Goal: Task Accomplishment & Management: Use online tool/utility

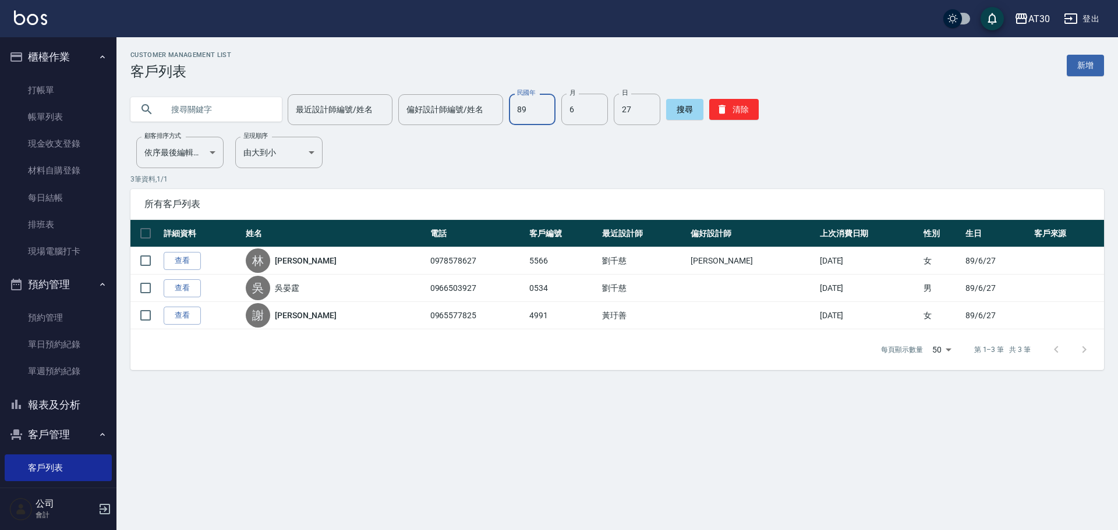
click at [536, 116] on input "89" at bounding box center [532, 109] width 47 height 31
type input "66"
type input "11"
type input "07"
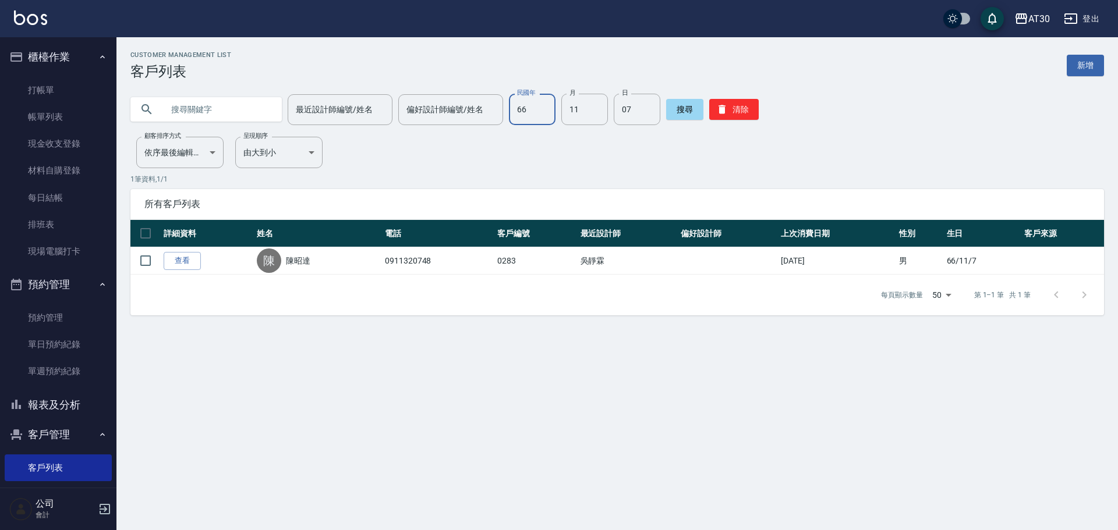
click at [528, 116] on input "66" at bounding box center [532, 109] width 47 height 31
type input "77"
type input "7"
type input "6"
click at [546, 124] on input "77" at bounding box center [532, 109] width 47 height 31
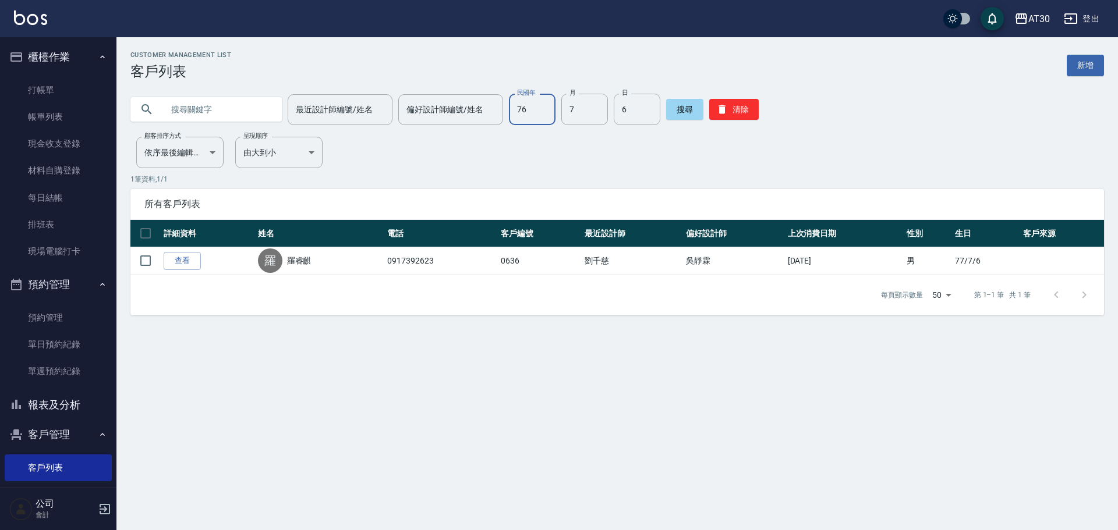
type input "76"
type input "10"
type input "31"
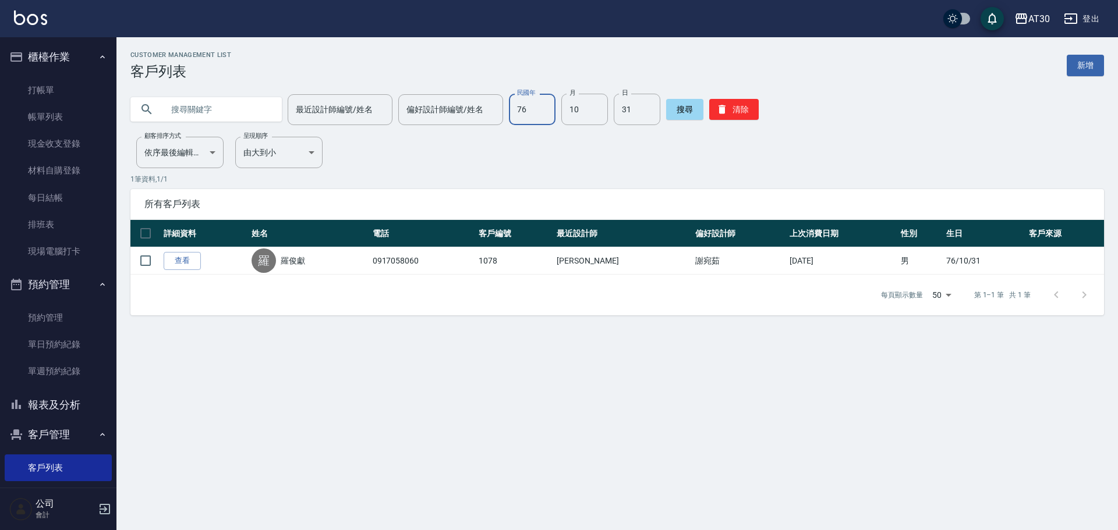
click at [551, 102] on div "民國年 76 民國年 月 10 月 日 31 日" at bounding box center [584, 109] width 151 height 31
type input "84"
type input "6"
type input "15"
type input "96"
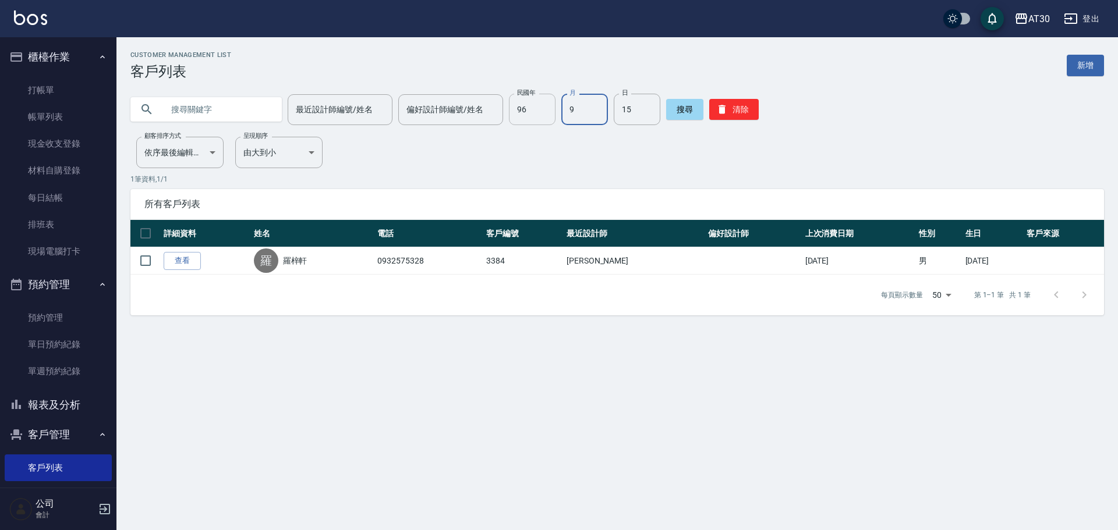
type input "9"
type input "12"
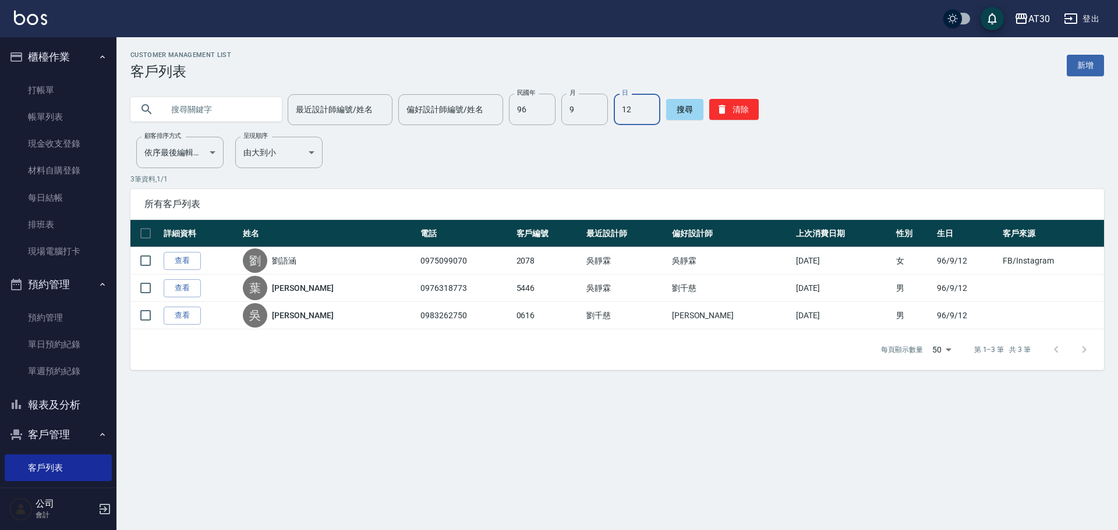
click at [245, 114] on input "text" at bounding box center [217, 109] width 109 height 31
type input "潘"
click at [691, 109] on button "搜尋" at bounding box center [684, 109] width 37 height 21
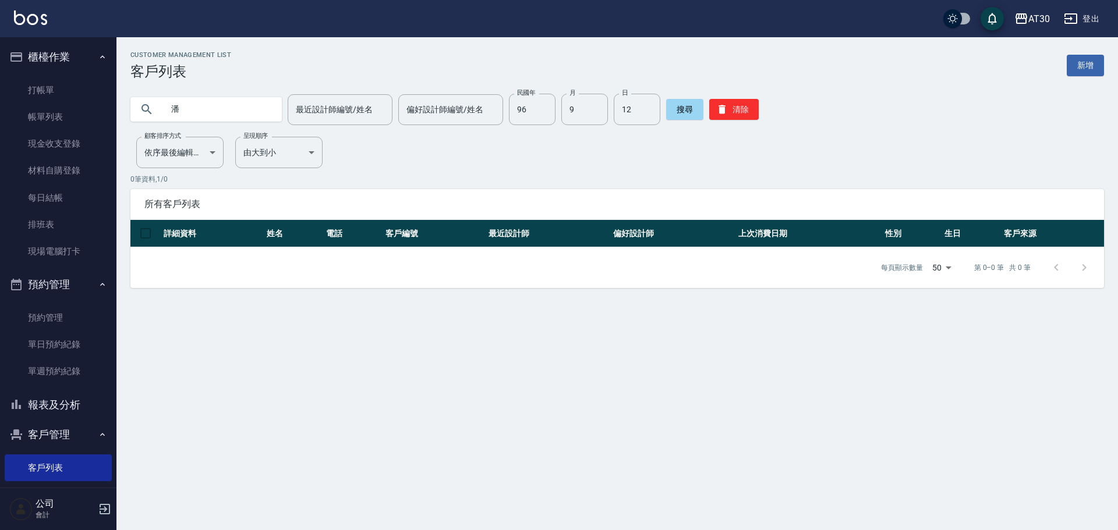
click at [257, 106] on input "潘" at bounding box center [217, 109] width 109 height 31
click at [681, 105] on button "搜尋" at bounding box center [684, 109] width 37 height 21
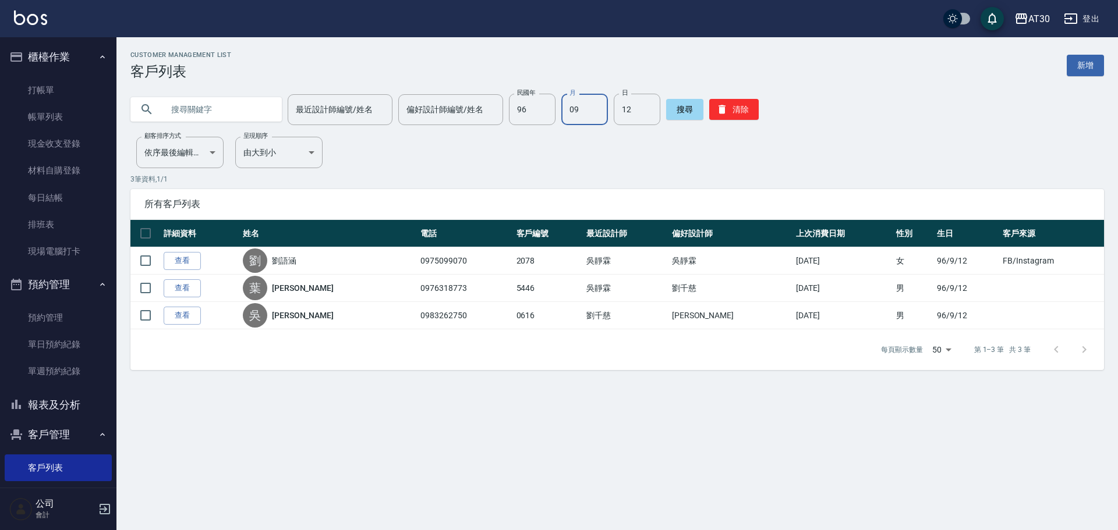
type input "09"
click at [1087, 67] on link "新增" at bounding box center [1085, 66] width 37 height 22
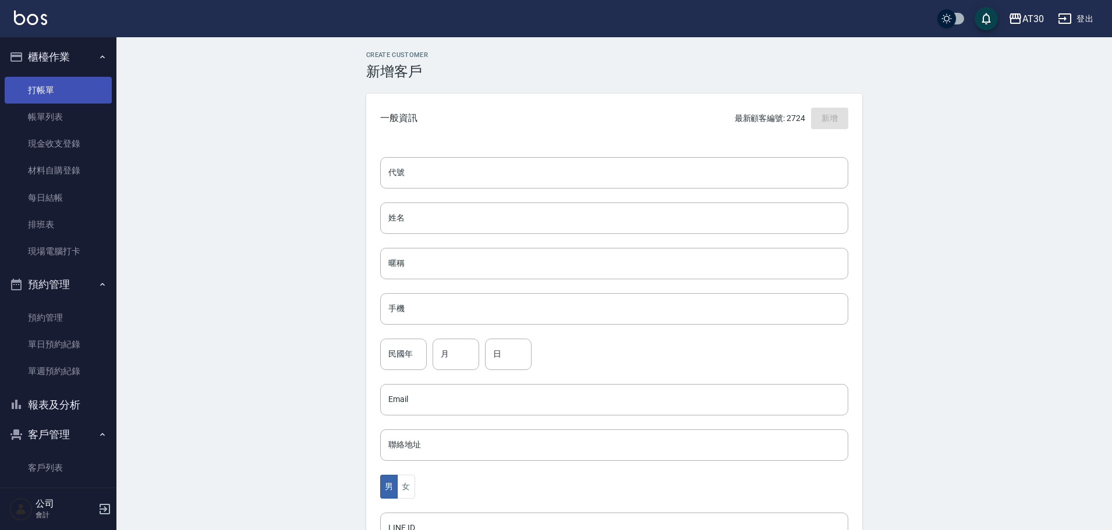
click at [29, 89] on link "打帳單" at bounding box center [58, 90] width 107 height 27
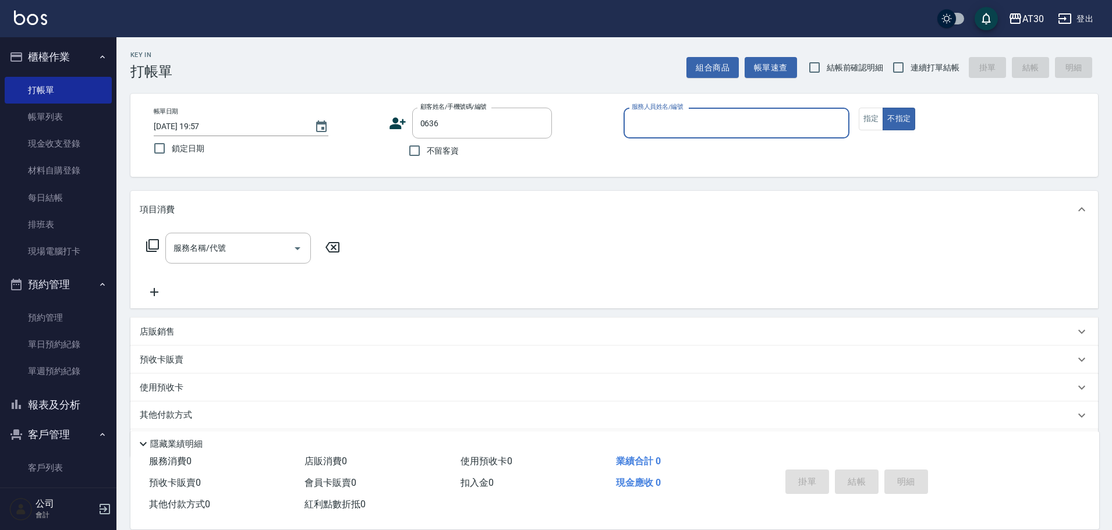
type input "[PERSON_NAME]/0917392623/0636"
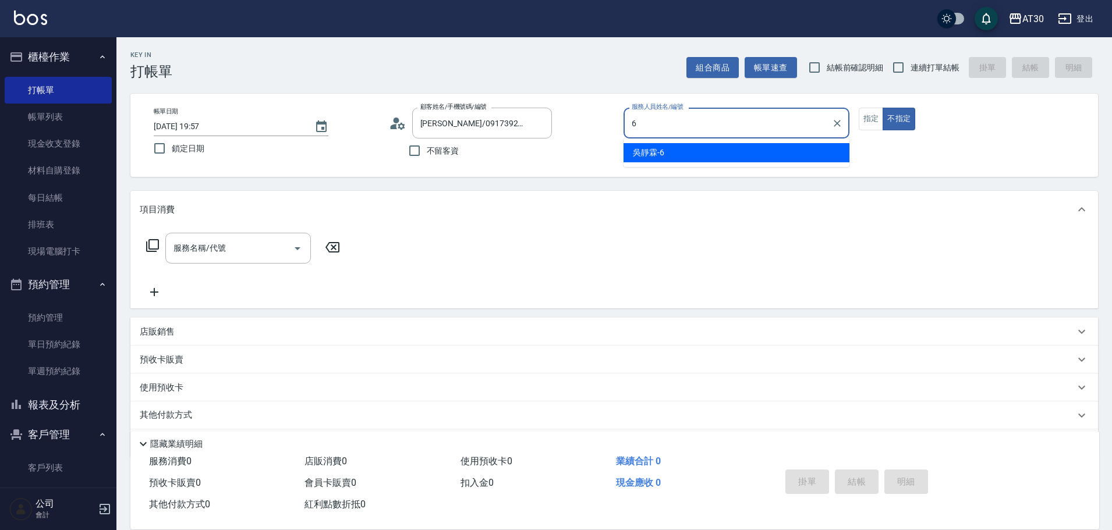
type input "吳靜霖-6"
type button "false"
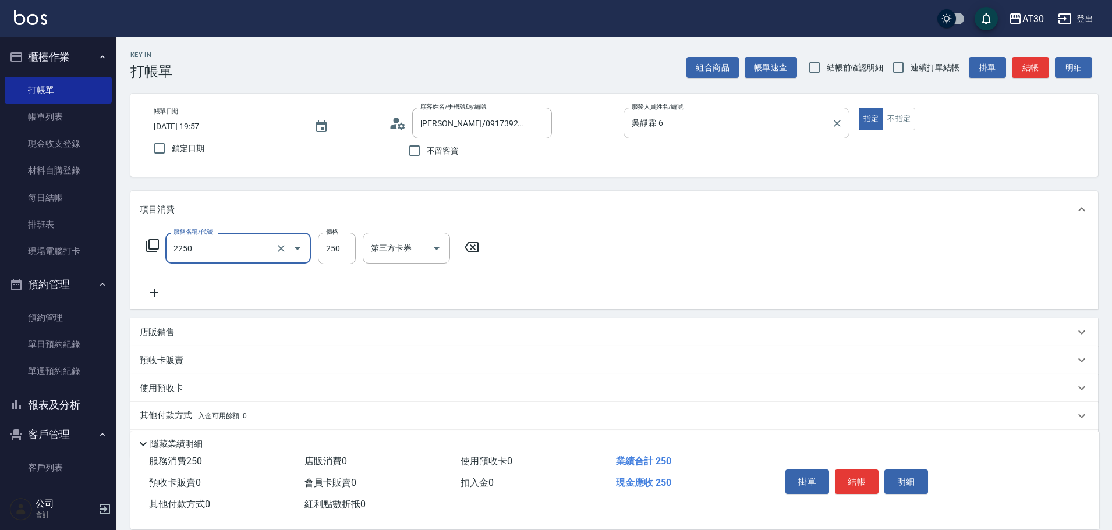
type input "剪髮(2250)"
type input "300"
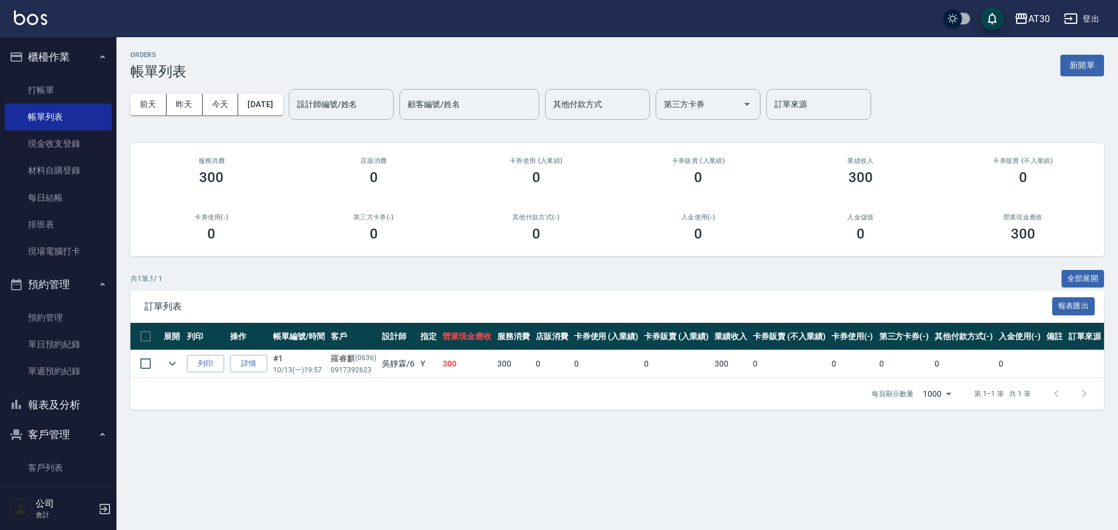
click at [1093, 69] on button "新開單" at bounding box center [1082, 66] width 44 height 22
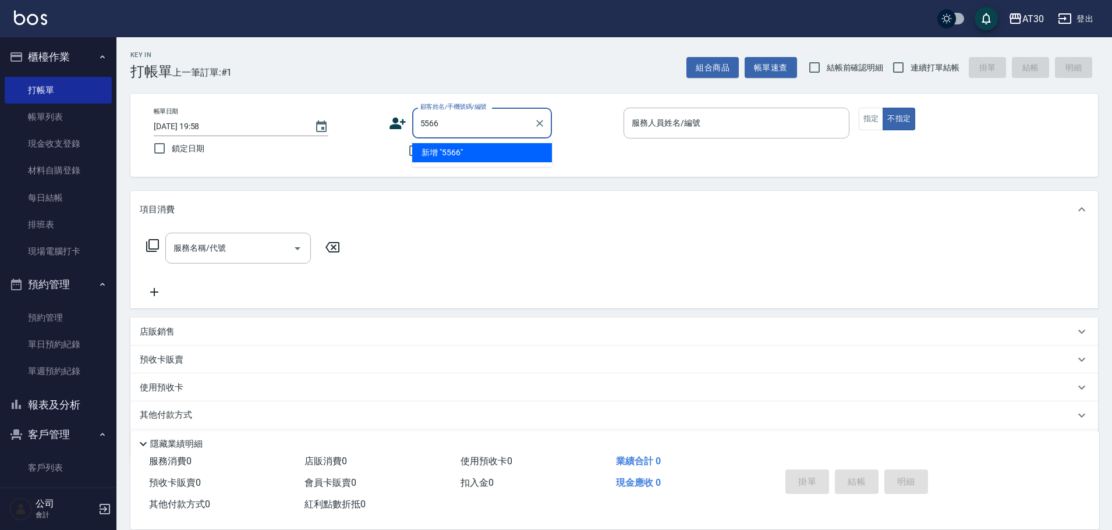
type input "5566"
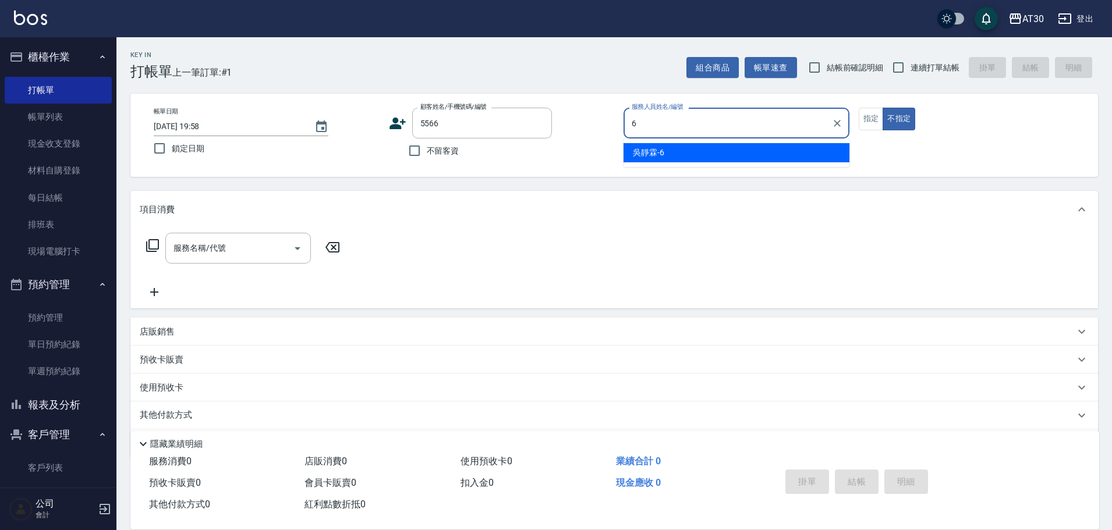
type input "吳靜霖-6"
type button "false"
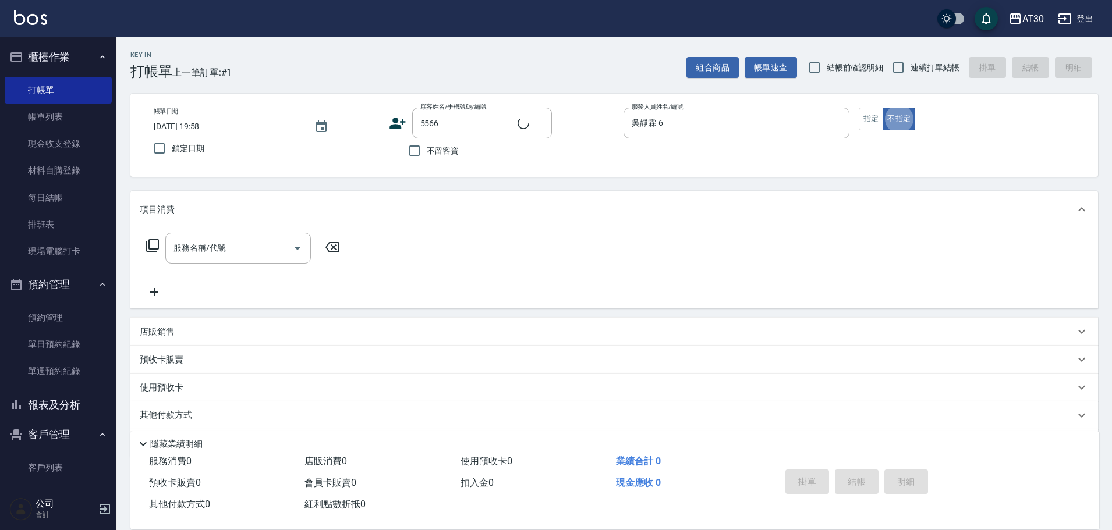
type input "[PERSON_NAME]/0978578627/5566"
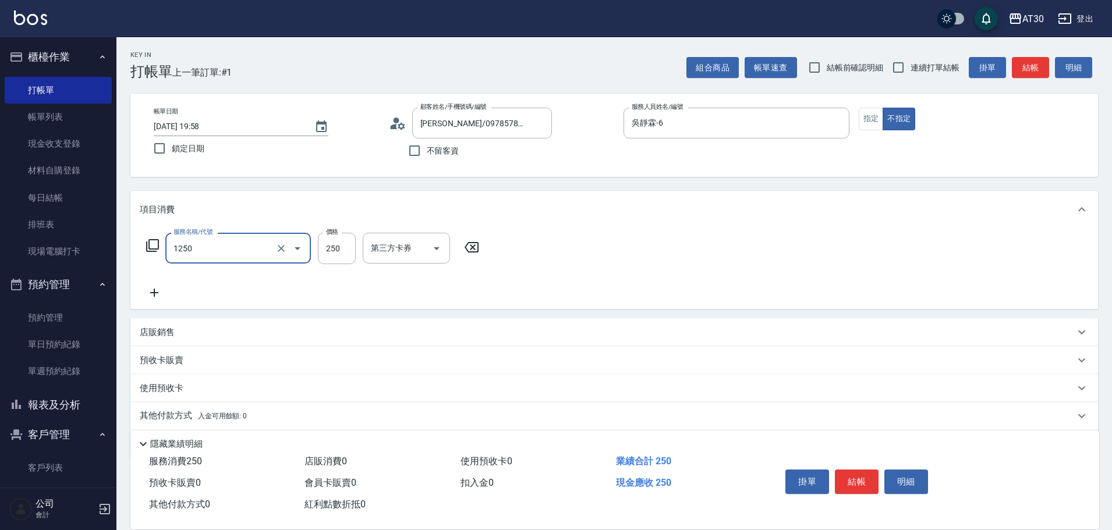
type input "洗髮250(1250)"
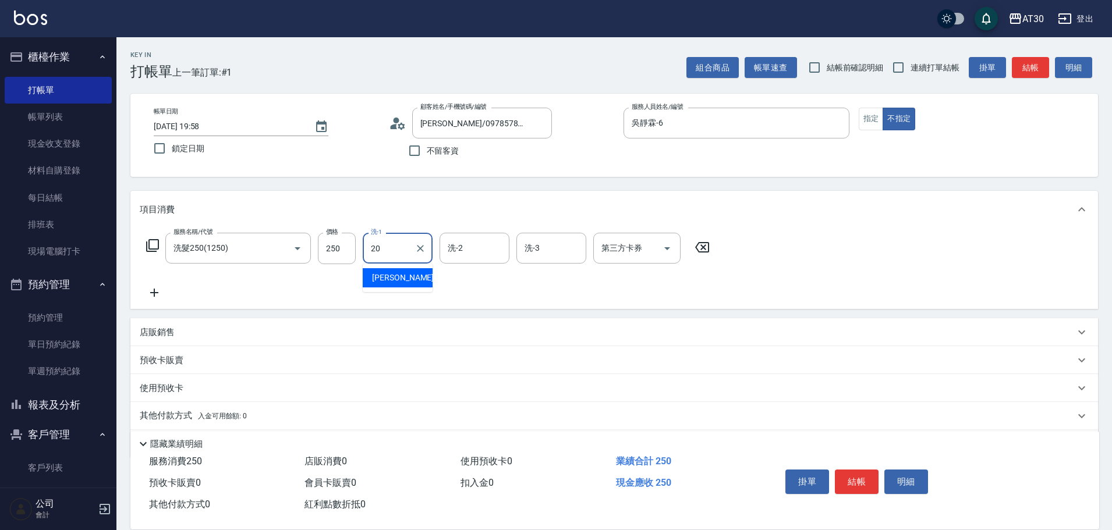
type input "[PERSON_NAME]-20"
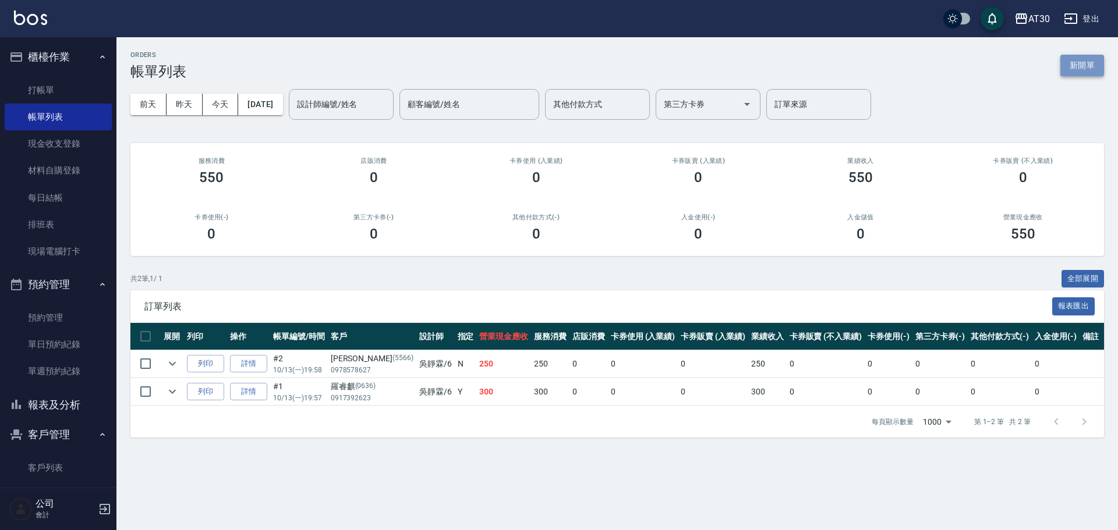
click at [1082, 68] on button "新開單" at bounding box center [1082, 66] width 44 height 22
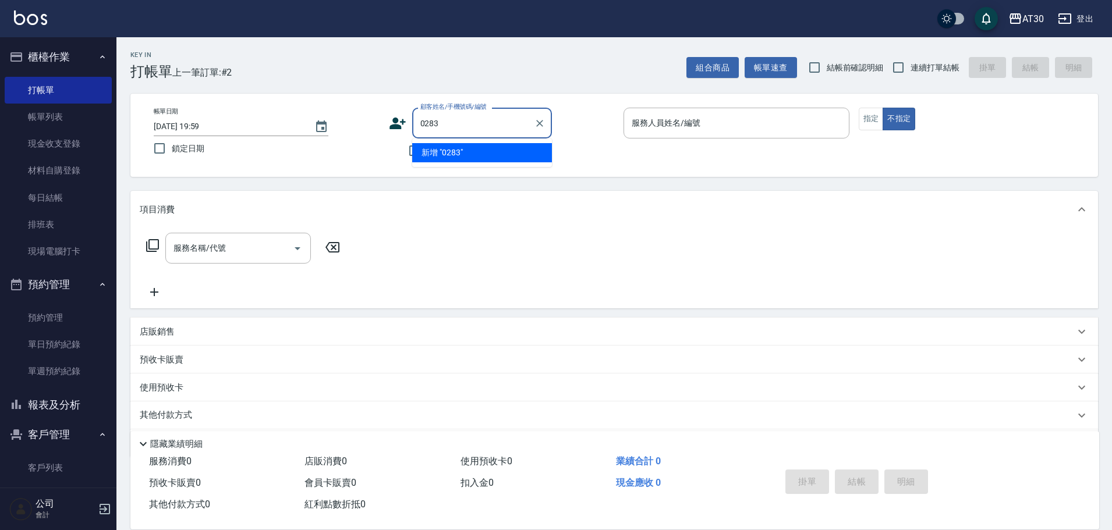
type input "0283"
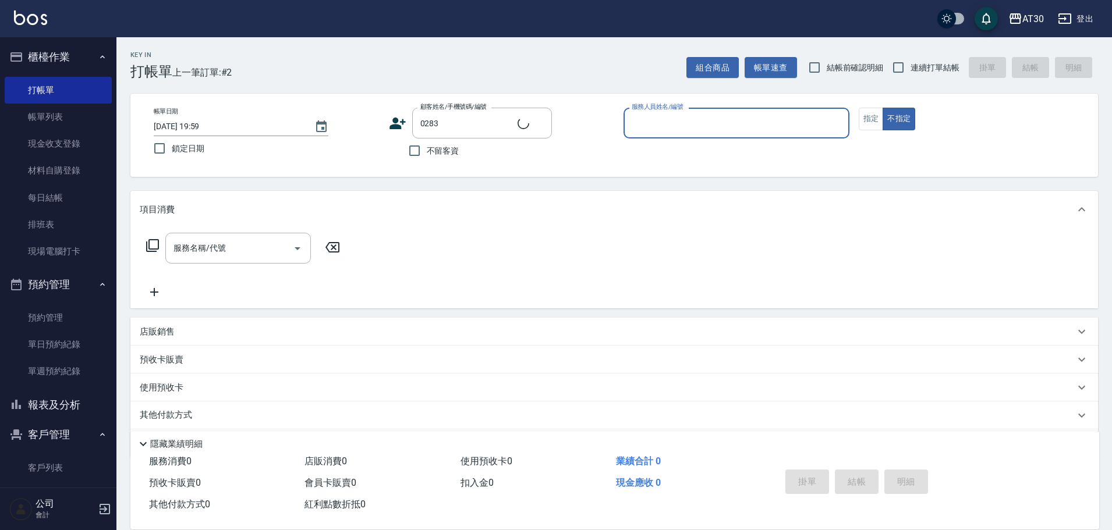
type input "6"
type input "[PERSON_NAME]/0911320748/0283"
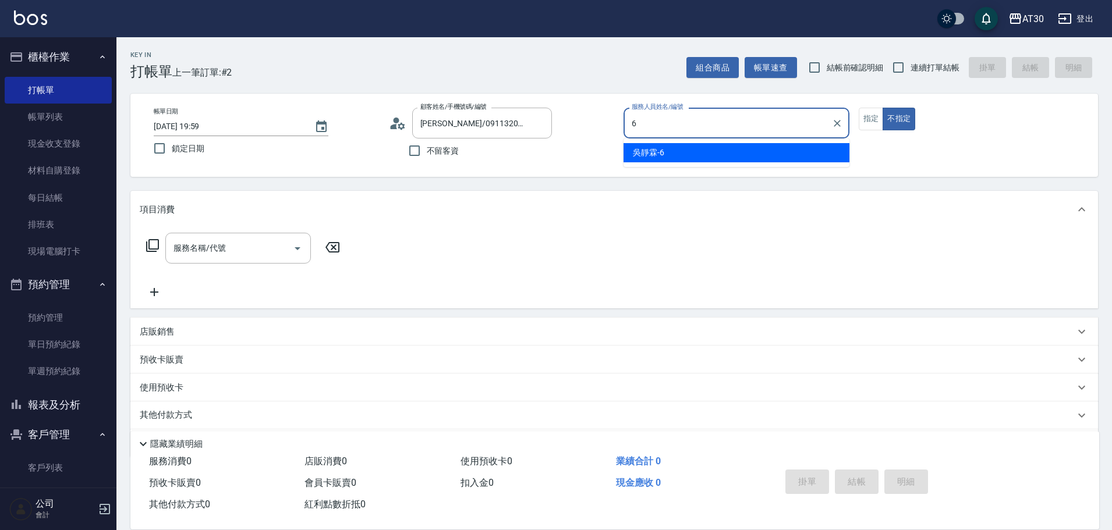
type input "吳靜霖-6"
type button "false"
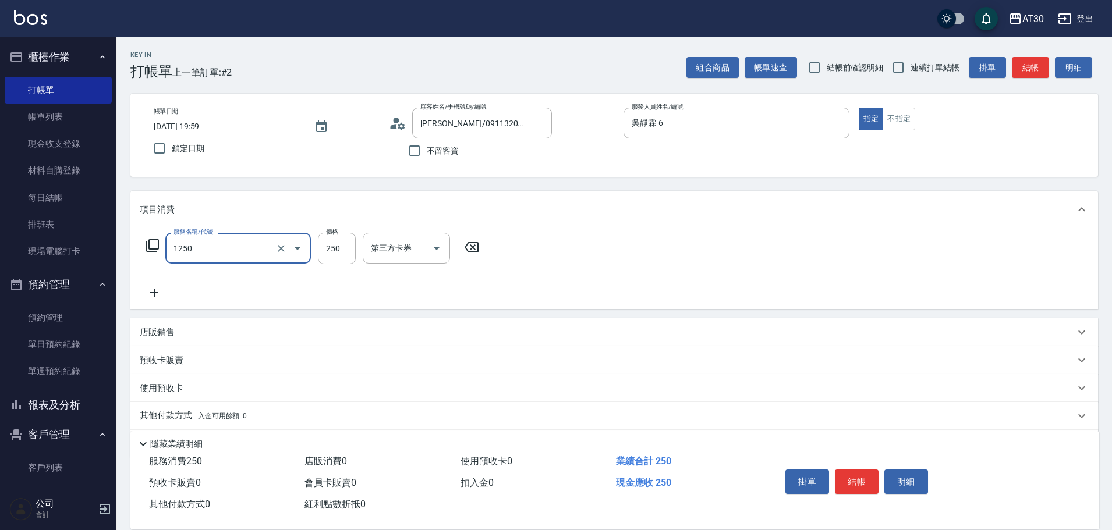
type input "洗髮250(1250)"
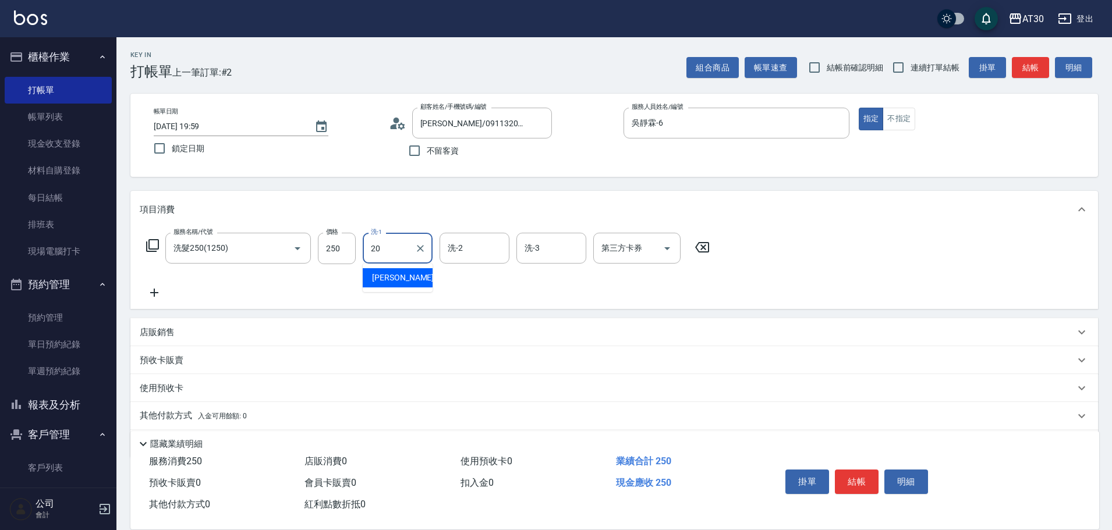
type input "[PERSON_NAME]-20"
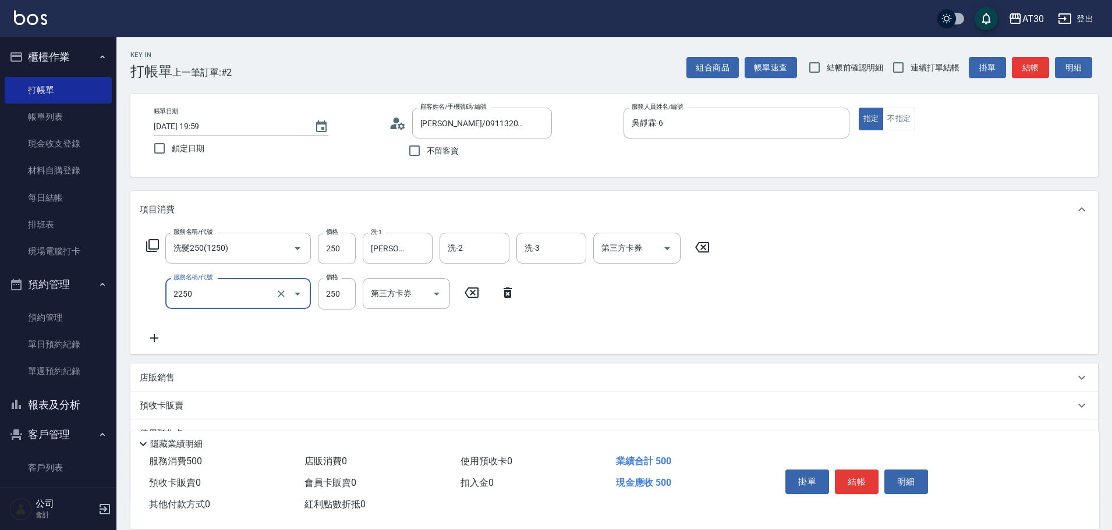
type input "剪髮(2250)"
type input "300"
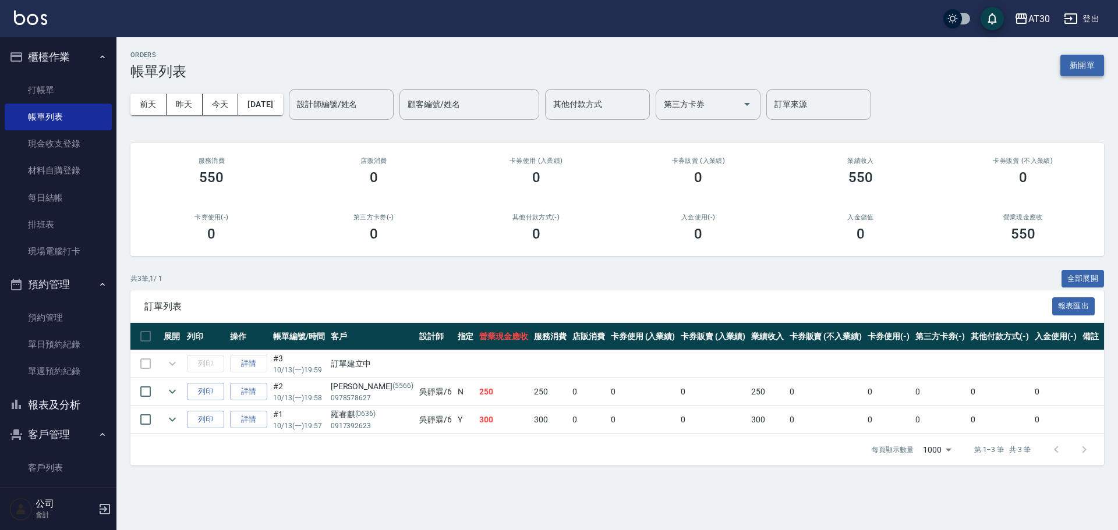
click at [1094, 66] on button "新開單" at bounding box center [1082, 66] width 44 height 22
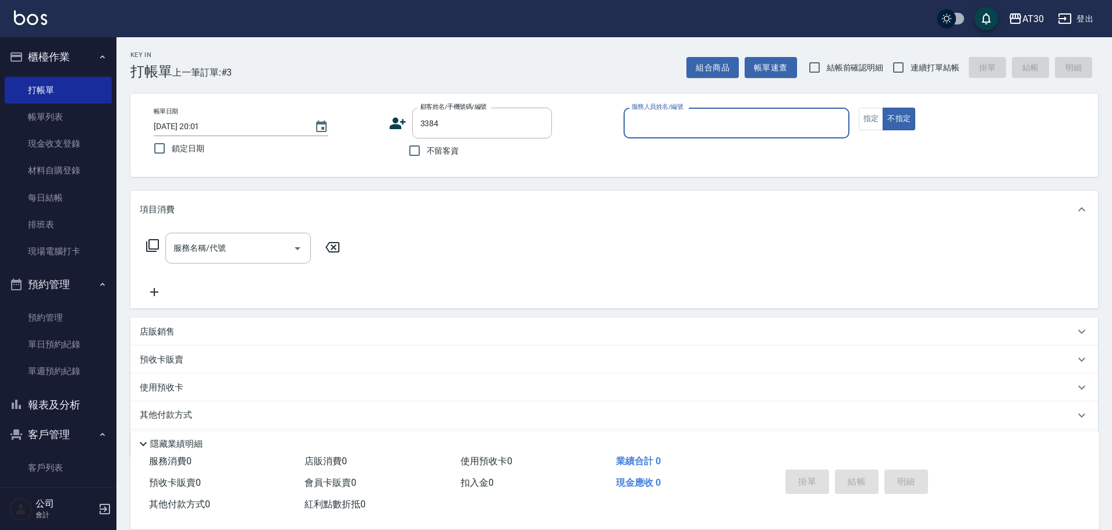
type input "[PERSON_NAME]/0932575328/3384"
type input "吳靜霖-6"
type button "false"
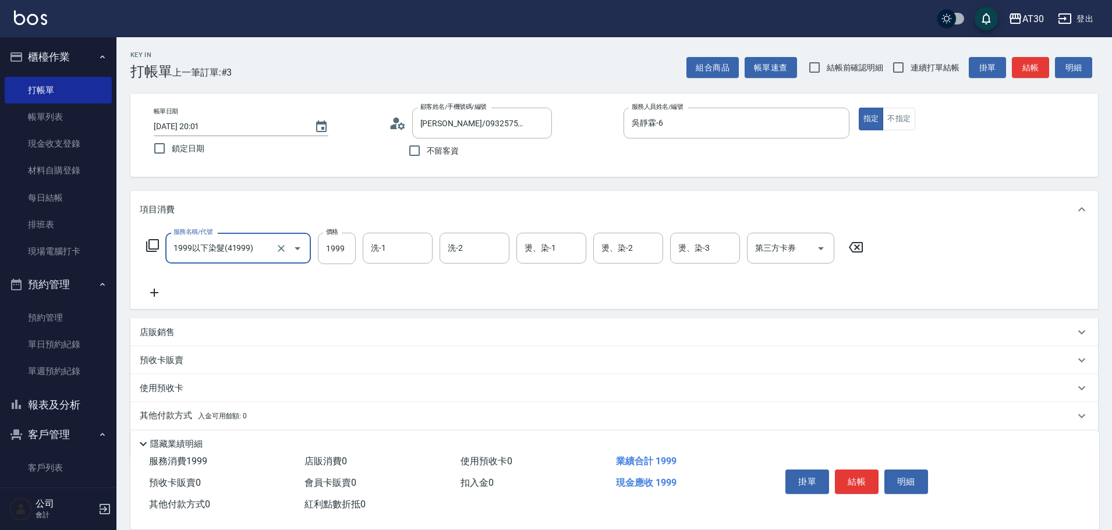
type input "1999以下染髮(41999)"
type input "1599"
type input "[PERSON_NAME]-29"
click at [426, 248] on icon "Clear" at bounding box center [421, 249] width 12 height 12
type input "鄭喬禎-28"
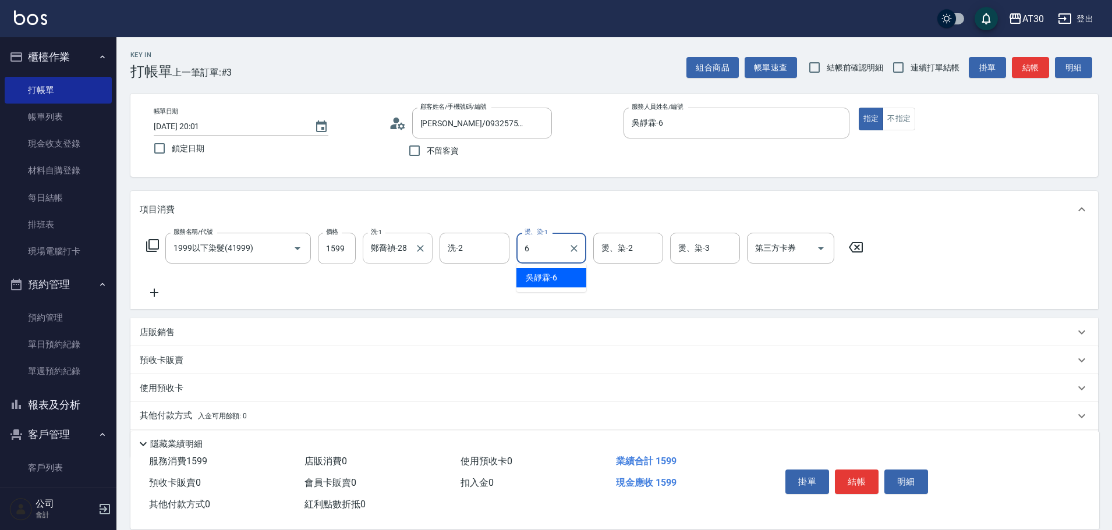
type input "吳靜霖-6"
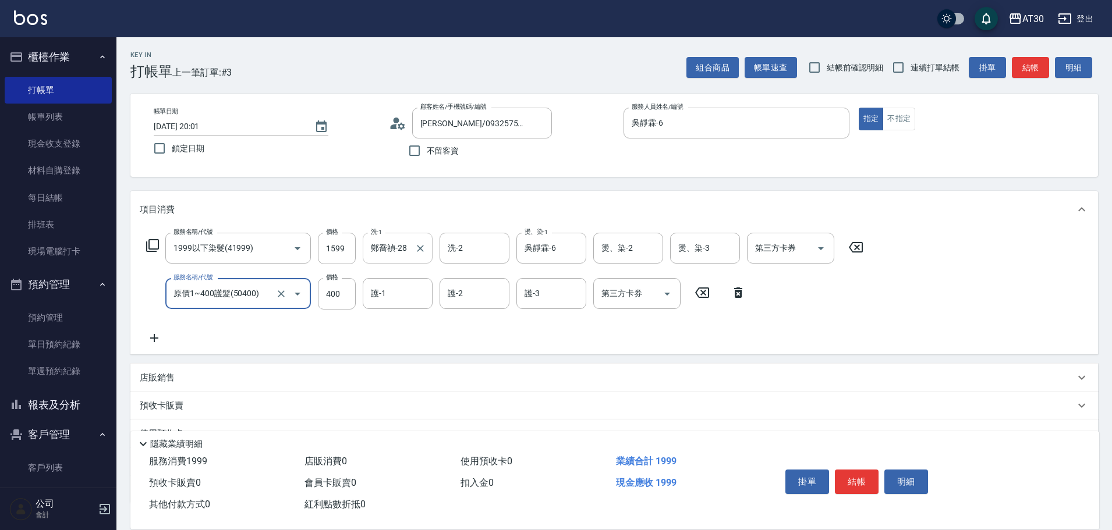
type input "原價1~400護髮(50400)"
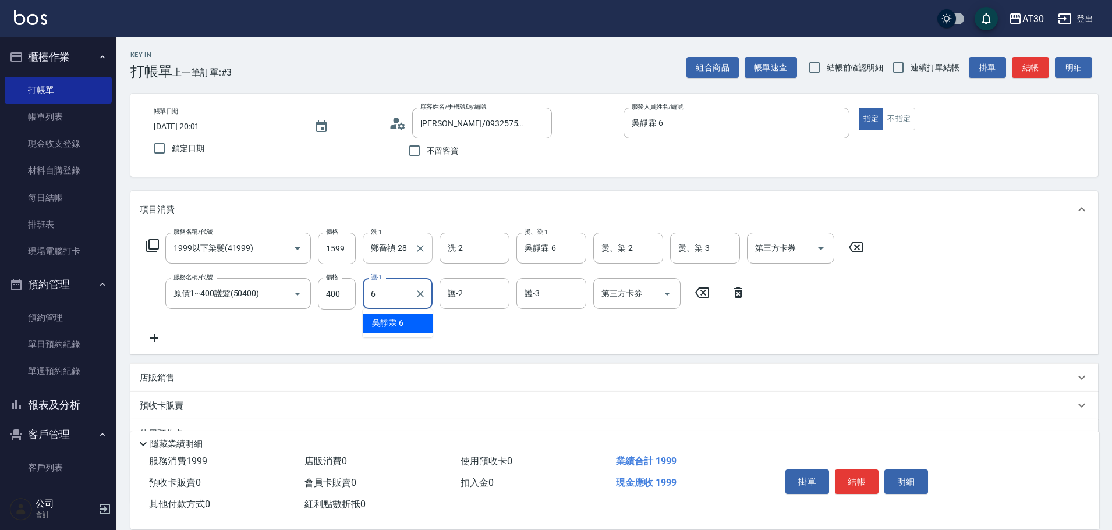
type input "吳靜霖-6"
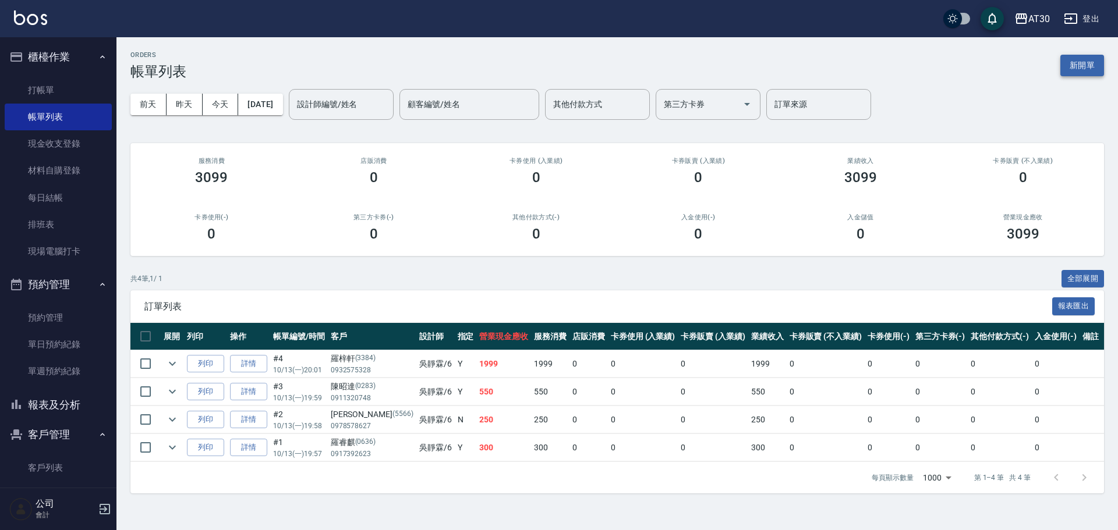
click at [1093, 68] on button "新開單" at bounding box center [1082, 66] width 44 height 22
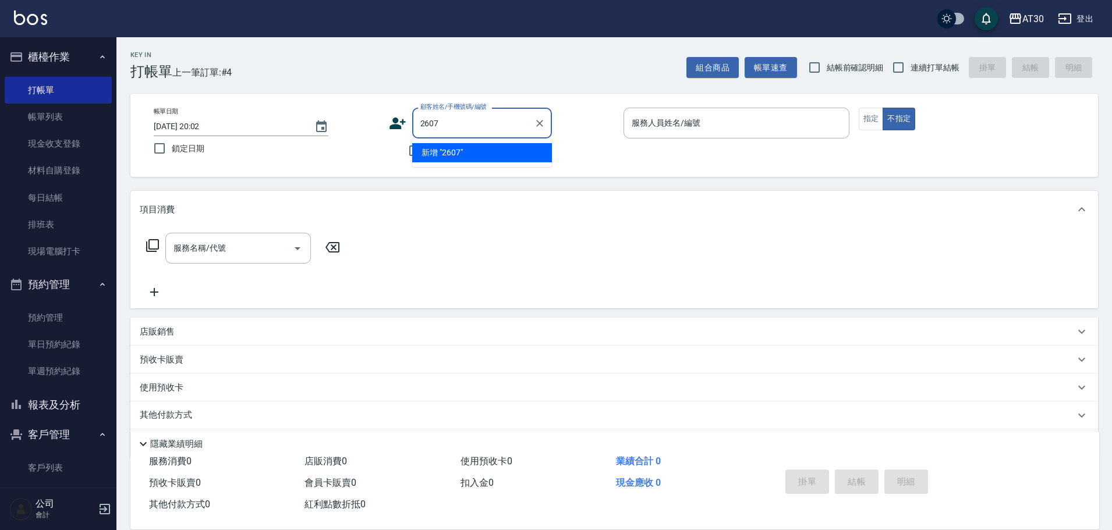
type input "2607"
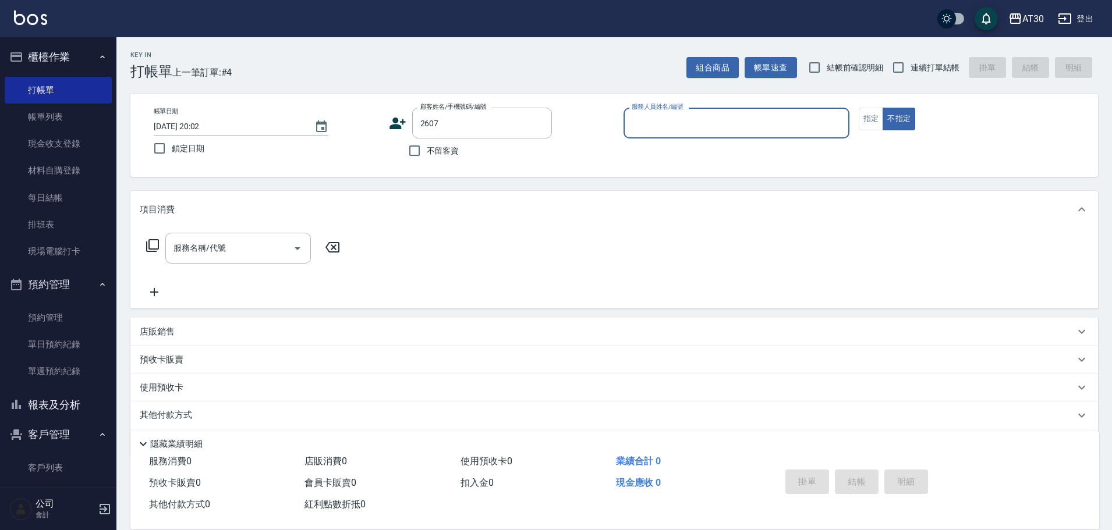
type input "6"
type input "[PERSON_NAME]/0905609087/2607"
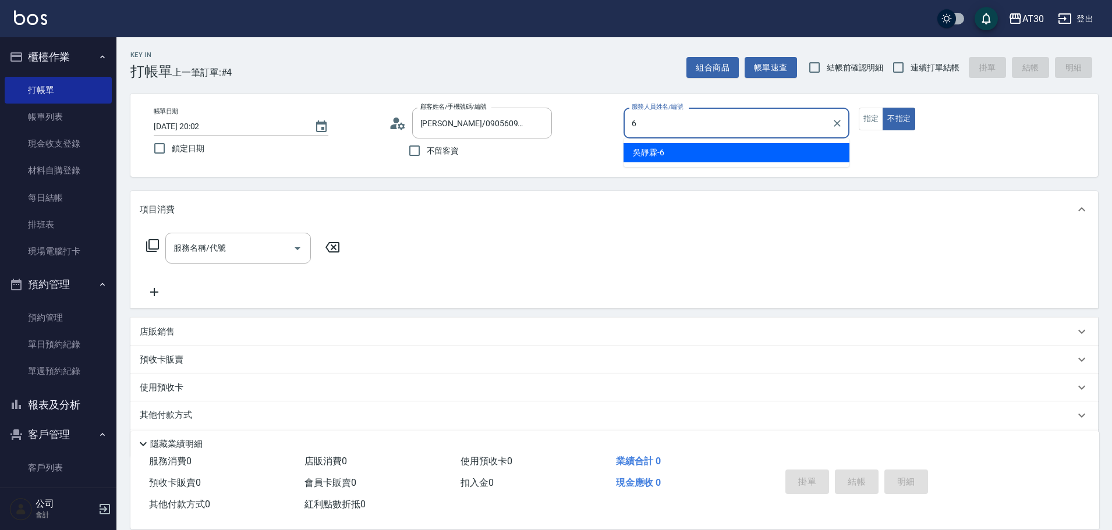
type input "吳靜霖-6"
type button "false"
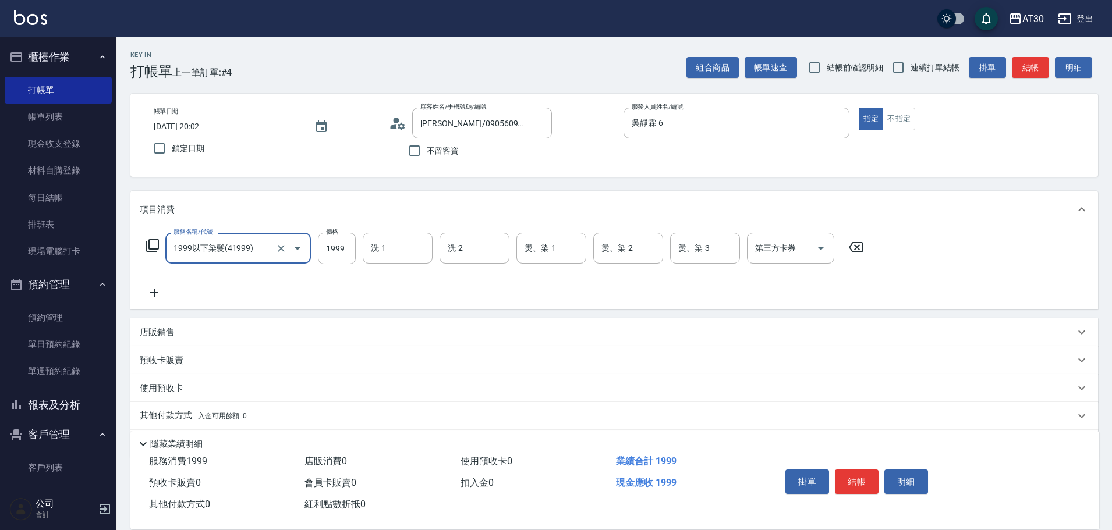
type input "1999以下染髮(41999)"
type input "1599"
type input "[PERSON_NAME]-20"
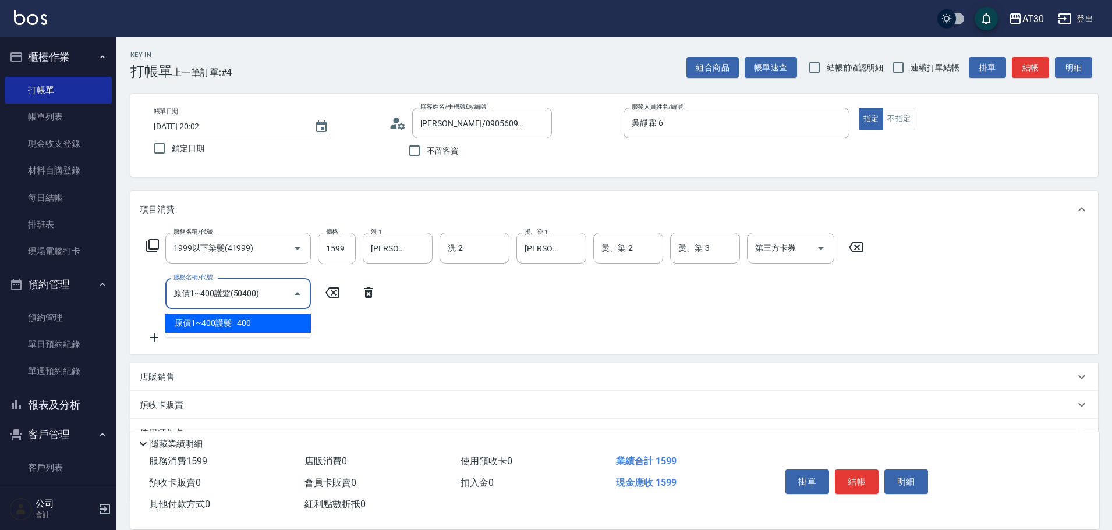
type input "原價1~400護髮(50400)"
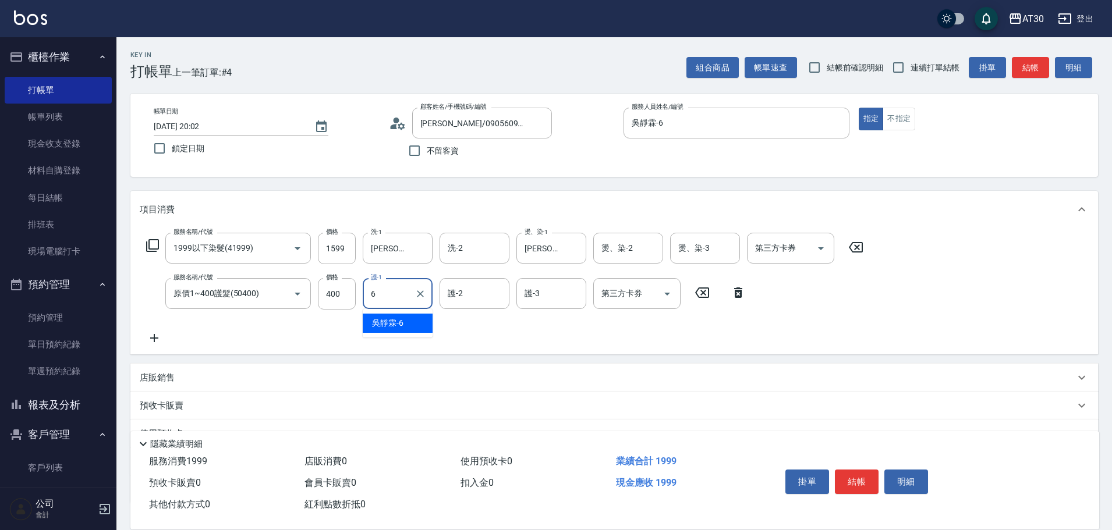
type input "吳靜霖-6"
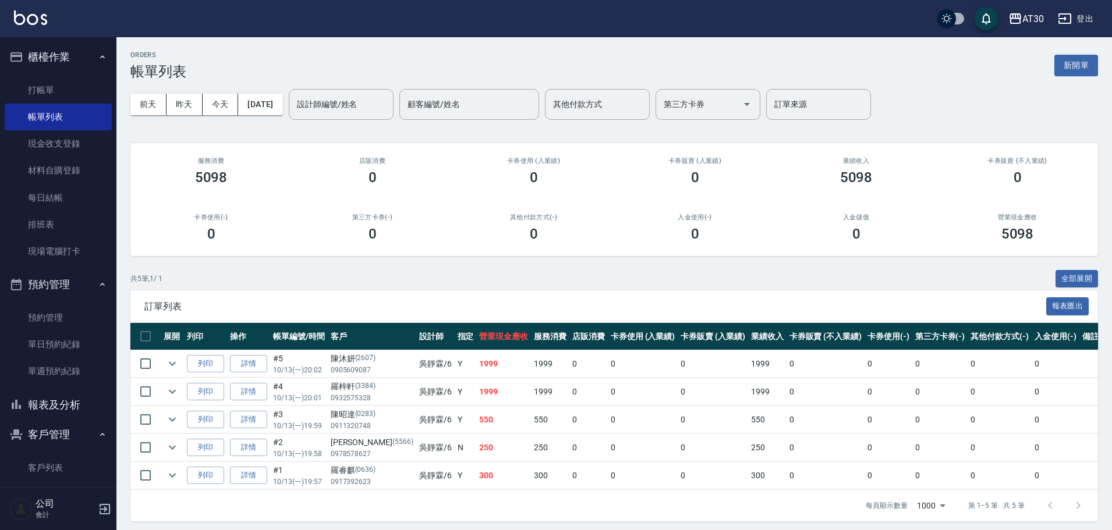
click at [254, 362] on link "詳情" at bounding box center [248, 364] width 37 height 18
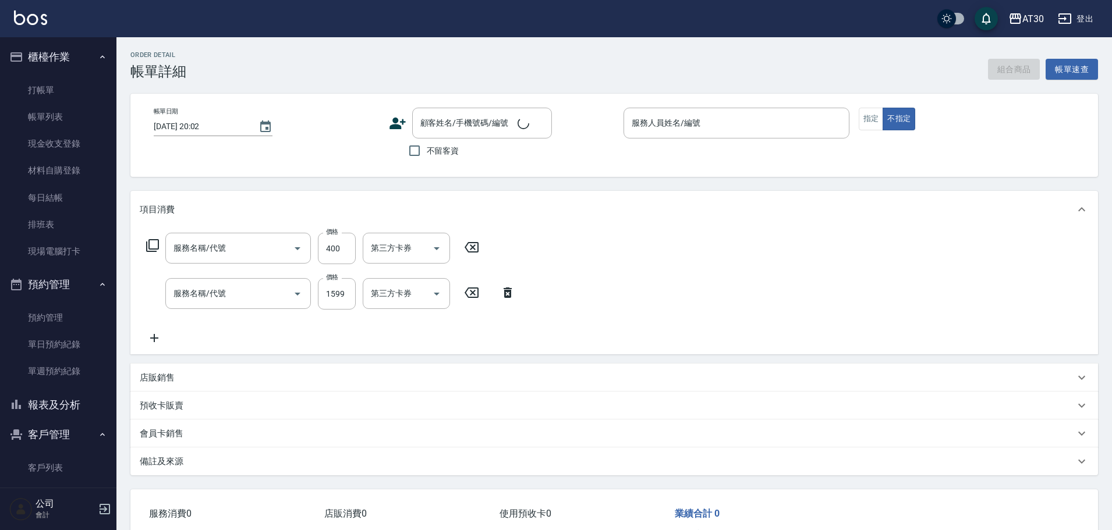
type input "吳靜霖-6"
type input "原價1~400護髮(50400)"
type input "1999以下染髮(41999)"
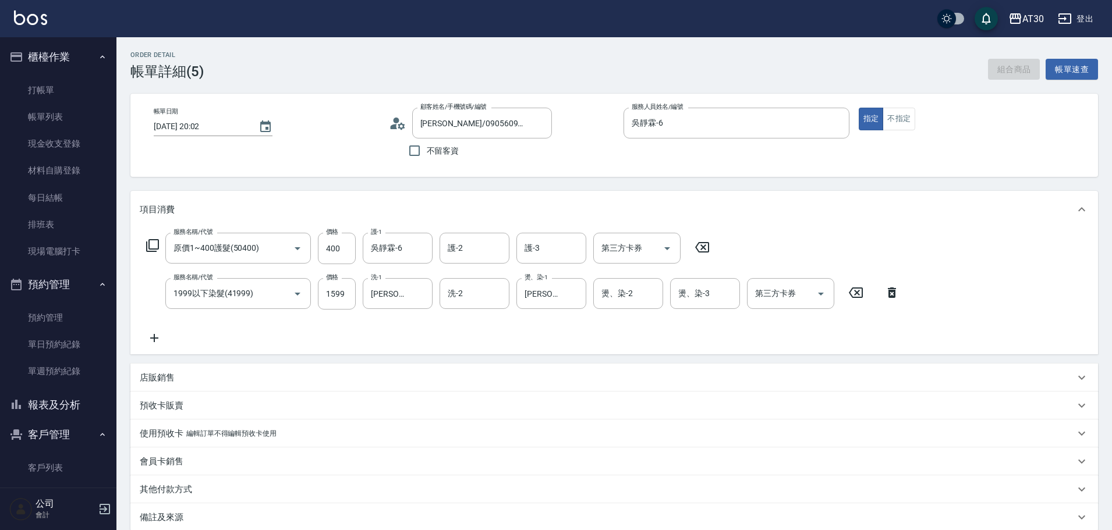
type input "[PERSON_NAME]/0905609087/2607"
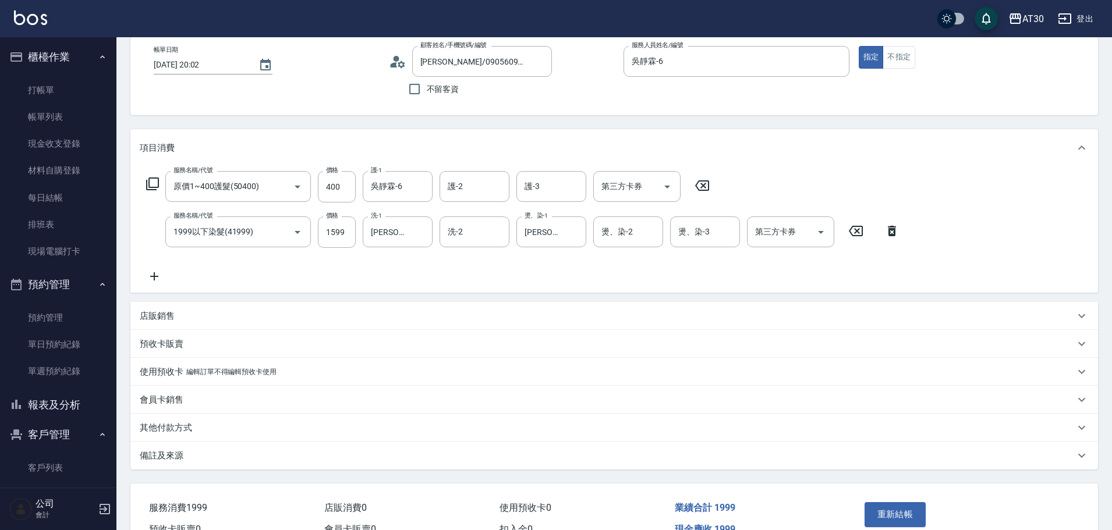
scroll to position [127, 0]
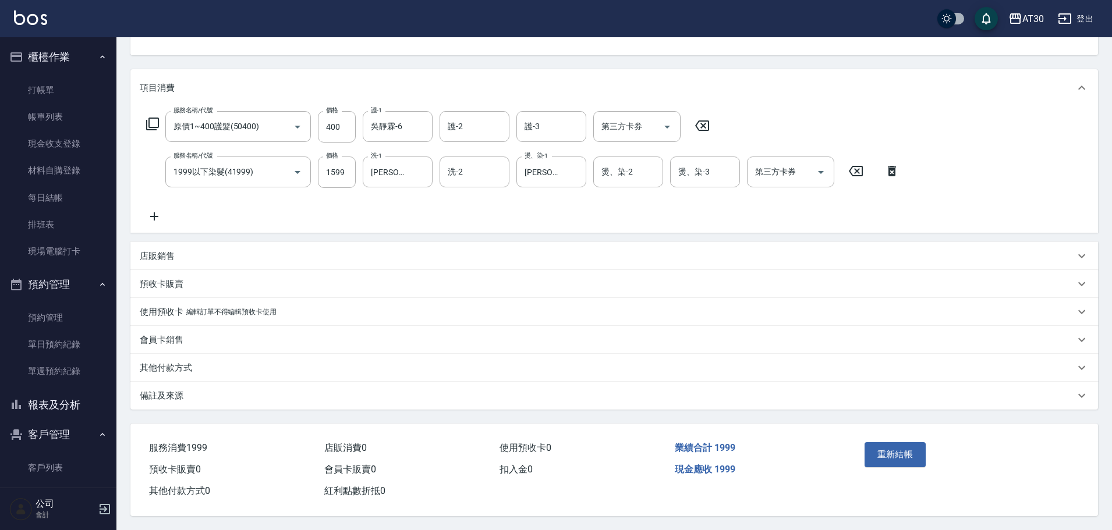
click at [213, 354] on div "其他付款方式" at bounding box center [614, 368] width 968 height 28
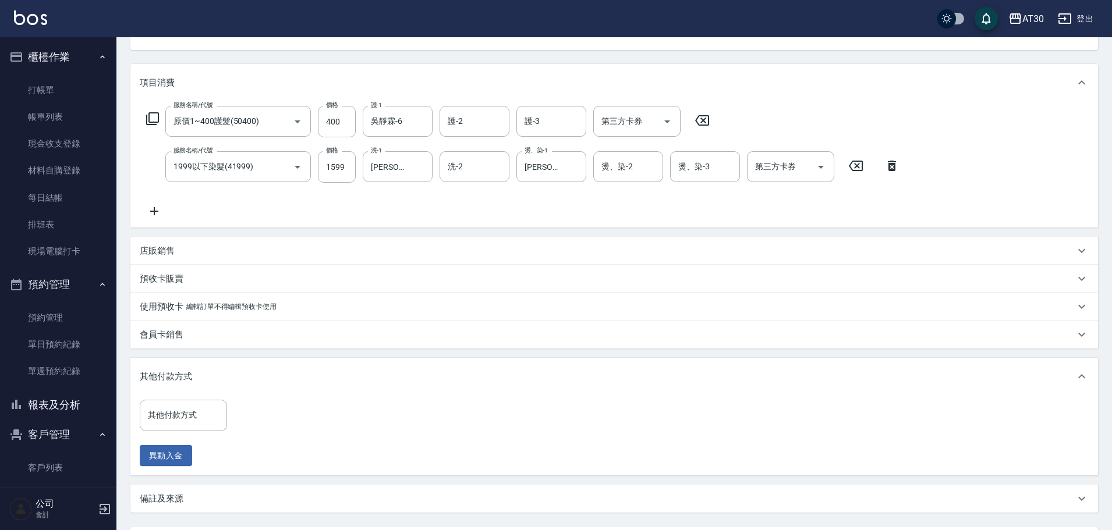
click at [182, 409] on input "其他付款方式" at bounding box center [183, 415] width 77 height 20
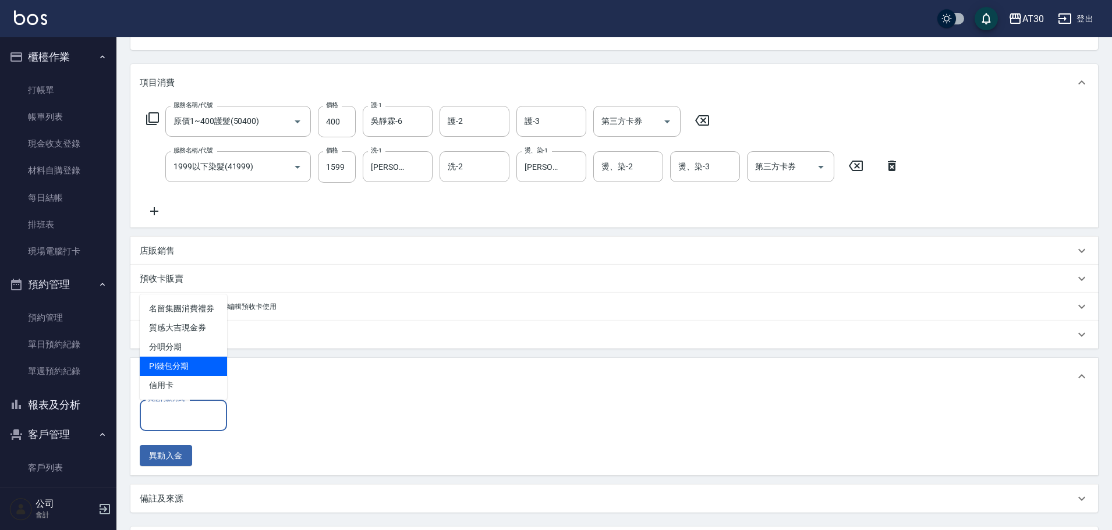
click at [174, 376] on span "Pi錢包分期" at bounding box center [183, 366] width 87 height 19
type input "Pi錢包分期"
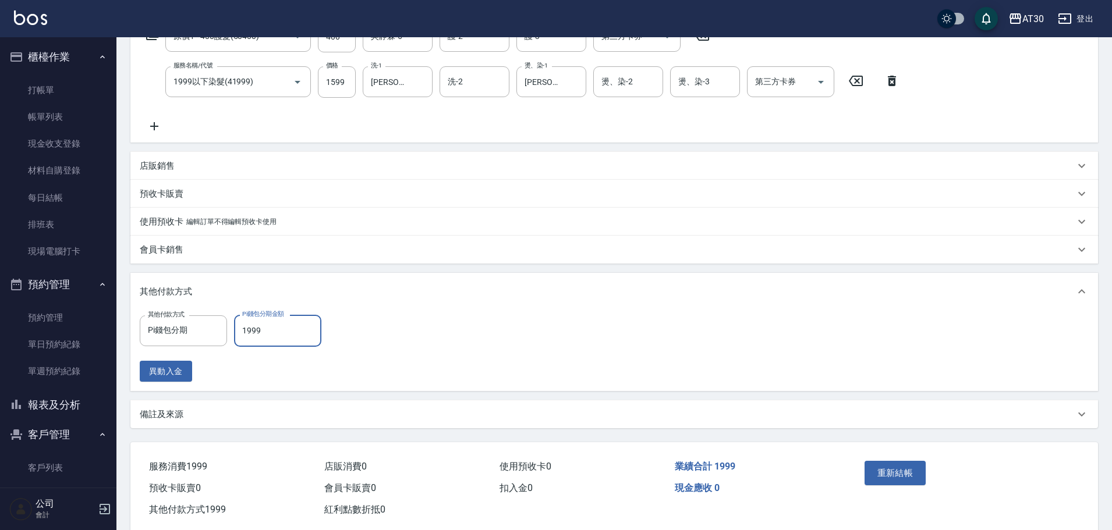
scroll to position [236, 0]
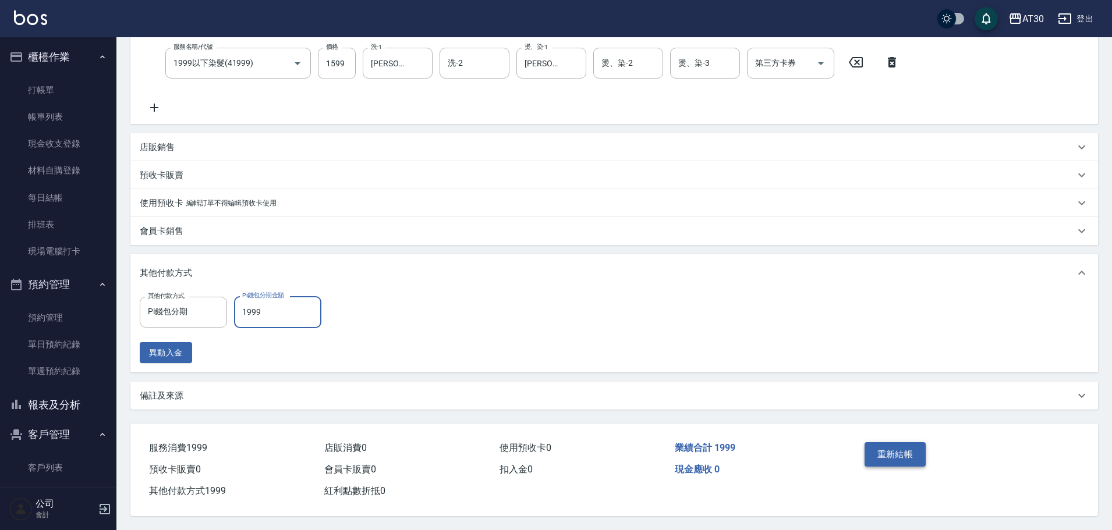
type input "1999"
click at [891, 444] on button "重新結帳" at bounding box center [896, 455] width 62 height 24
click at [212, 314] on div at bounding box center [214, 312] width 15 height 31
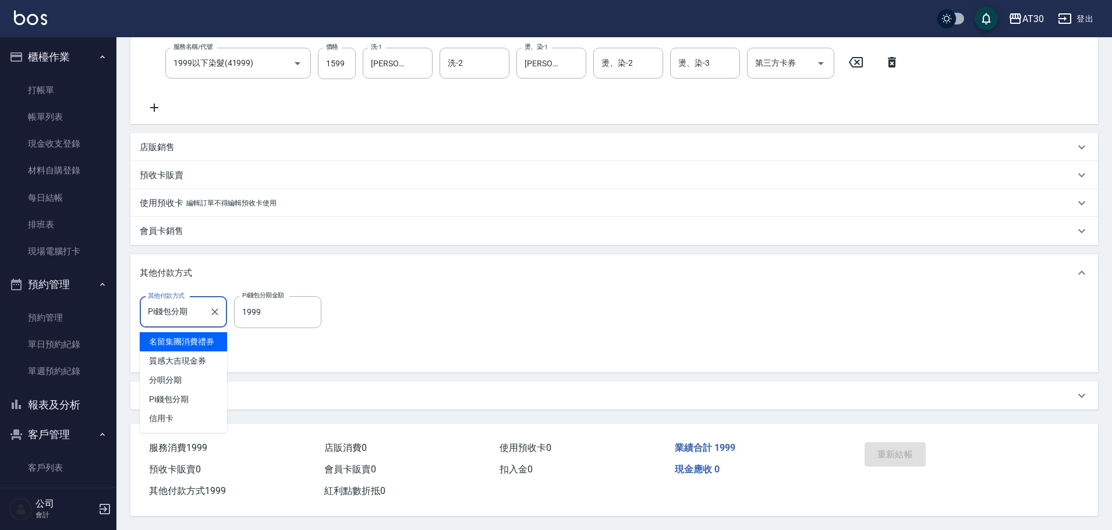
click at [187, 312] on input "Pi錢包分期" at bounding box center [174, 312] width 59 height 20
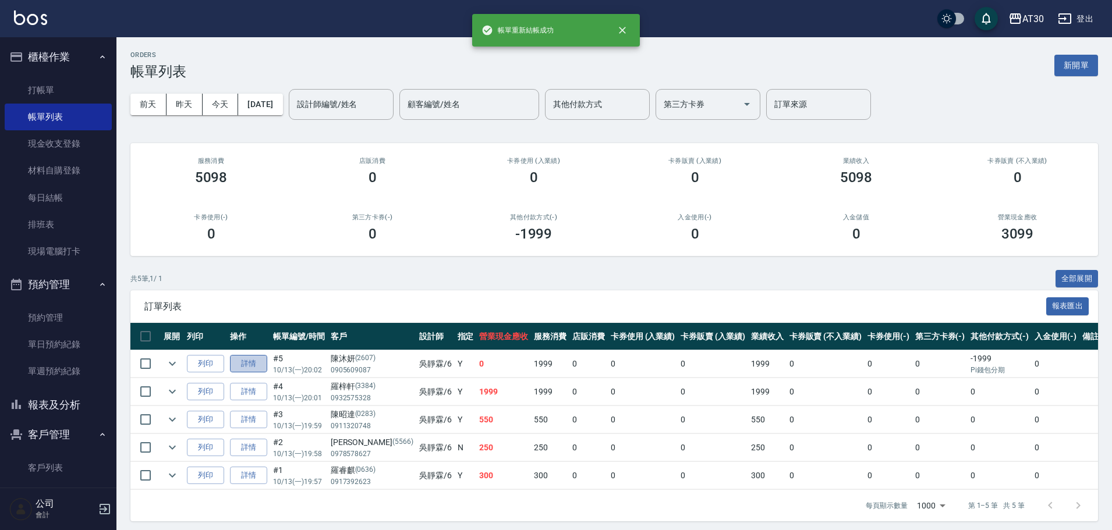
click at [263, 369] on link "詳情" at bounding box center [248, 364] width 37 height 18
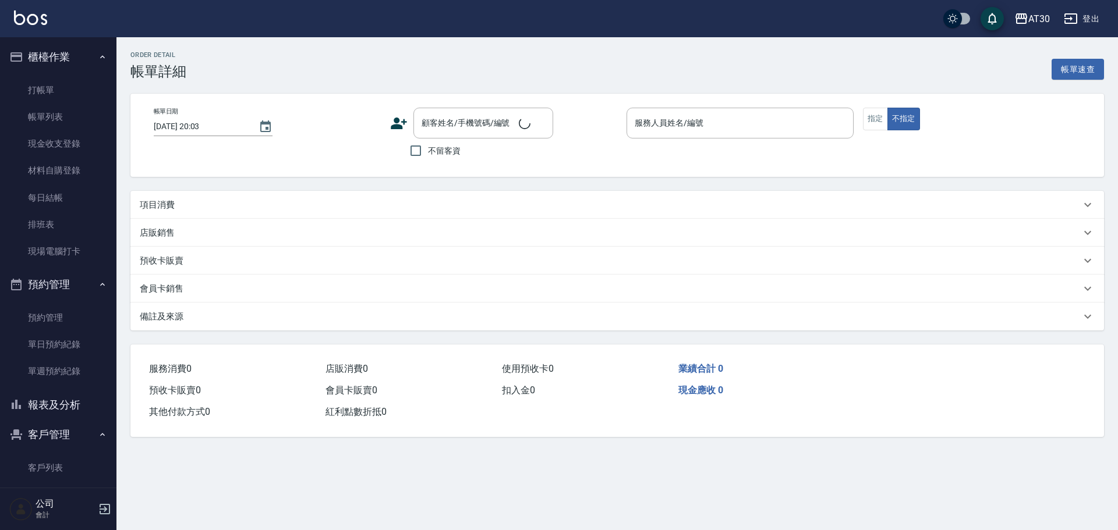
type input "[DATE] 20:02"
type input "吳靜霖-6"
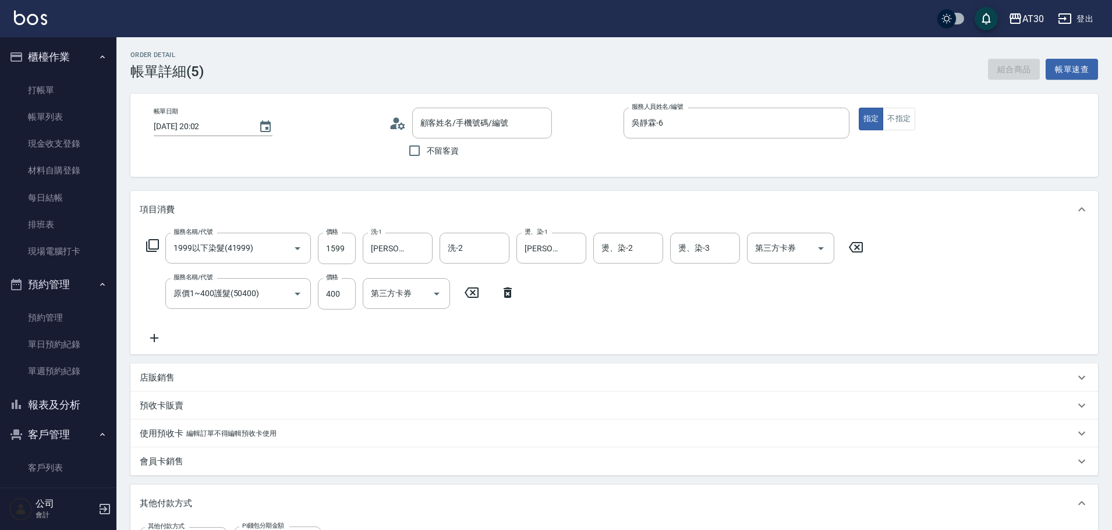
type input "1999以下染髮(41999)"
type input "原價1~400護髮(50400)"
type input "[PERSON_NAME]/0905609087/2607"
drag, startPoint x: 192, startPoint y: 500, endPoint x: 969, endPoint y: 470, distance: 777.9
click at [195, 498] on div "其他付款方式" at bounding box center [607, 504] width 935 height 12
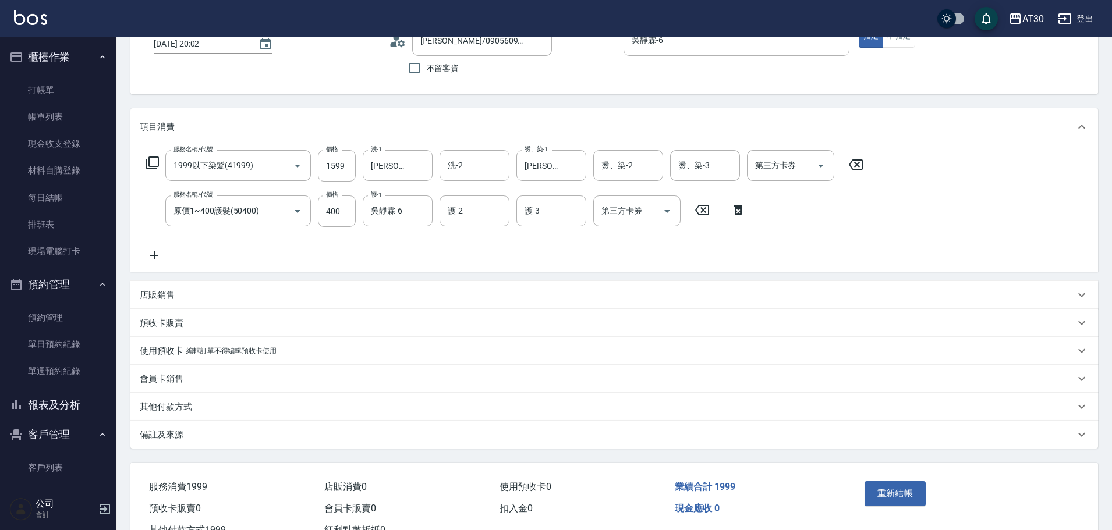
scroll to position [127, 0]
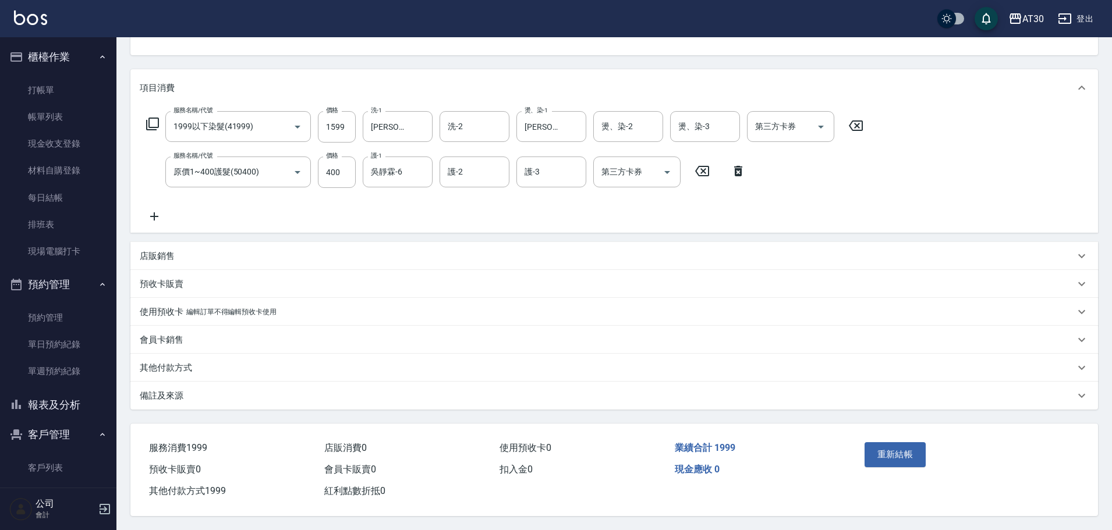
drag, startPoint x: 159, startPoint y: 355, endPoint x: 151, endPoint y: 370, distance: 16.4
click at [159, 356] on div "其他付款方式" at bounding box center [614, 368] width 968 height 28
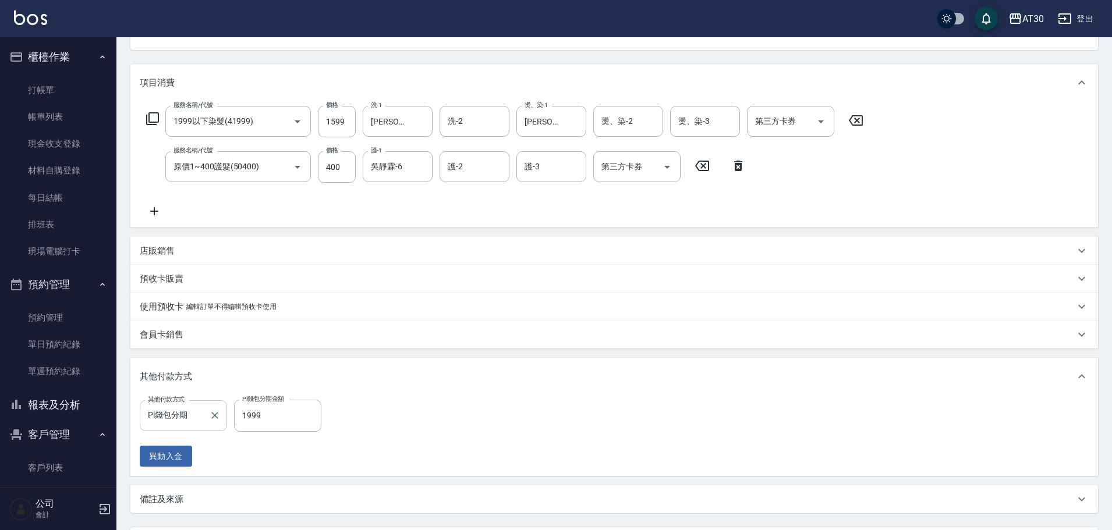
click at [197, 409] on input "Pi錢包分期" at bounding box center [174, 416] width 59 height 20
click at [175, 377] on span "信用卡" at bounding box center [183, 386] width 87 height 19
type input "信用卡"
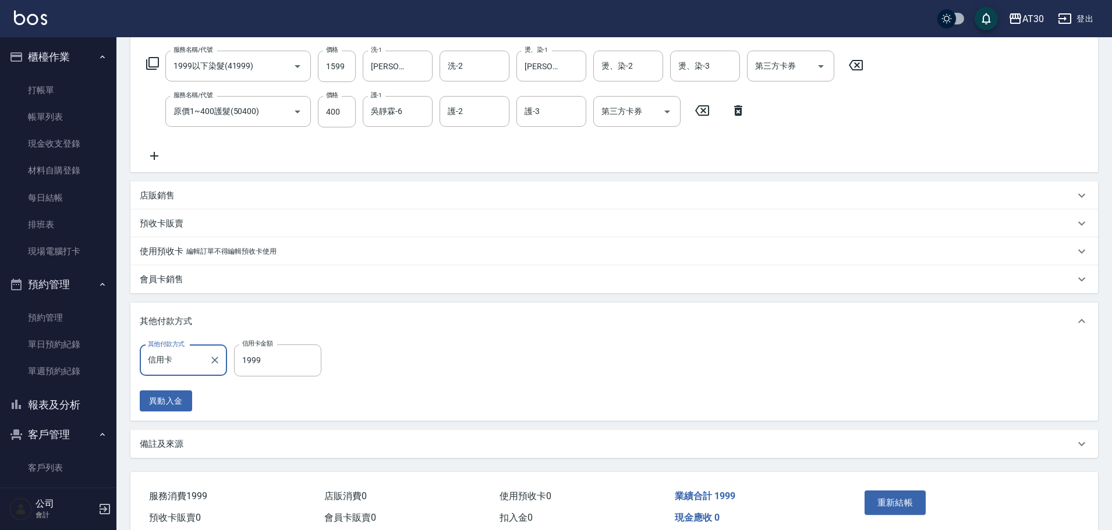
scroll to position [236, 0]
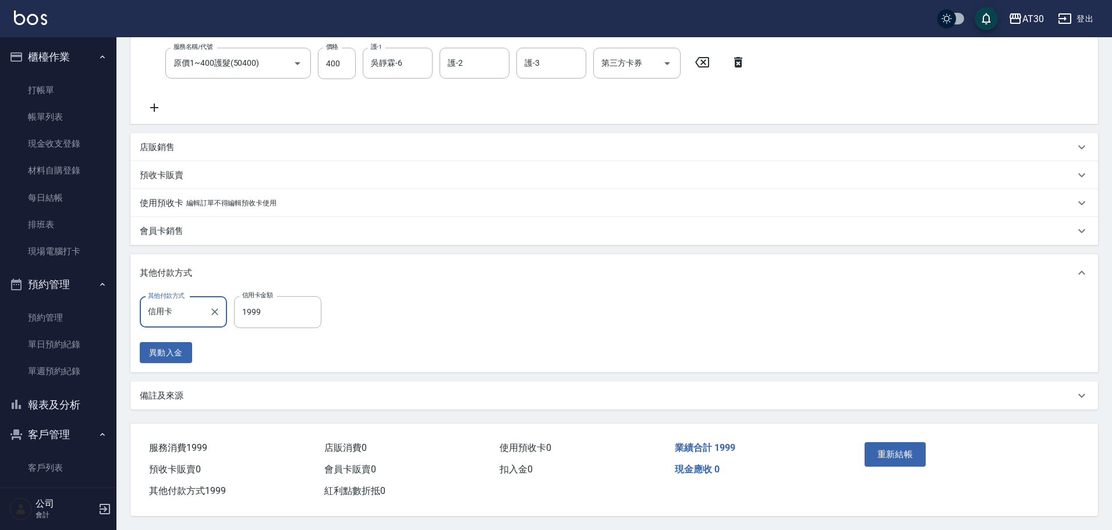
click at [899, 448] on button "重新結帳" at bounding box center [896, 455] width 62 height 24
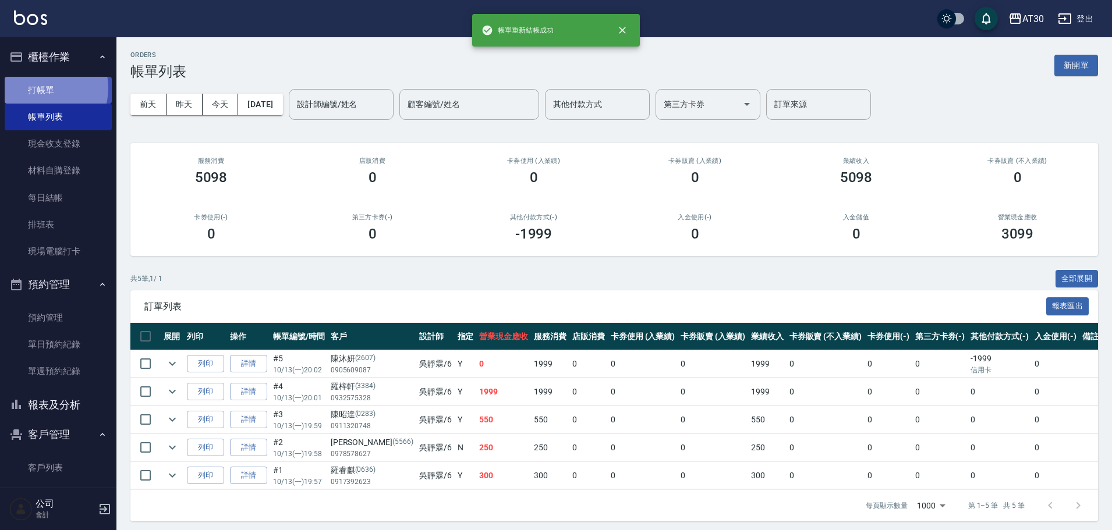
click at [44, 88] on link "打帳單" at bounding box center [58, 90] width 107 height 27
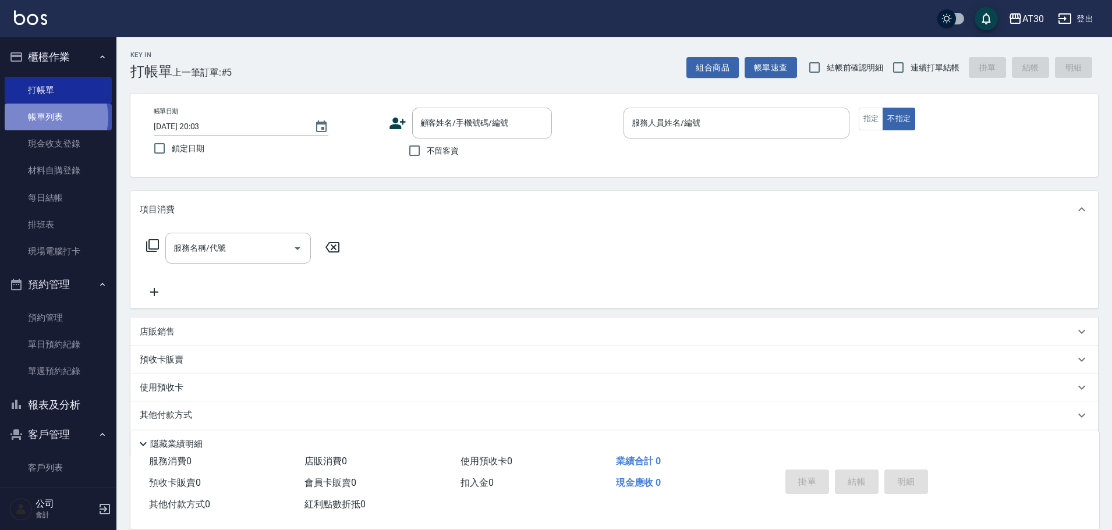
click at [50, 117] on link "帳單列表" at bounding box center [58, 117] width 107 height 27
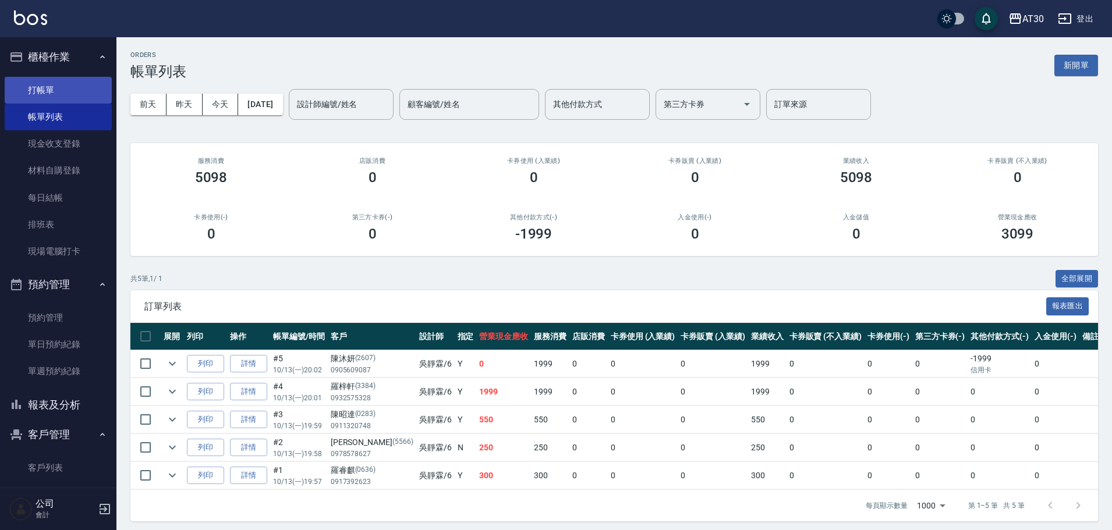
click at [44, 90] on link "打帳單" at bounding box center [58, 90] width 107 height 27
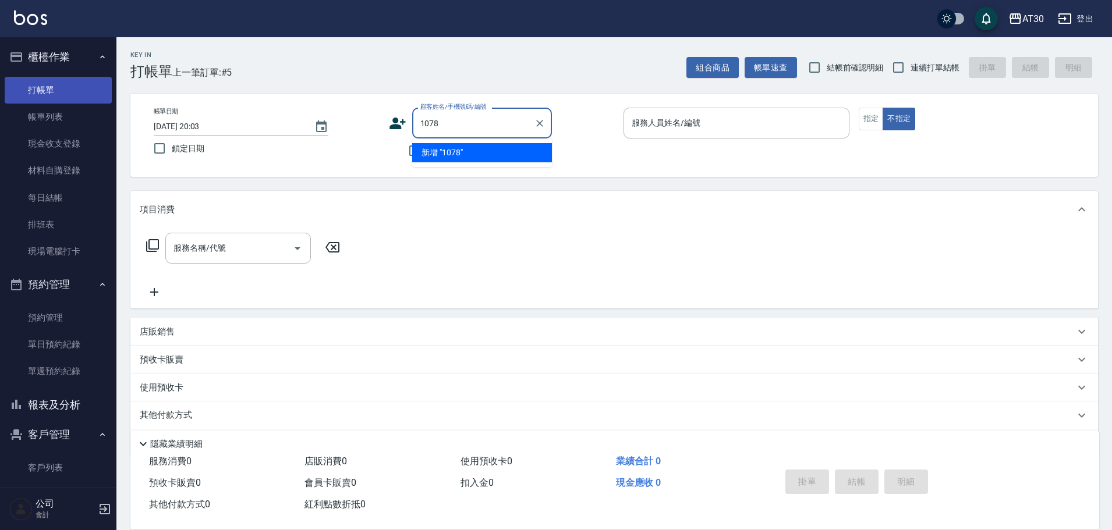
type input "1078"
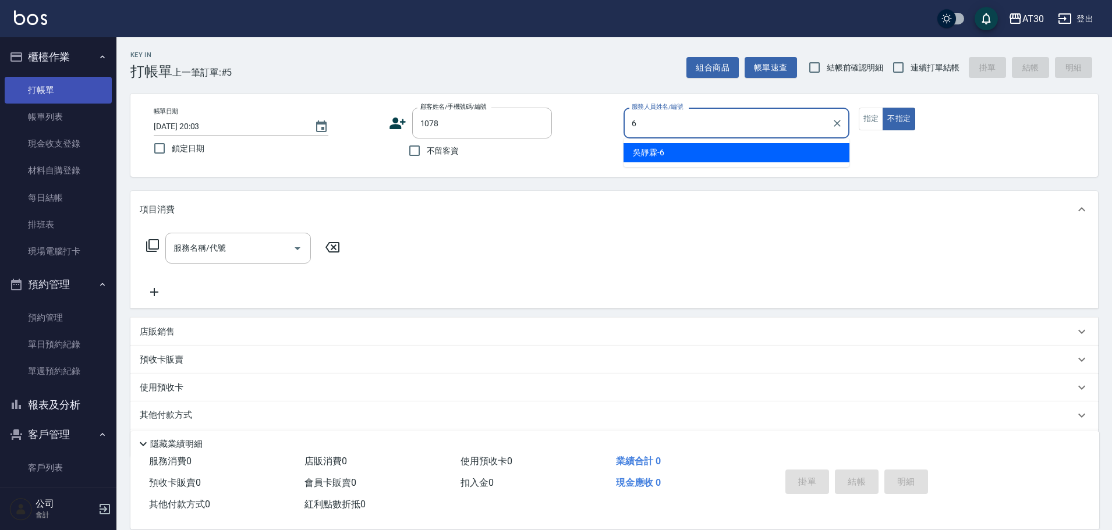
type input "吳靜霖-6"
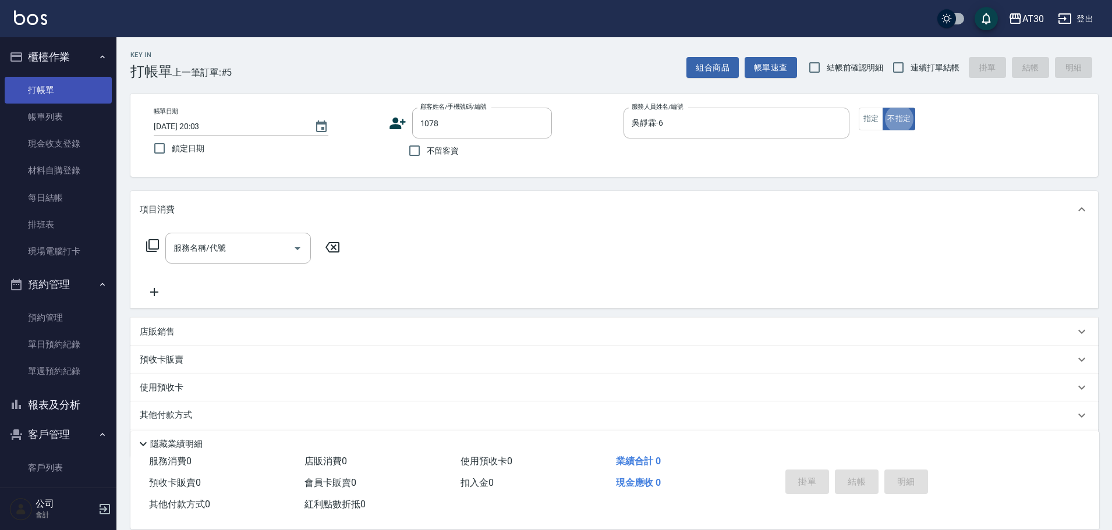
type button "false"
type input "羅俊獻/0917058060/1078"
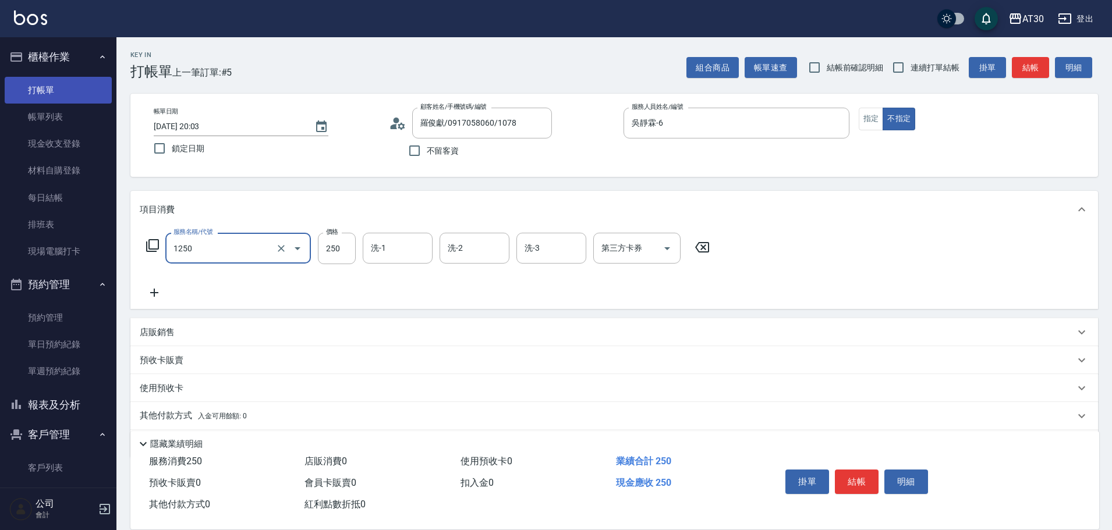
type input "洗髮250(1250)"
type input "[PERSON_NAME]-20"
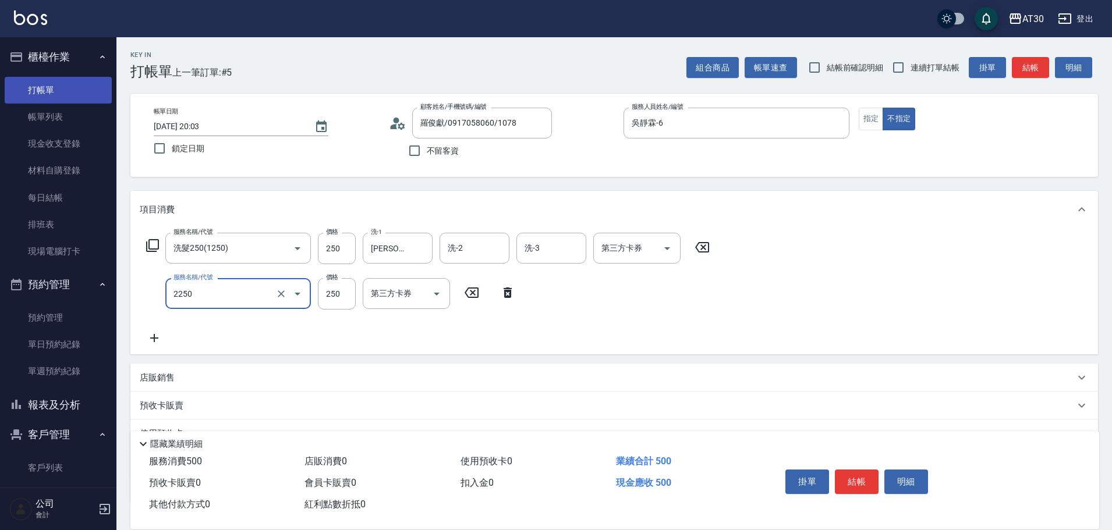
type input "剪髮(2250)"
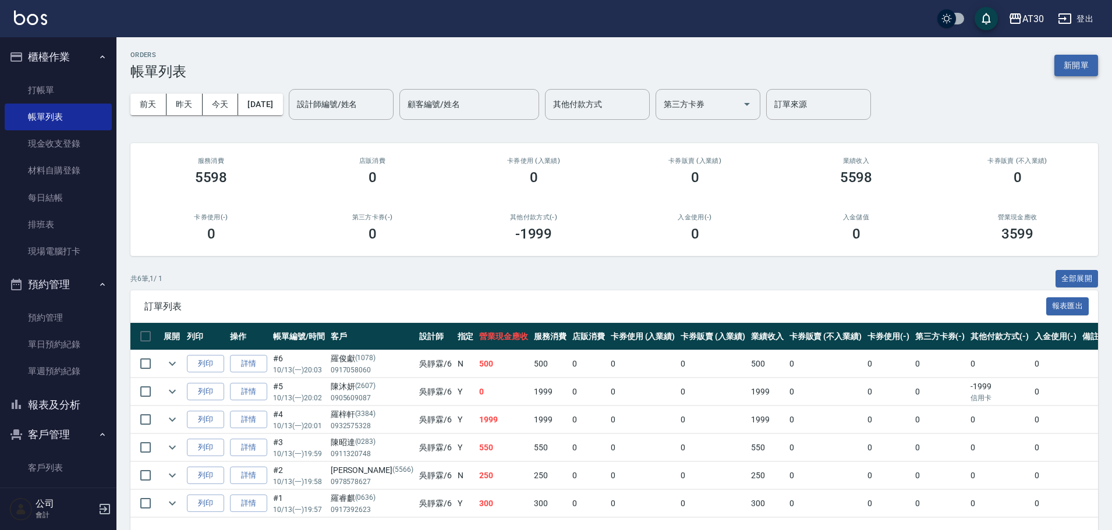
click at [1092, 63] on button "新開單" at bounding box center [1076, 66] width 44 height 22
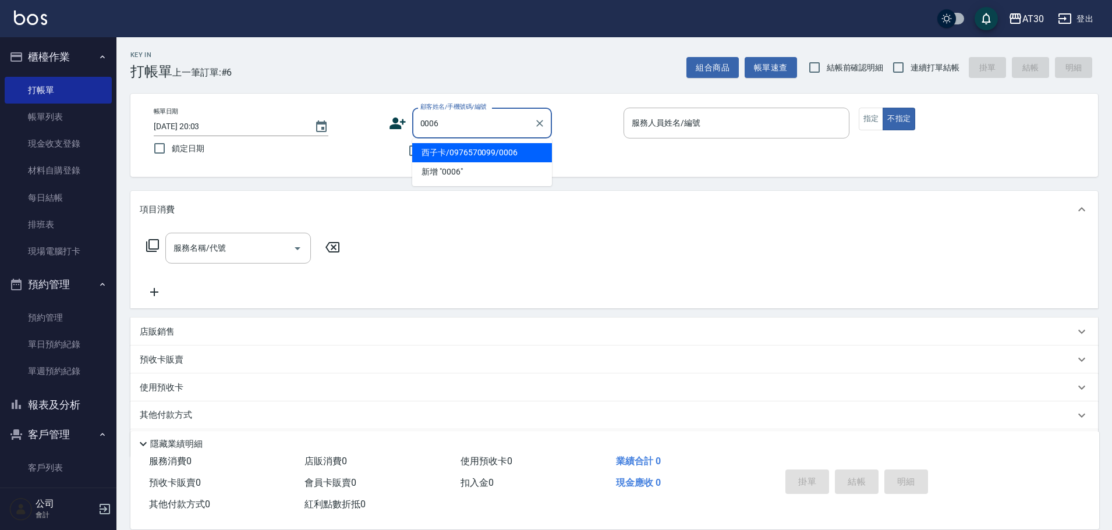
type input "西子卡/0976570099/0006"
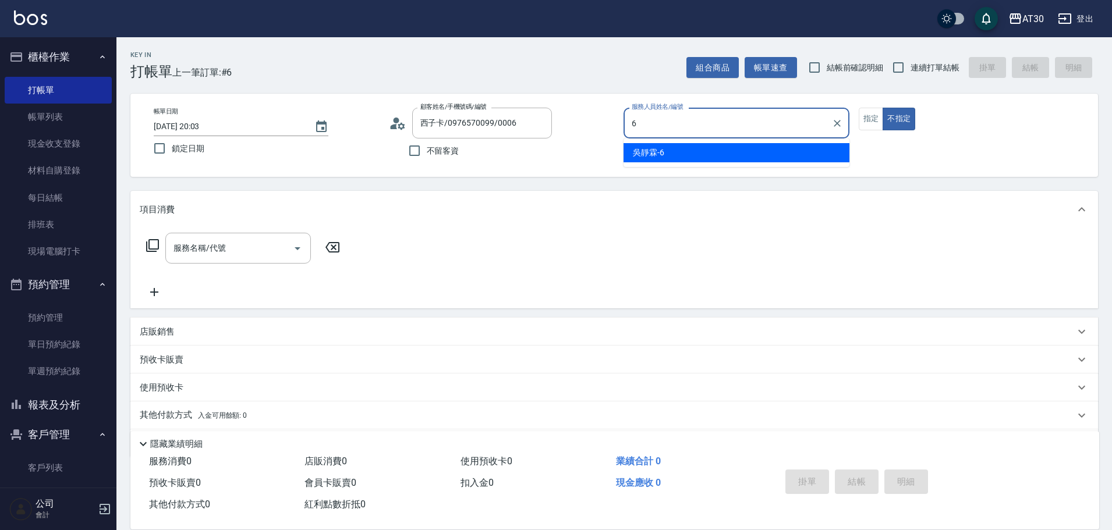
type input "吳靜霖-6"
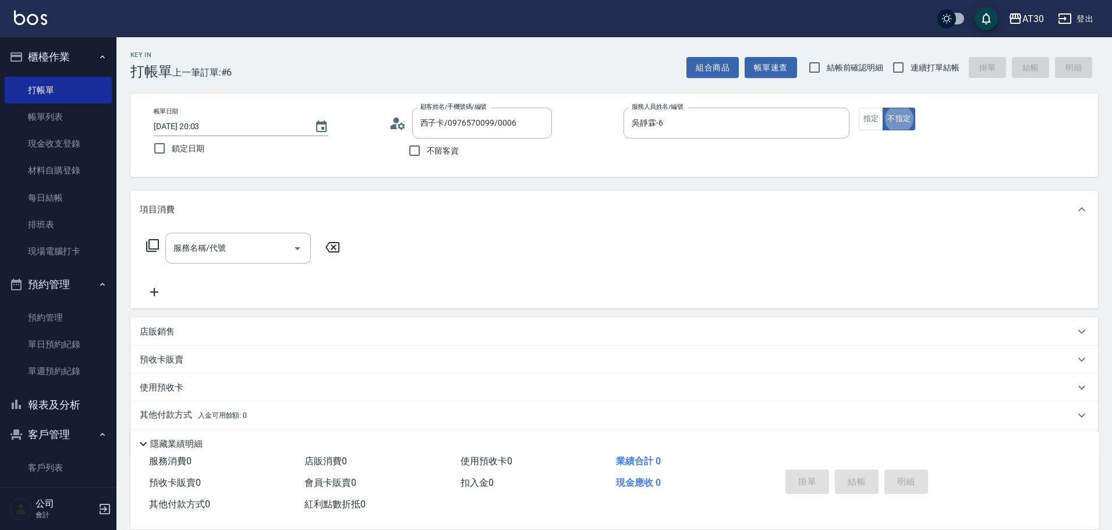
type button "false"
type input "新客人 姓名未設定/0006/null"
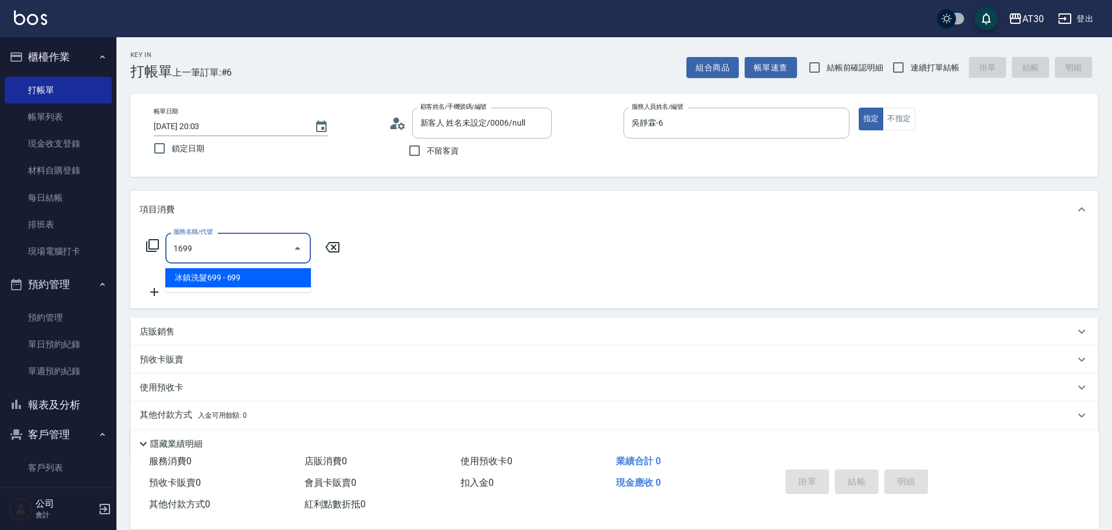
type input "冰鎮洗髮699(1699)"
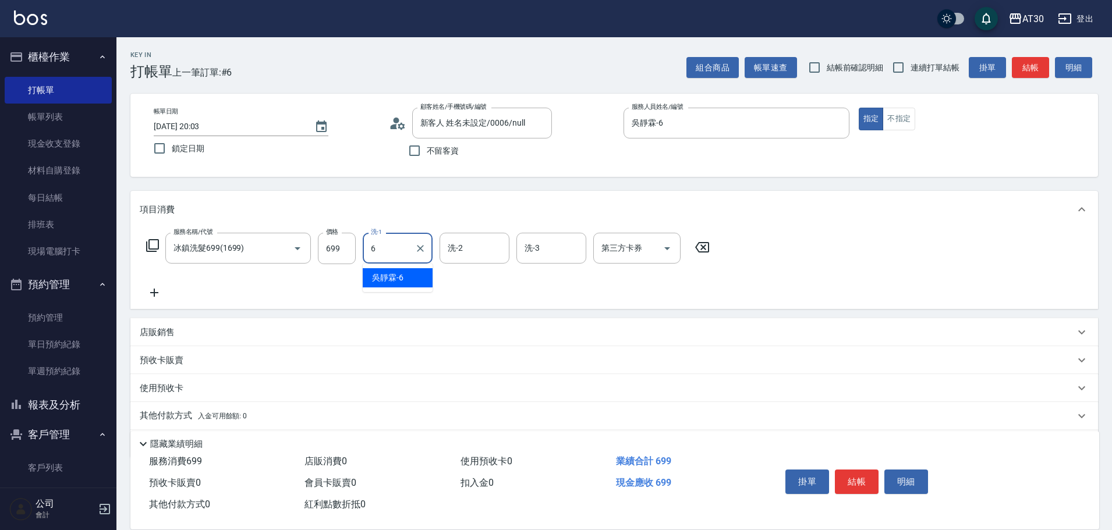
type input "吳靜霖-6"
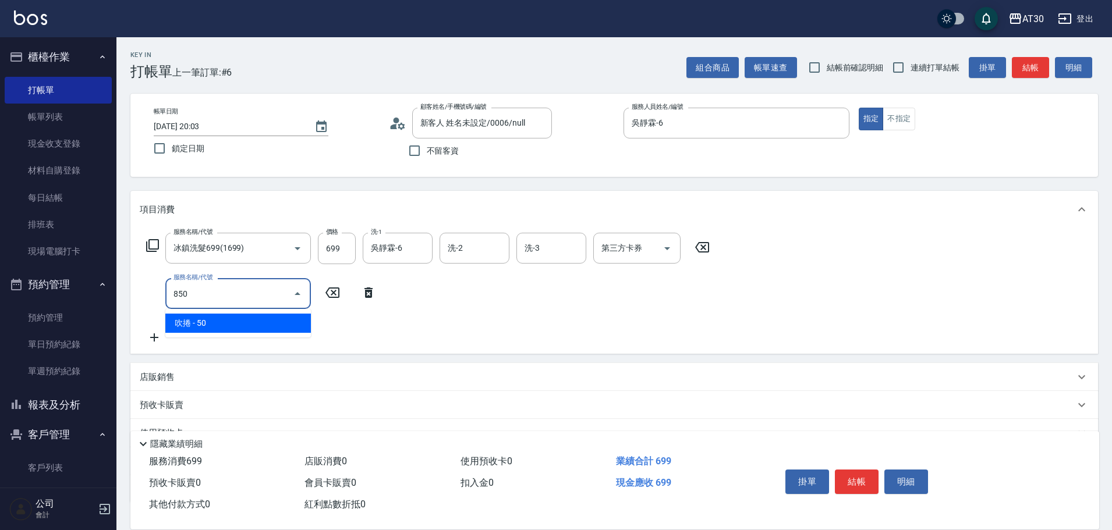
type input "吹捲(850)"
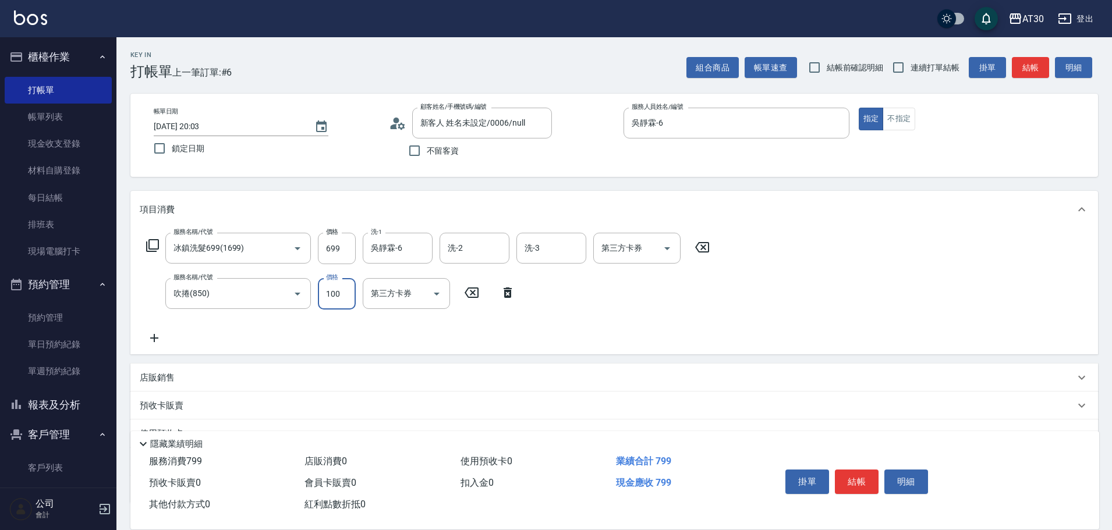
type input "100"
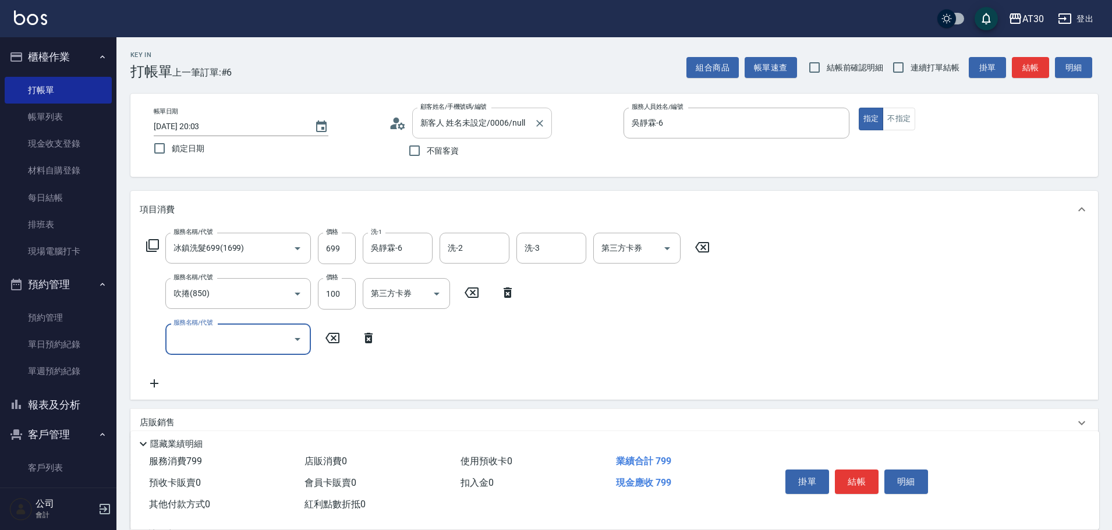
click at [468, 121] on input "新客人 姓名未設定/0006/null" at bounding box center [473, 123] width 112 height 20
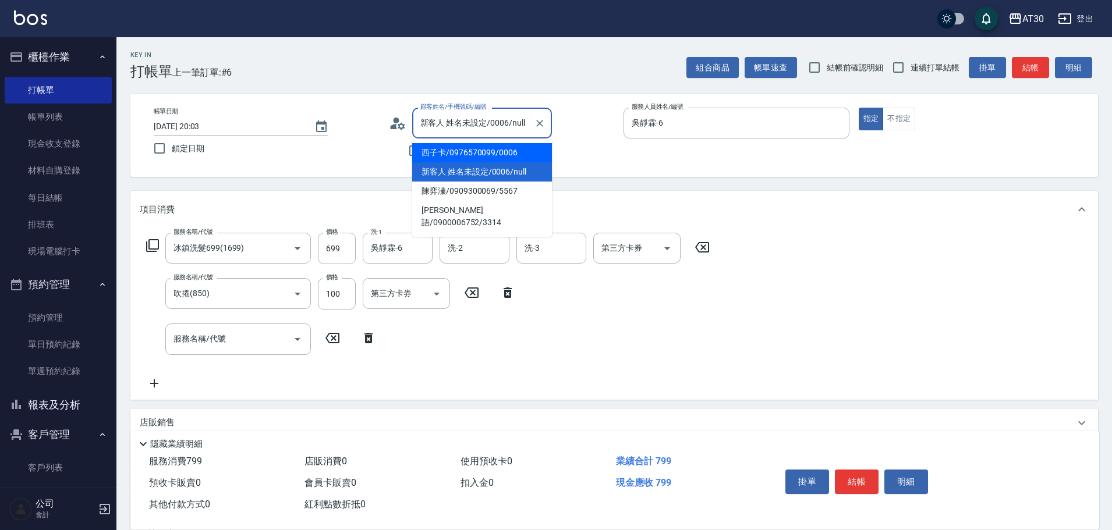
click at [466, 149] on li "西子卡/0976570099/0006" at bounding box center [482, 152] width 140 height 19
type input "西子卡/0976570099/0006"
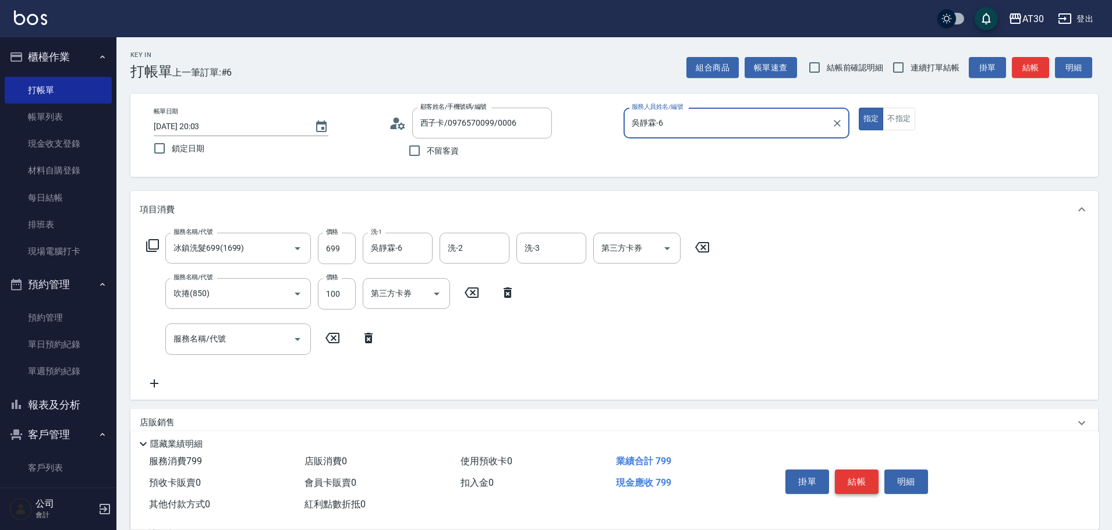
click at [856, 479] on button "結帳" at bounding box center [857, 482] width 44 height 24
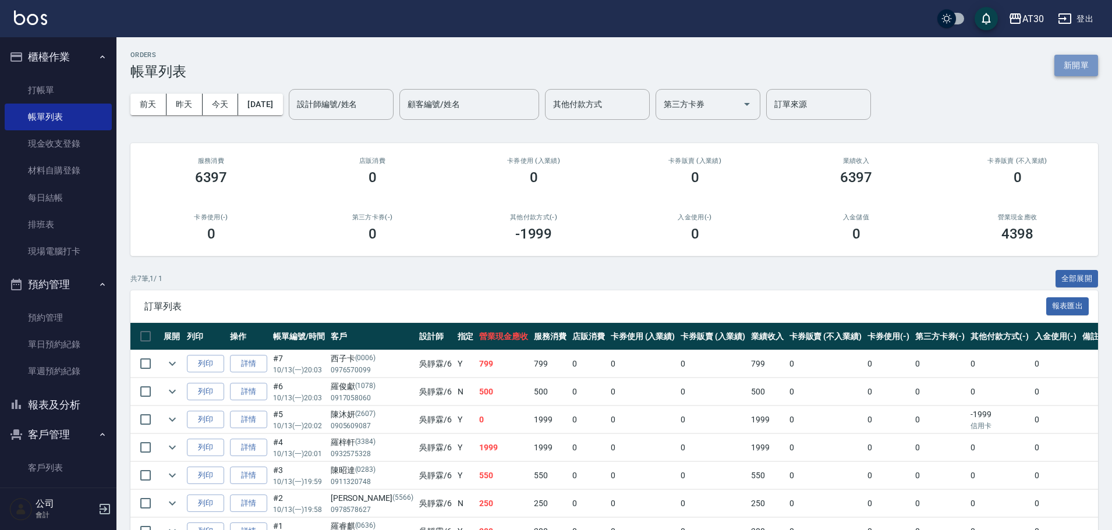
click at [1073, 63] on button "新開單" at bounding box center [1076, 66] width 44 height 22
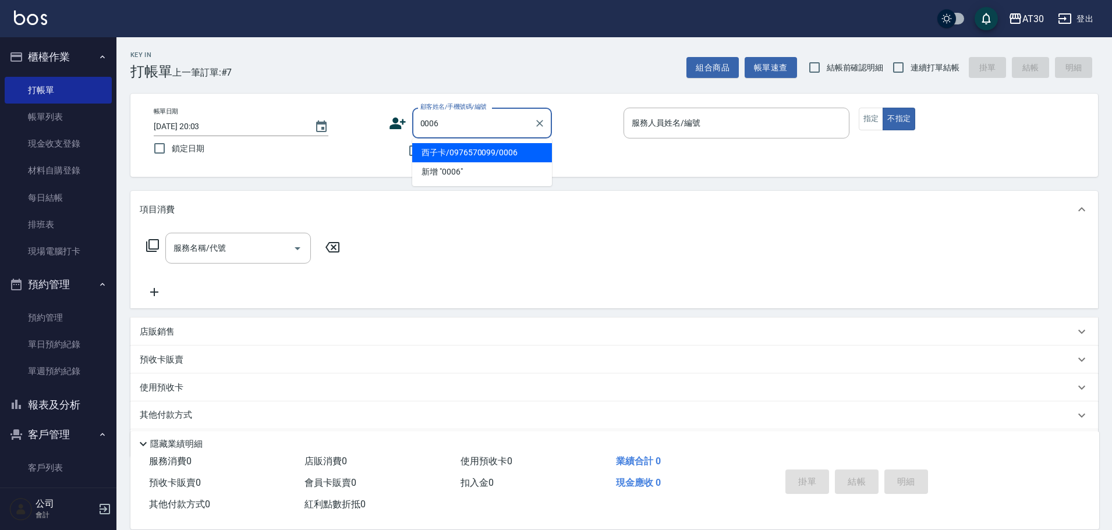
type input "西子卡/0976570099/0006"
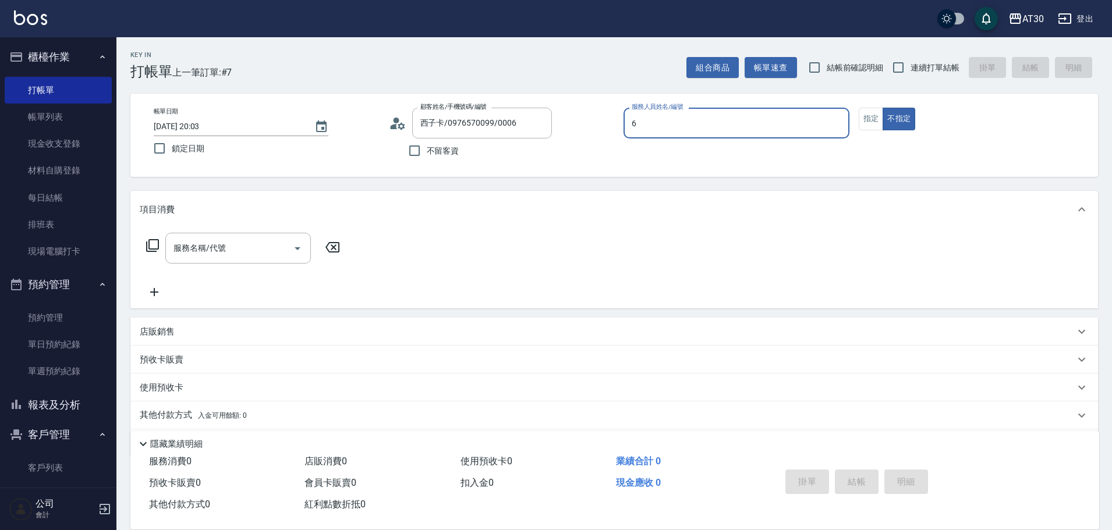
type input "吳靜霖-6"
type input "新客人 姓名未設定/0006/null"
type button "false"
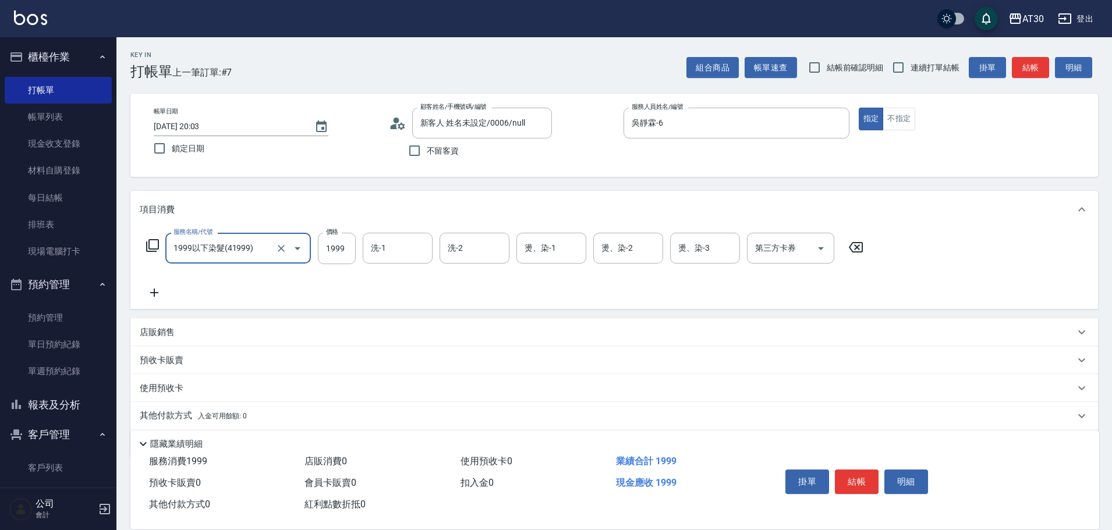
type input "1999以下染髮(41999)"
type input "1999"
type input "[PERSON_NAME]-20"
type input "吳靜霖-6"
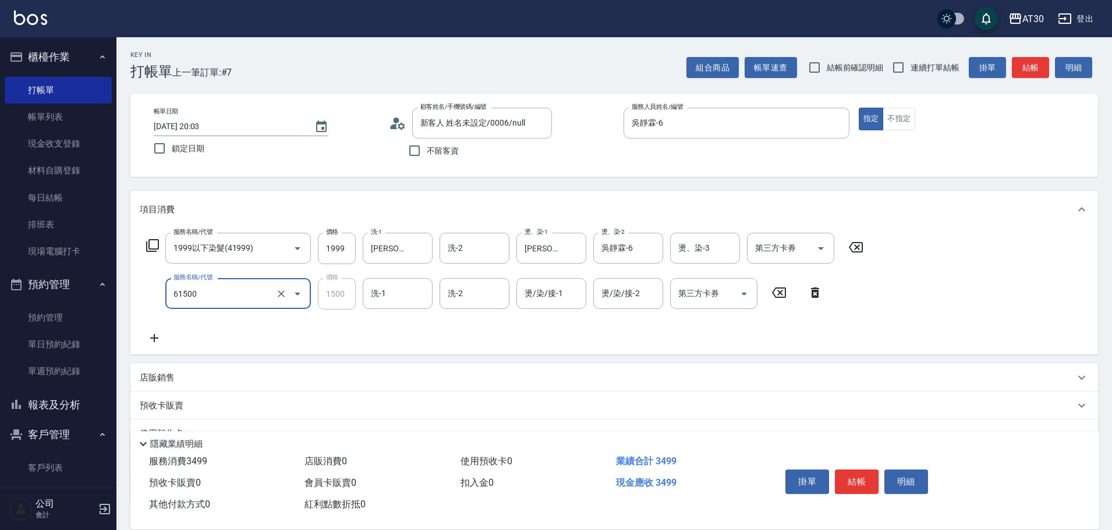
type input "拆/接 髮片(61500)"
click at [337, 248] on input "1999" at bounding box center [337, 248] width 38 height 31
click at [335, 256] on input "1999" at bounding box center [337, 248] width 38 height 31
click at [815, 294] on icon at bounding box center [815, 293] width 29 height 14
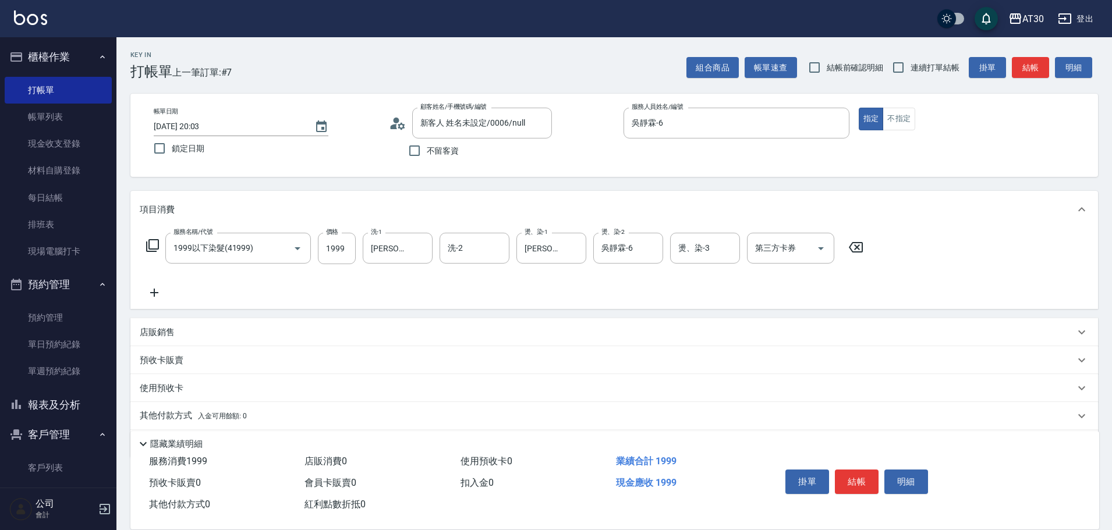
click at [155, 292] on icon at bounding box center [154, 293] width 8 height 8
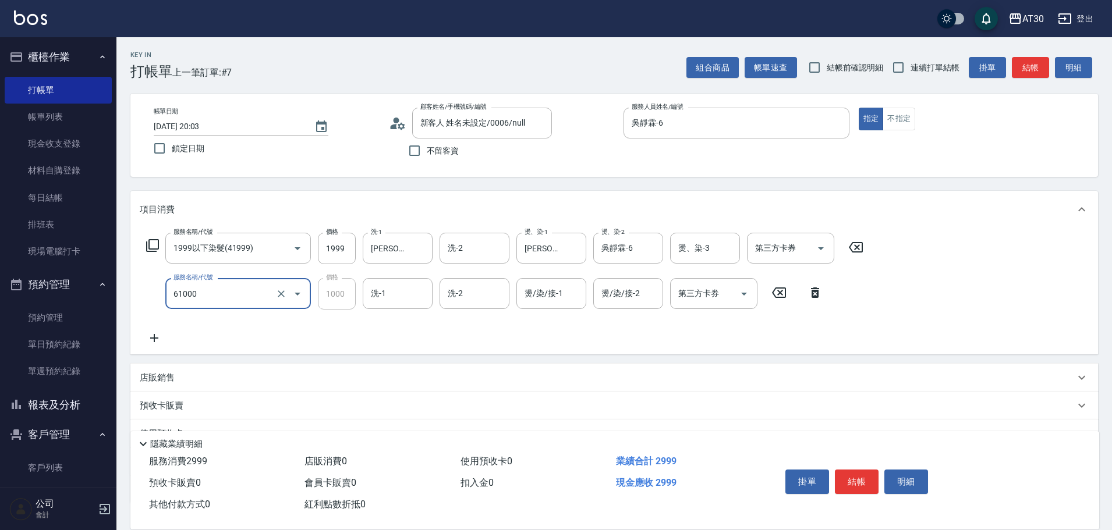
type input "拆/接 髮片(會員價)(61000)"
click at [356, 248] on div "服務名稱/代號 1999以下染髮(41999) 服務名稱/代號 價格 1999 價格 洗-1 [PERSON_NAME]-20 洗-1 洗-2 洗-2 燙、染…" at bounding box center [505, 248] width 731 height 31
click at [341, 248] on input "1999" at bounding box center [337, 248] width 38 height 31
click at [344, 249] on input "1999" at bounding box center [337, 248] width 38 height 31
click at [862, 246] on icon at bounding box center [856, 247] width 14 height 10
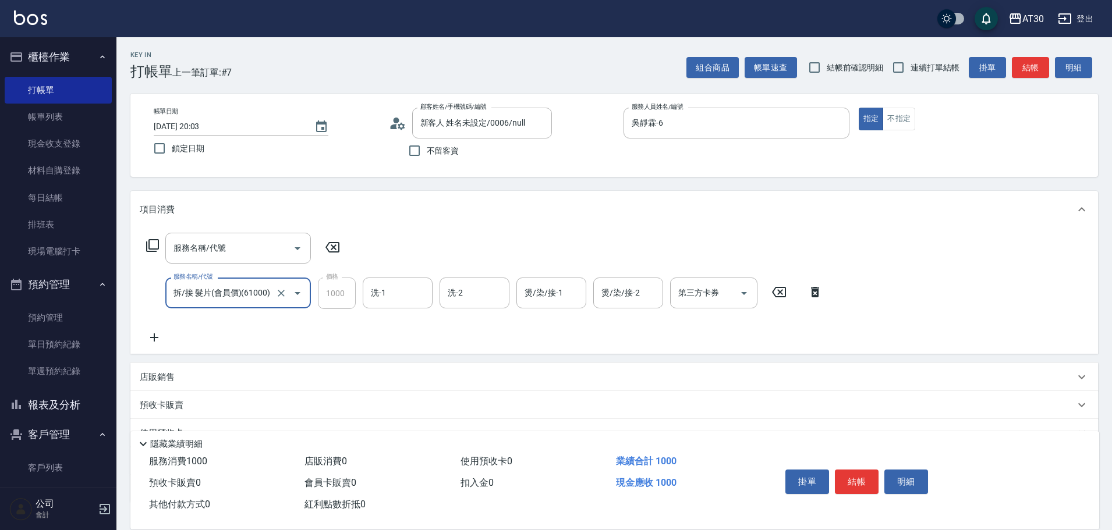
click at [385, 292] on input "洗-1" at bounding box center [397, 293] width 59 height 20
type input "鄭喬禎-28"
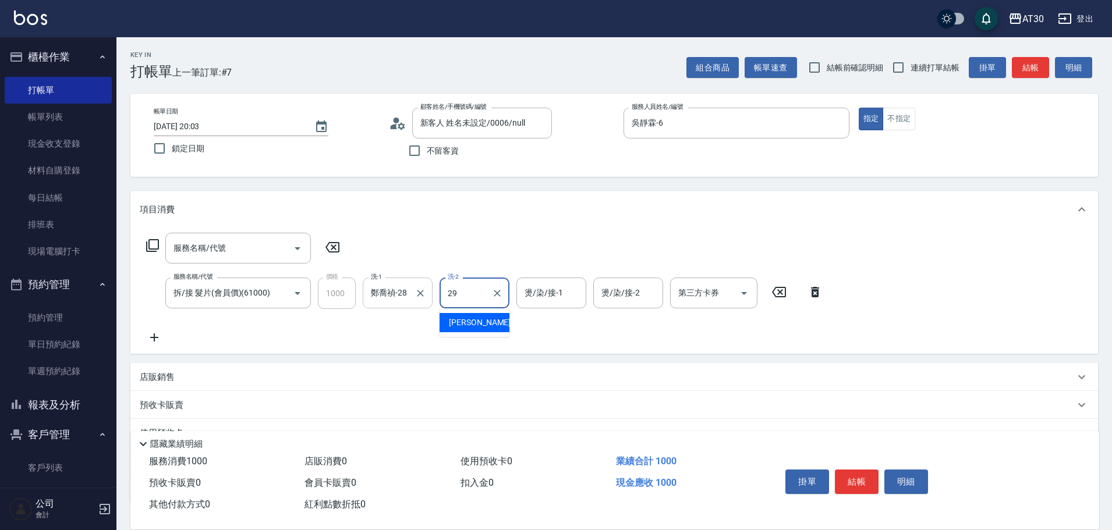
type input "[PERSON_NAME]-29"
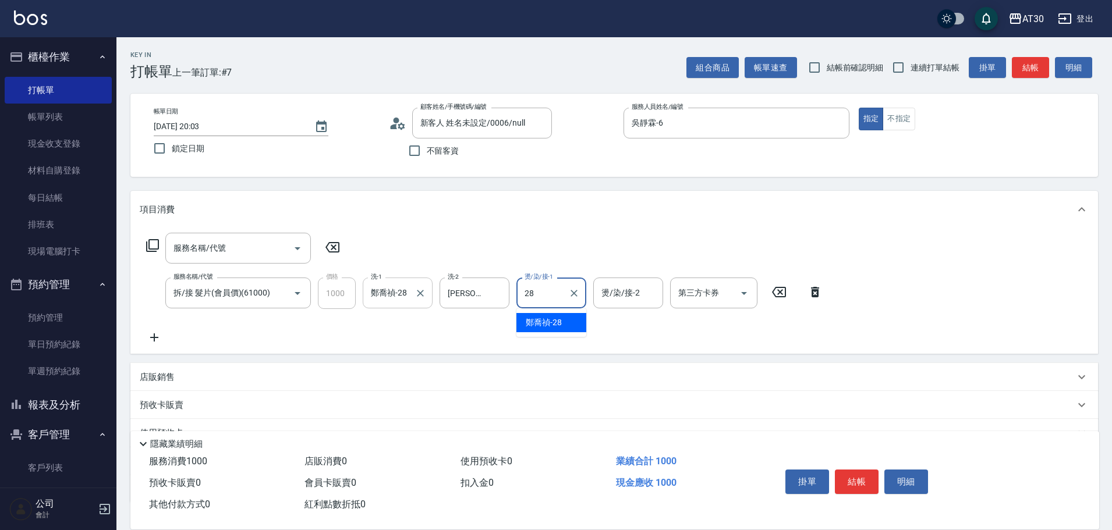
type input "鄭喬禎-28"
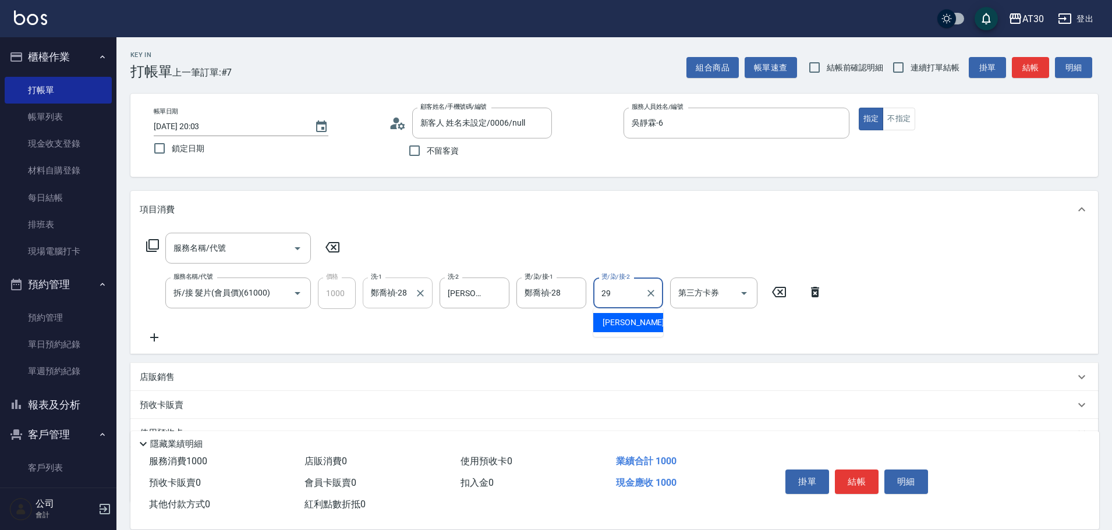
type input "[PERSON_NAME]-29"
click at [500, 293] on icon "Clear" at bounding box center [497, 294] width 12 height 12
click at [189, 237] on div "服務名稱/代號" at bounding box center [238, 248] width 146 height 31
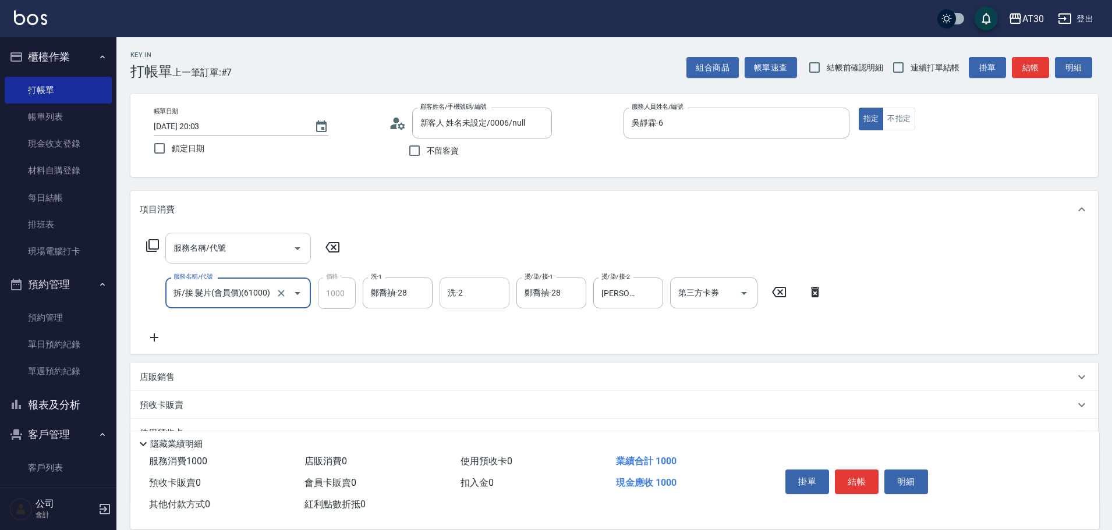
click at [193, 247] on input "服務名稱/代號" at bounding box center [230, 248] width 118 height 20
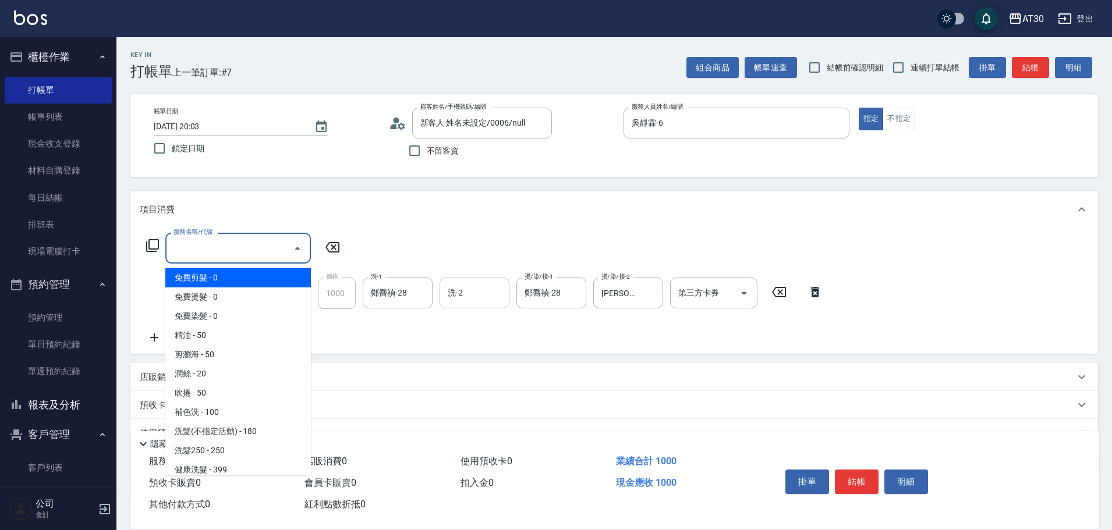
type input "1"
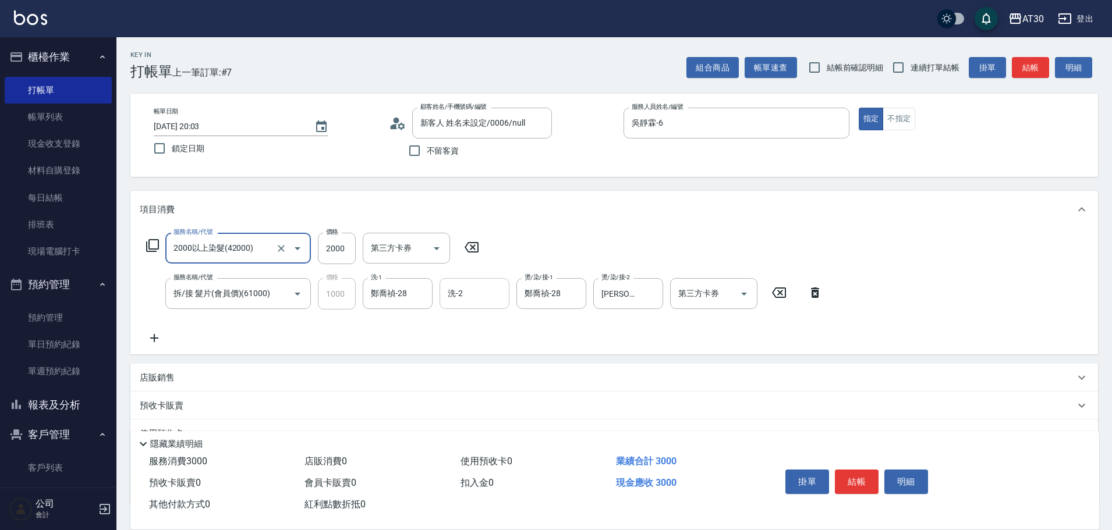
type input "2000以上染髮(42000)"
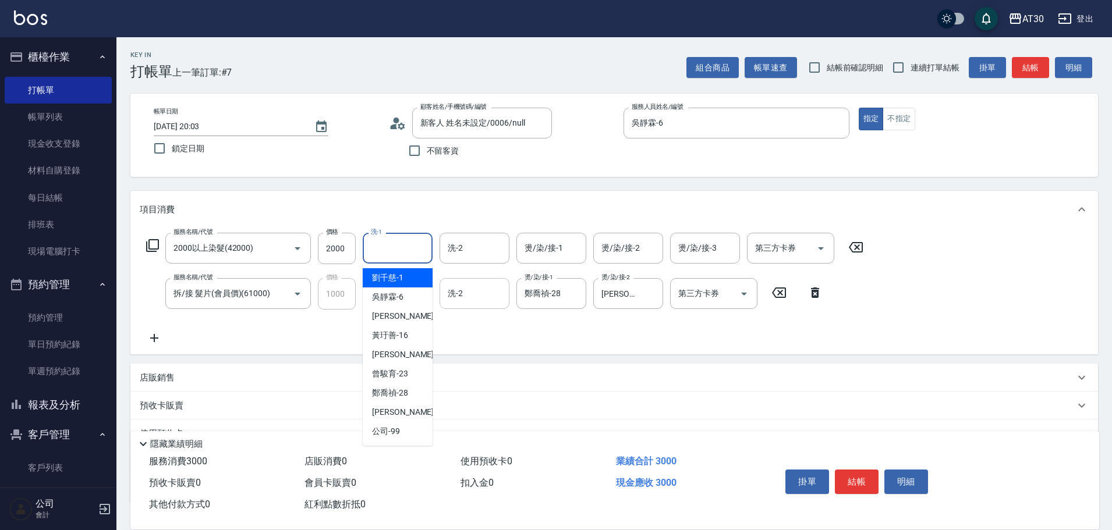
click at [413, 243] on input "洗-1" at bounding box center [397, 248] width 59 height 20
click at [403, 355] on span "[PERSON_NAME] -20" at bounding box center [408, 355] width 73 height 12
type input "[PERSON_NAME]-20"
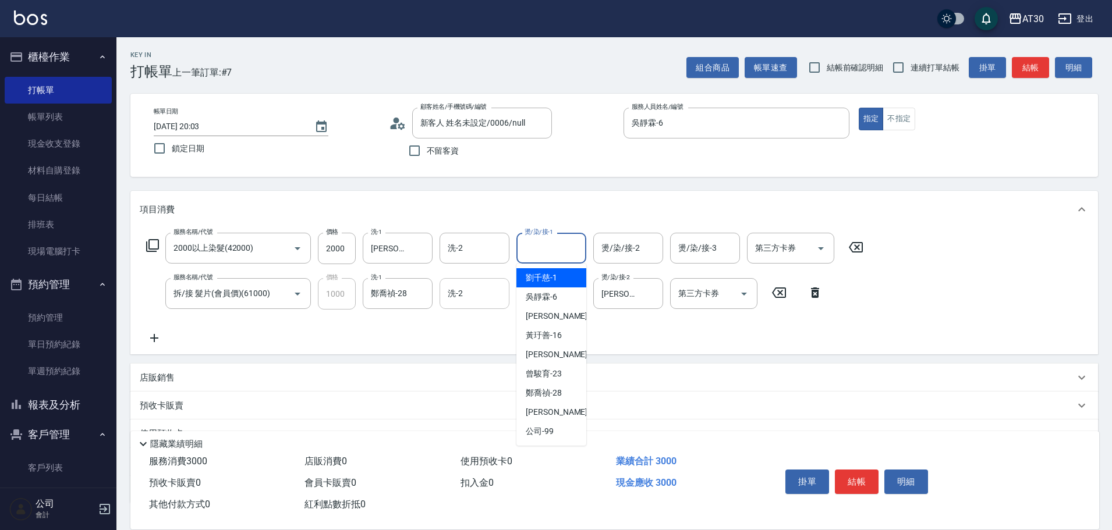
click at [564, 256] on input "燙/染/接-1" at bounding box center [551, 248] width 59 height 20
type input "[PERSON_NAME]-20"
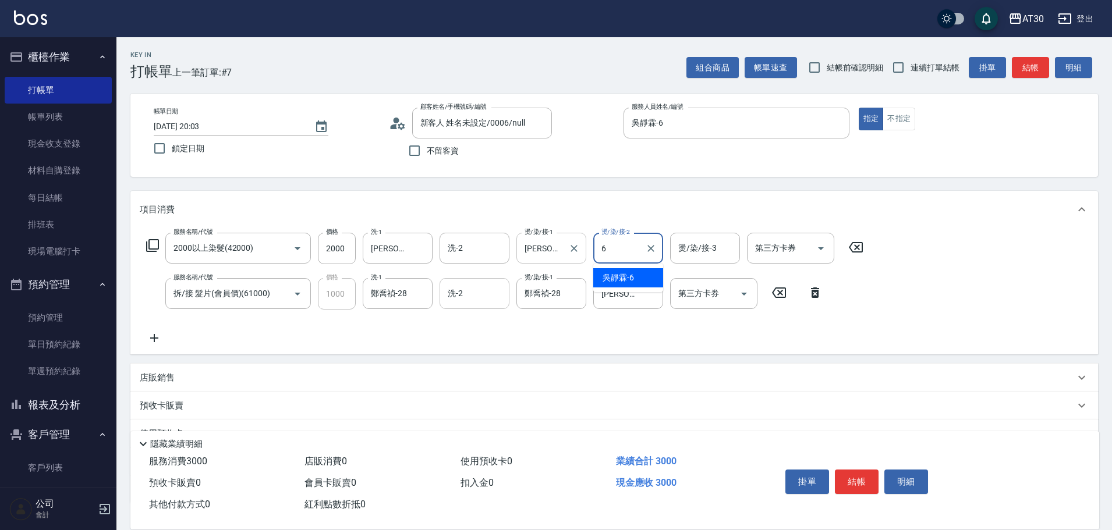
type input "吳靜霖-6"
click at [1035, 252] on div "服務名稱/代號 2000以上染髮(42000) 服務名稱/代號 價格 2000 價格 洗-1 [PERSON_NAME]-20 洗-1 洗-2 洗-2 燙/染…" at bounding box center [614, 291] width 968 height 126
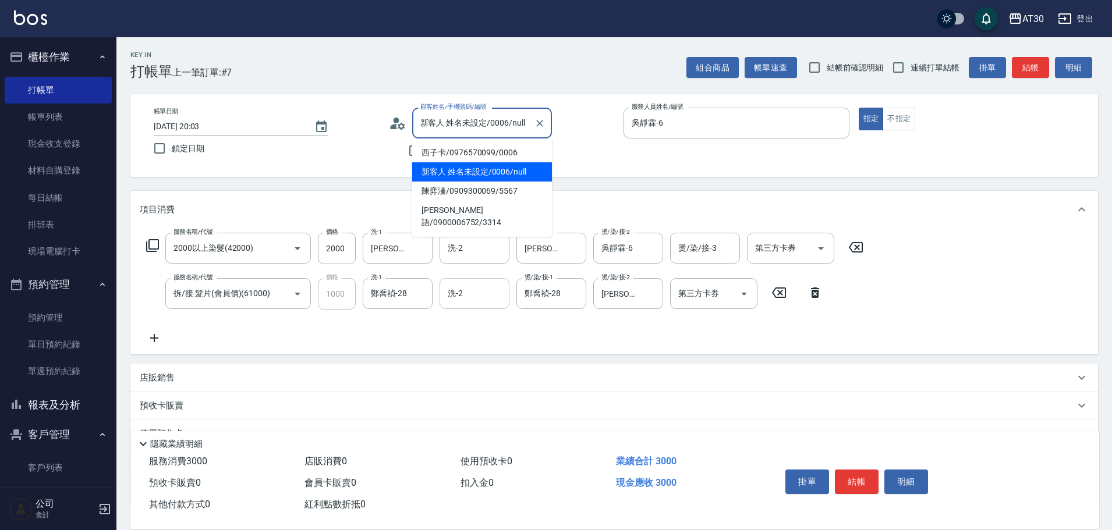
click at [470, 122] on input "新客人 姓名未設定/0006/null" at bounding box center [473, 123] width 112 height 20
click at [466, 150] on li "西子卡/0976570099/0006" at bounding box center [482, 152] width 140 height 19
type input "西子卡/0976570099/0006"
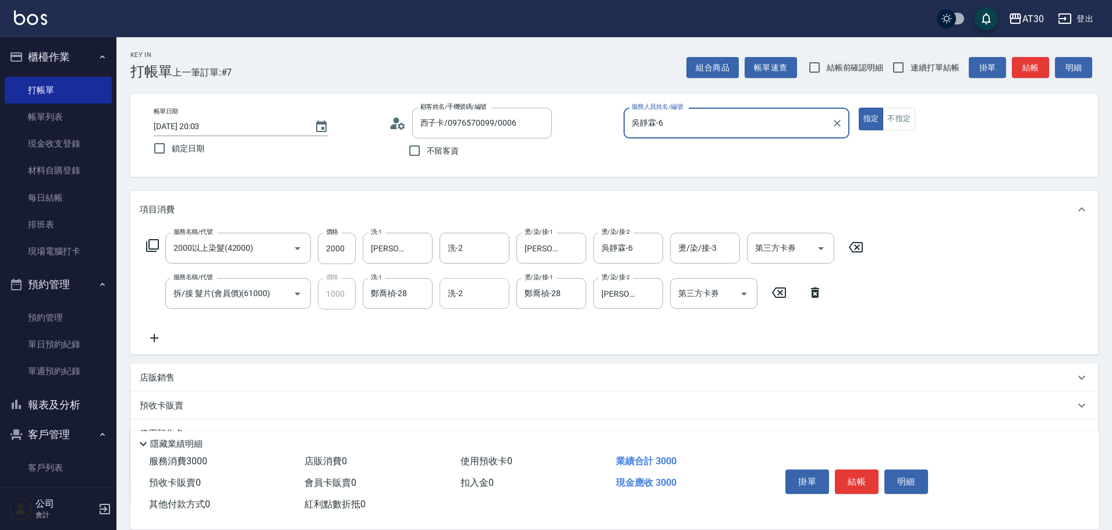
click at [1046, 263] on div "服務名稱/代號 2000以上染髮(42000) 服務名稱/代號 價格 2000 價格 洗-1 [PERSON_NAME]-20 洗-1 洗-2 洗-2 燙/染…" at bounding box center [614, 291] width 968 height 126
click at [877, 479] on button "結帳" at bounding box center [857, 482] width 44 height 24
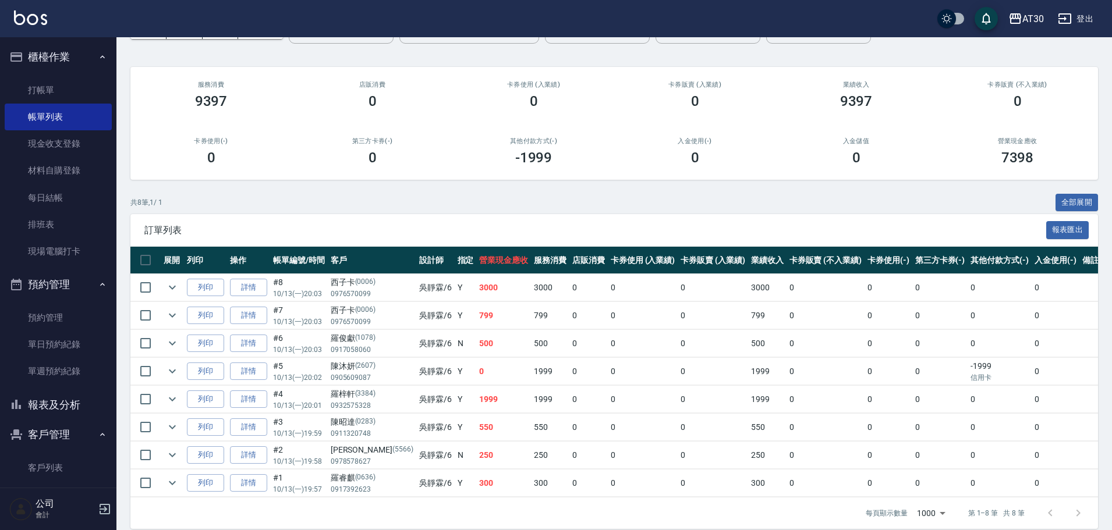
scroll to position [98, 0]
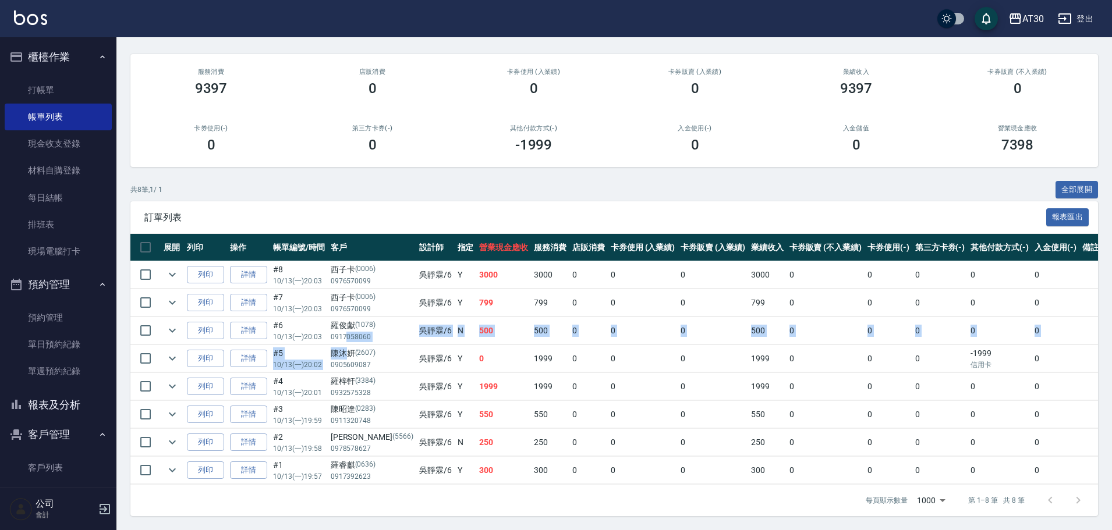
drag, startPoint x: 345, startPoint y: 334, endPoint x: 345, endPoint y: 326, distance: 8.2
click at [345, 327] on tbody "列印 詳情 #8 10/13 (一) 20:03 西子卡 [PHONE_NUMBER] [PERSON_NAME]/6 Y 3000 3000 0 0 0 3…" at bounding box center [634, 373] width 1009 height 224
click at [476, 373] on td "1999" at bounding box center [503, 386] width 55 height 27
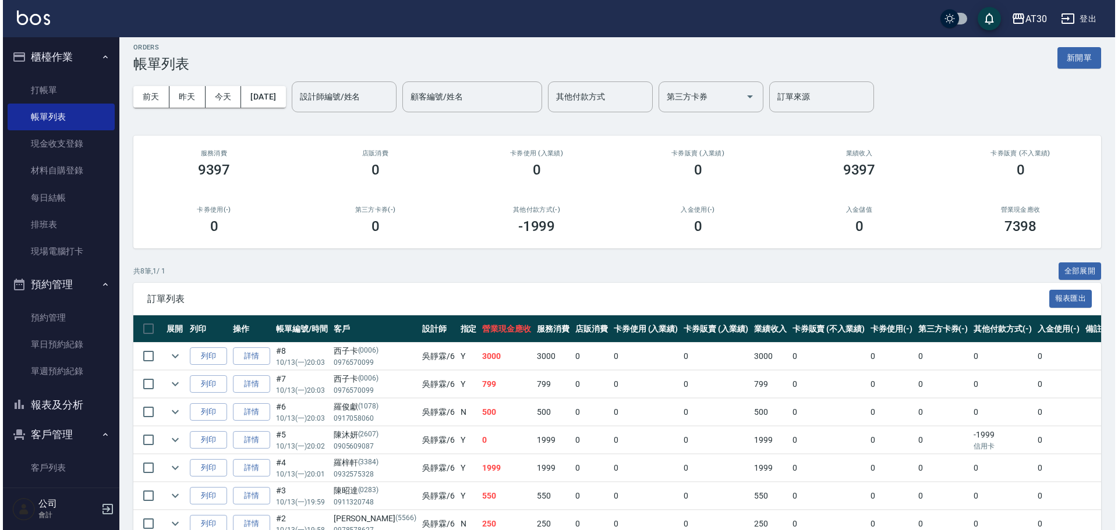
scroll to position [0, 0]
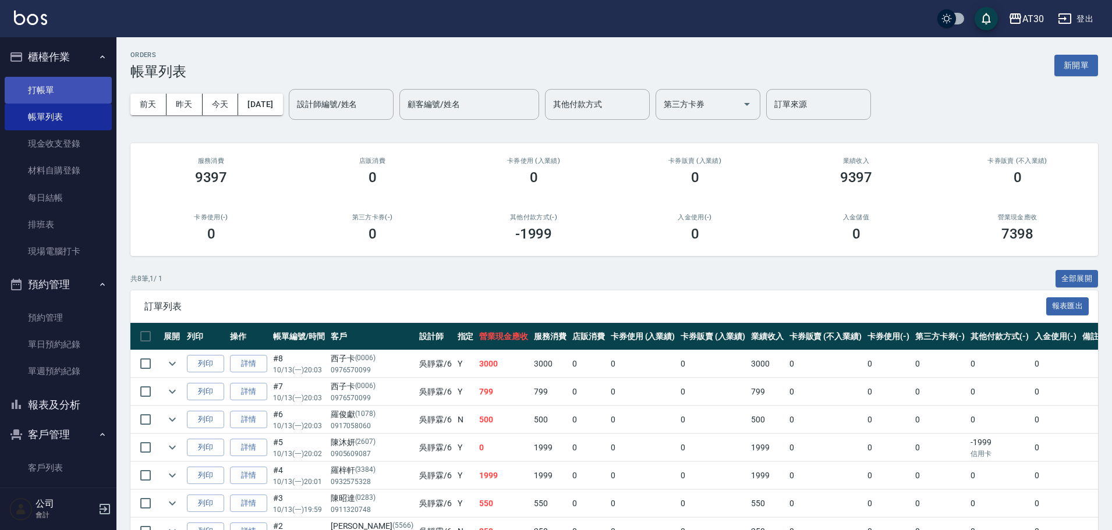
click at [45, 88] on link "打帳單" at bounding box center [58, 90] width 107 height 27
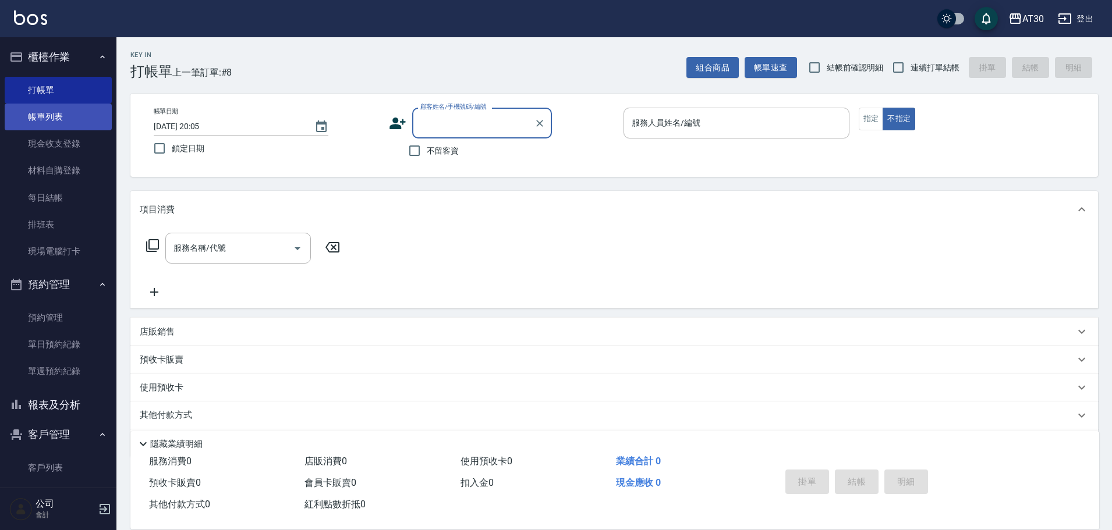
click at [55, 122] on link "帳單列表" at bounding box center [58, 117] width 107 height 27
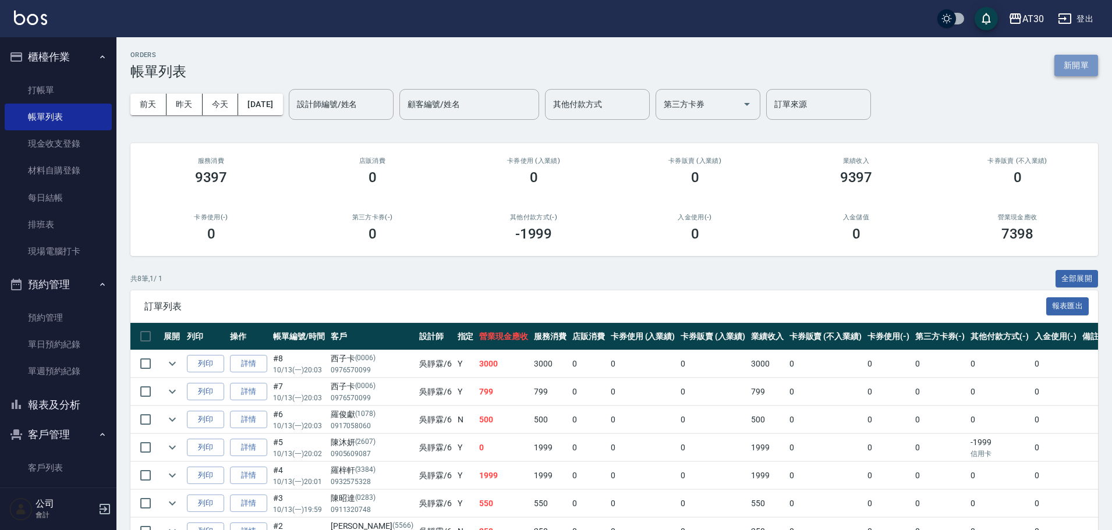
click at [1074, 65] on button "新開單" at bounding box center [1076, 66] width 44 height 22
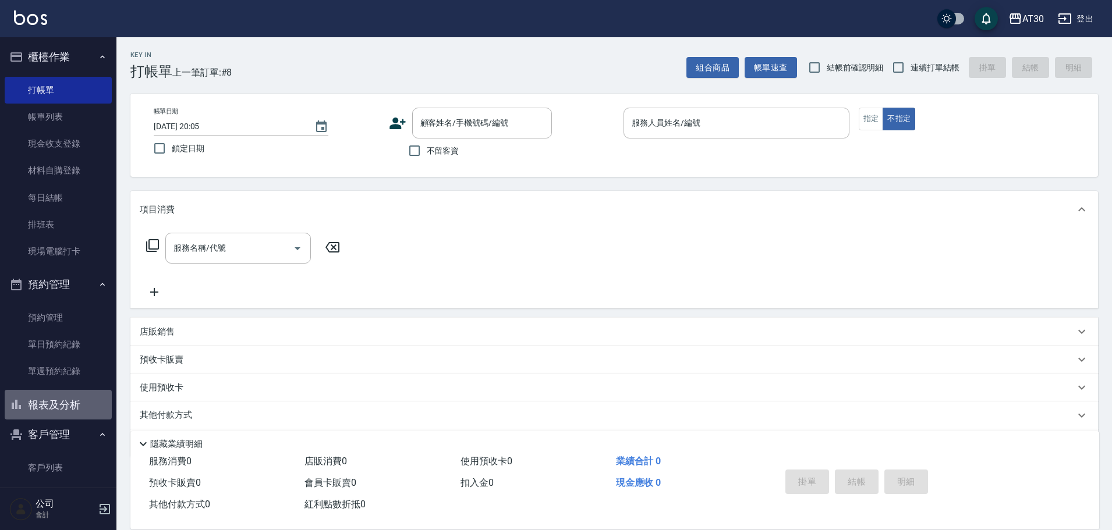
click at [61, 401] on button "報表及分析" at bounding box center [58, 405] width 107 height 30
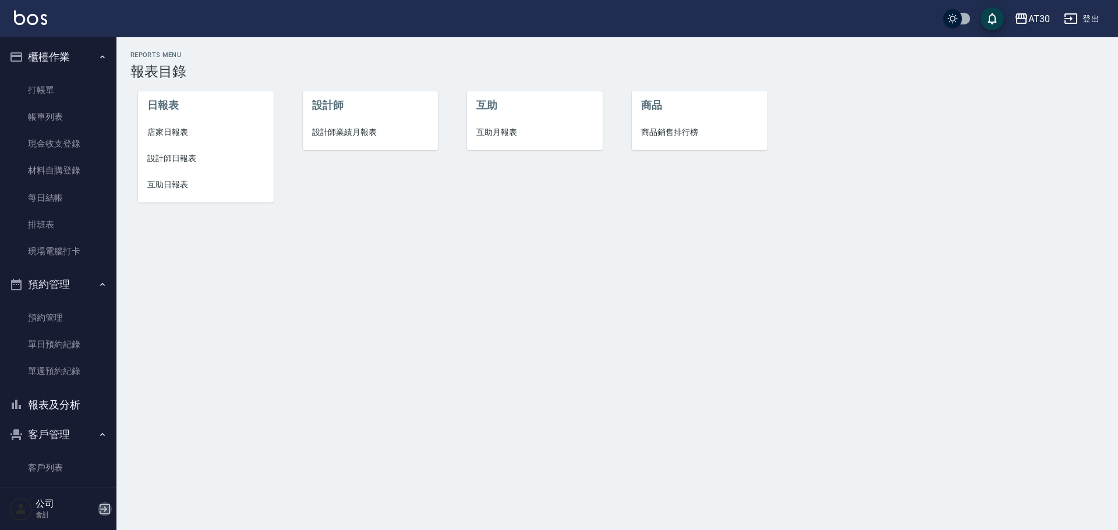
click at [111, 502] on icon "button" at bounding box center [105, 509] width 14 height 14
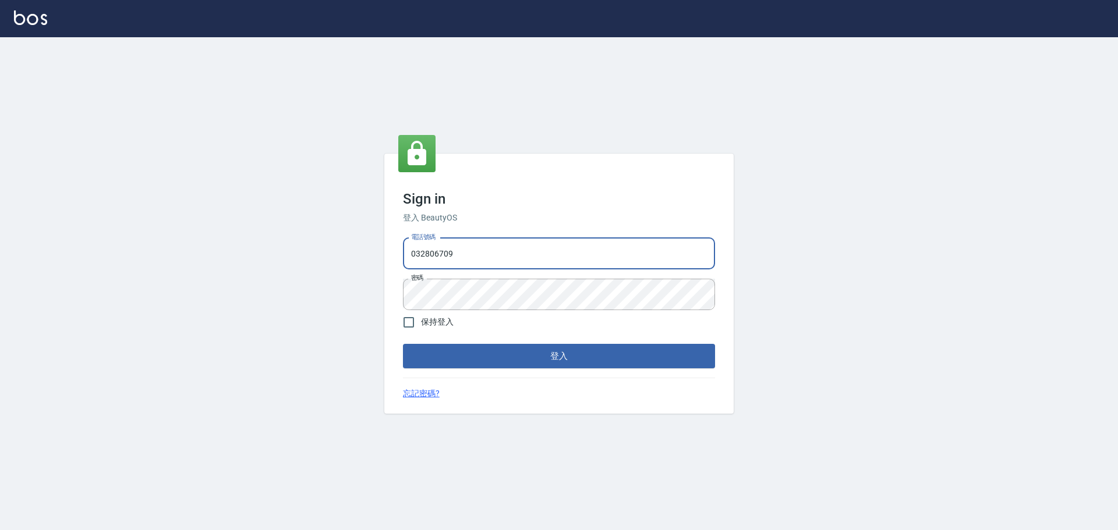
click at [470, 246] on input "032806709" at bounding box center [559, 253] width 312 height 31
type input "0976570099"
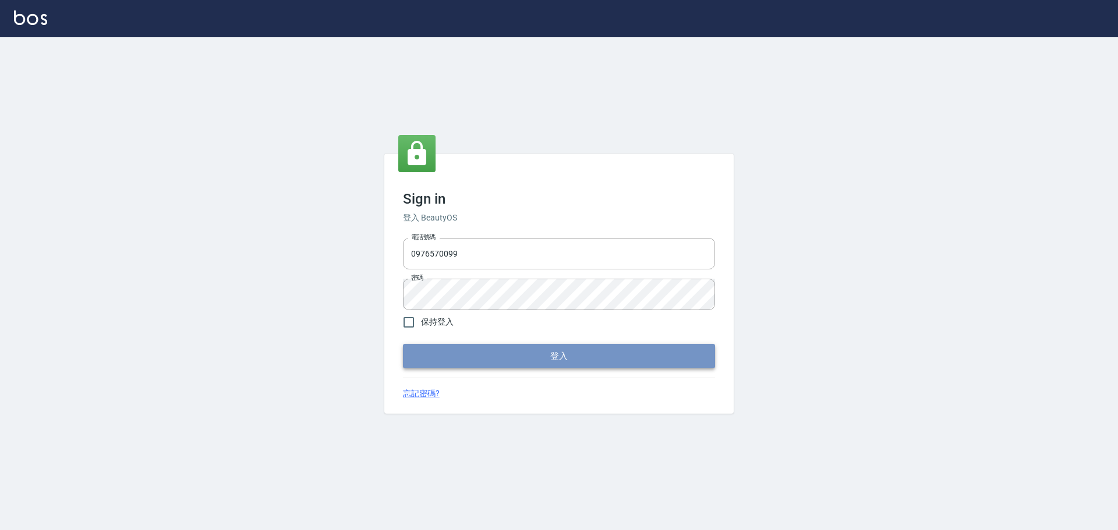
click at [495, 348] on button "登入" at bounding box center [559, 356] width 312 height 24
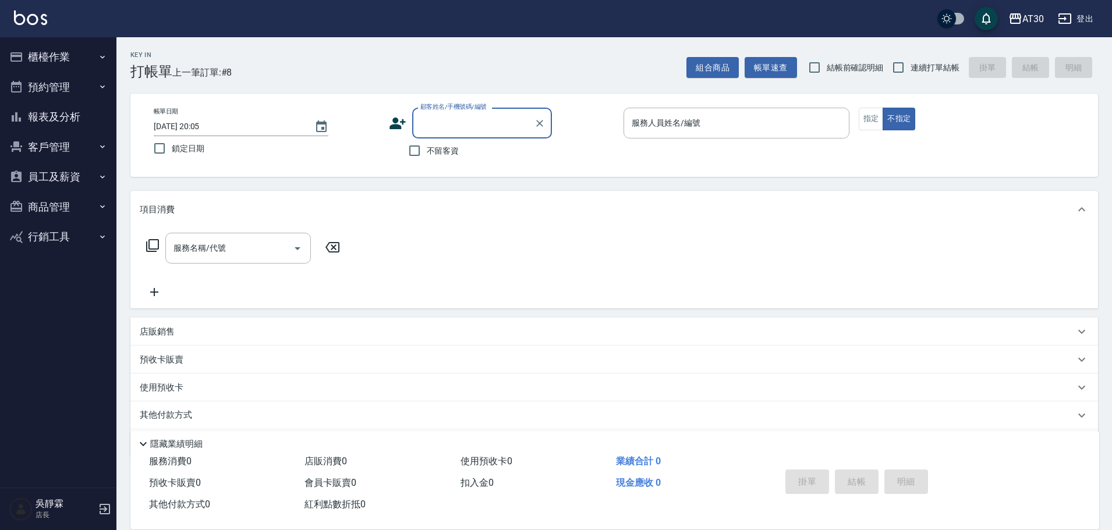
click at [54, 37] on ul "櫃檯作業 打帳單 帳單列表 現金收支登錄 材料自購登錄 每日結帳 排班表 現場電腦打卡 預約管理 預約管理 單日預約紀錄 單週預約紀錄 報表及分析 報表目錄 …" at bounding box center [58, 147] width 107 height 220
click at [53, 55] on button "櫃檯作業" at bounding box center [58, 57] width 107 height 30
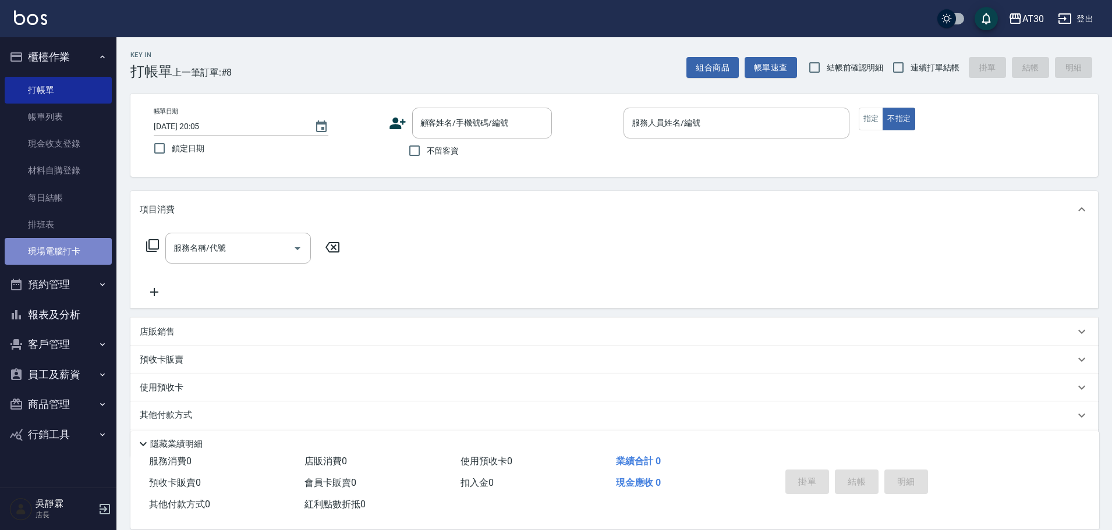
click at [76, 255] on link "現場電腦打卡" at bounding box center [58, 251] width 107 height 27
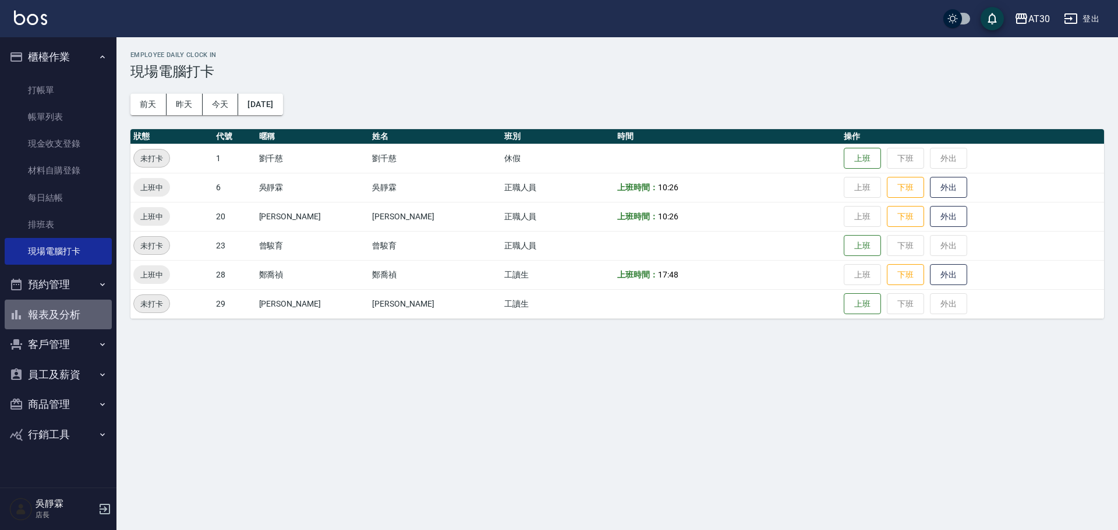
click at [54, 317] on button "報表及分析" at bounding box center [58, 315] width 107 height 30
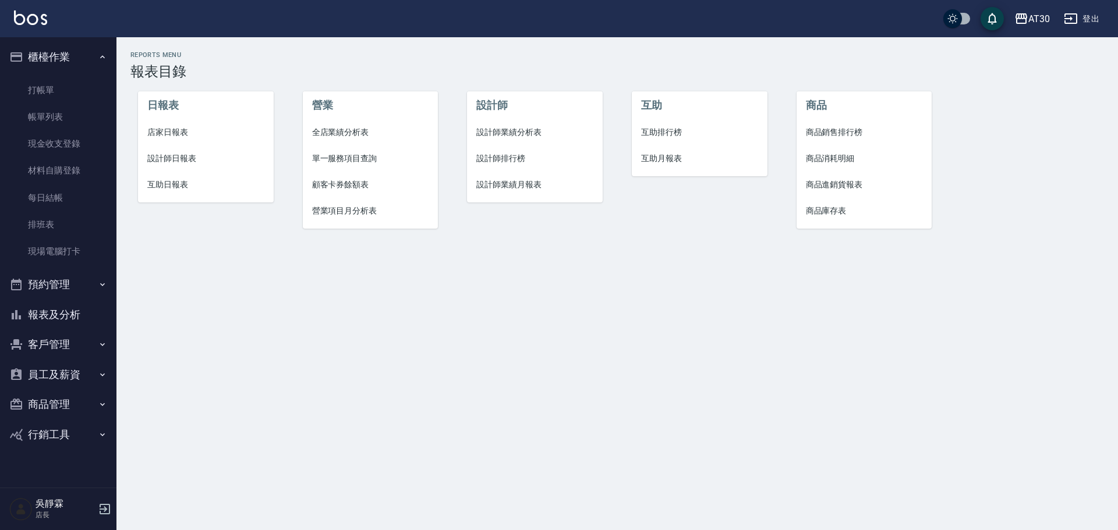
click at [524, 156] on span "設計師排行榜" at bounding box center [534, 159] width 117 height 12
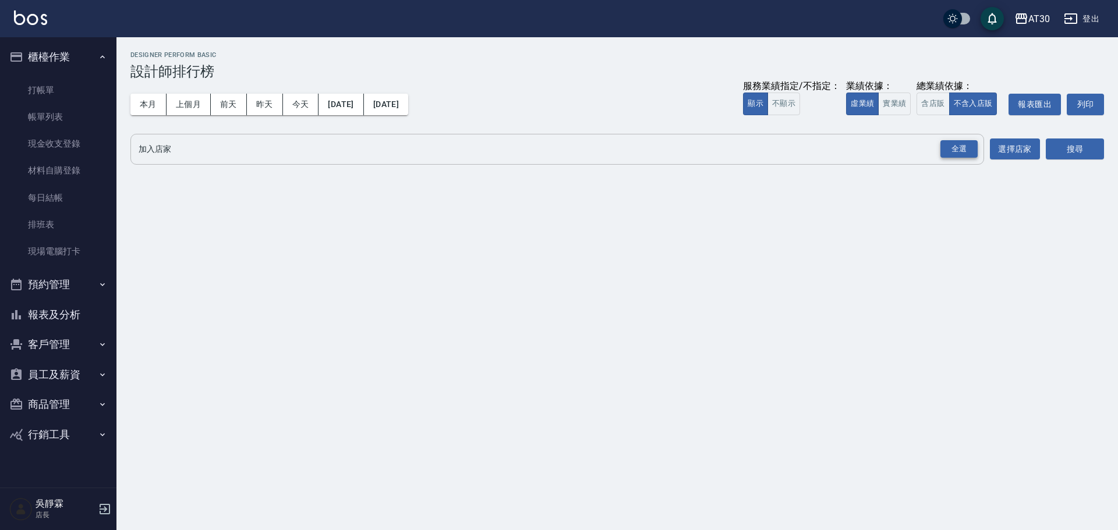
click at [950, 153] on div "全選" at bounding box center [958, 149] width 37 height 18
click at [1058, 148] on button "搜尋" at bounding box center [1075, 150] width 58 height 22
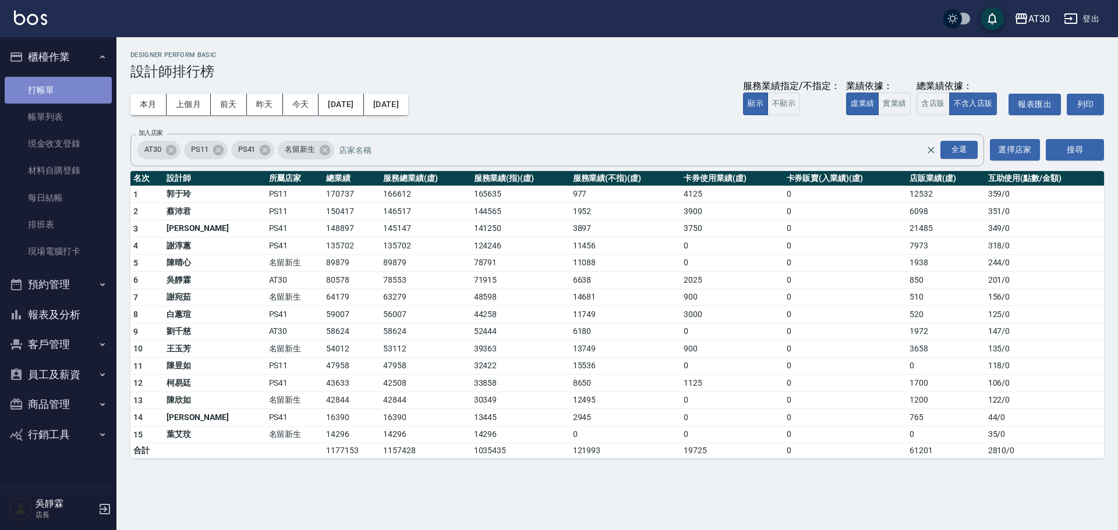
click at [53, 82] on link "打帳單" at bounding box center [58, 90] width 107 height 27
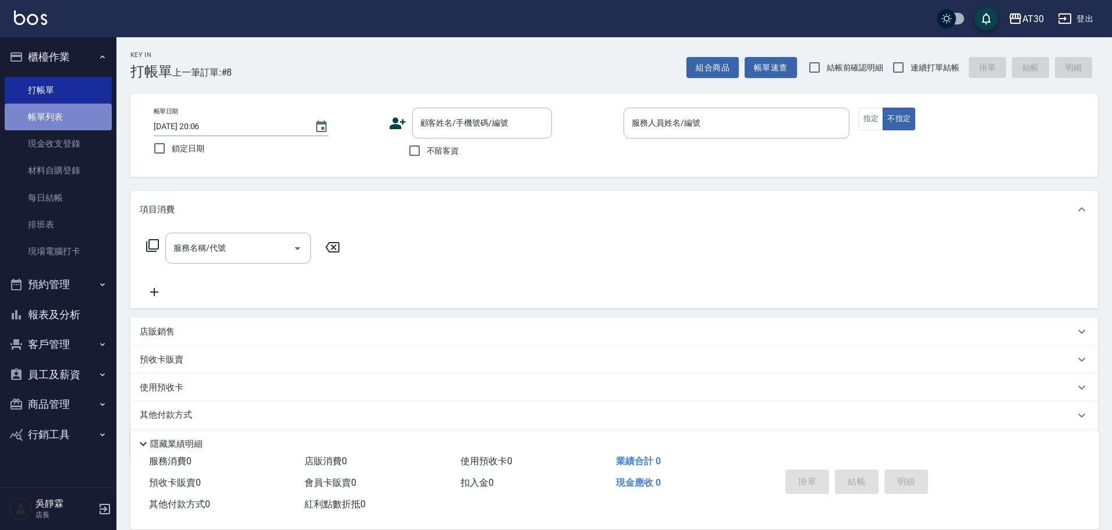
click at [56, 123] on link "帳單列表" at bounding box center [58, 117] width 107 height 27
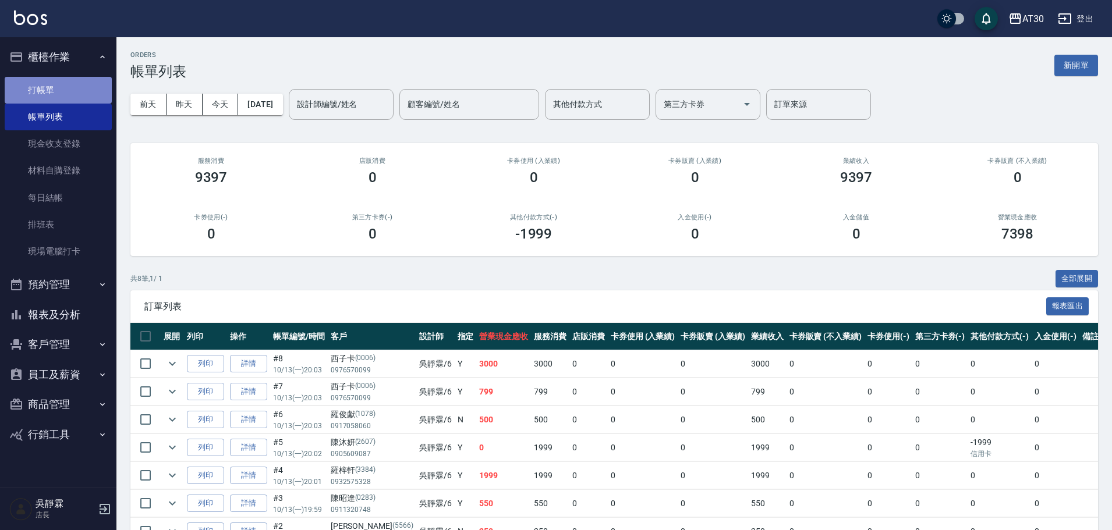
click at [59, 95] on link "打帳單" at bounding box center [58, 90] width 107 height 27
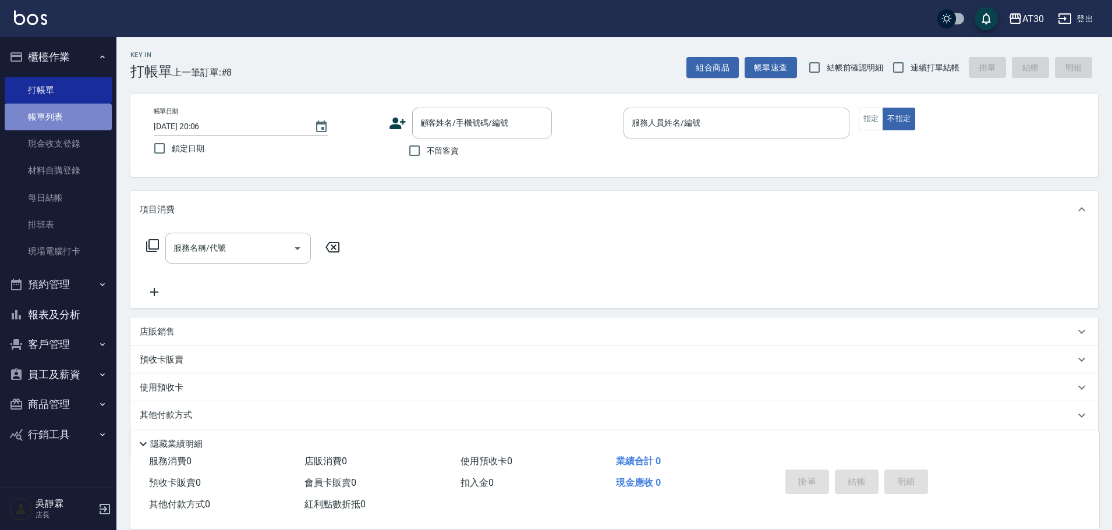
click at [62, 125] on link "帳單列表" at bounding box center [58, 117] width 107 height 27
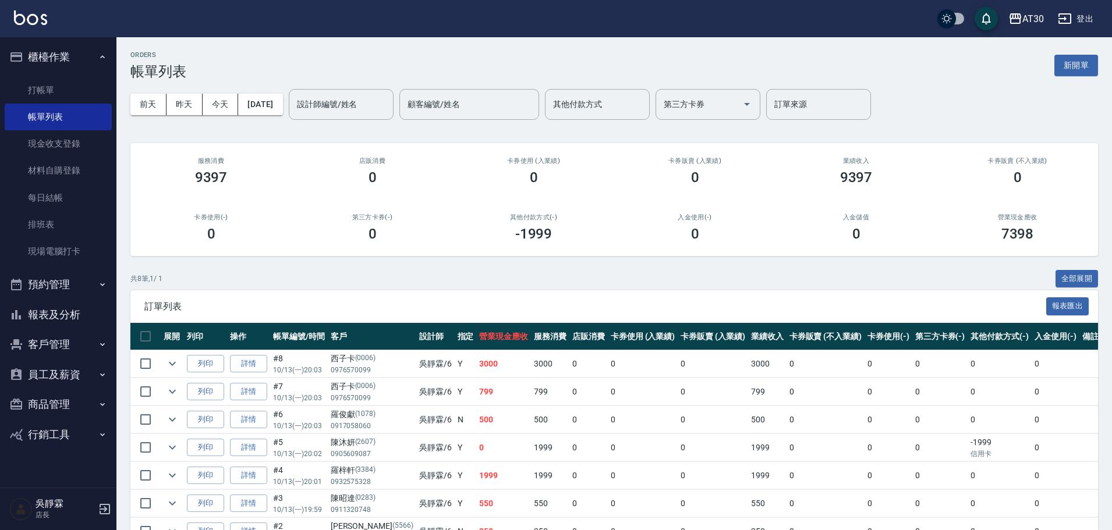
drag, startPoint x: 1110, startPoint y: 112, endPoint x: 1111, endPoint y: 119, distance: 7.1
click at [1111, 119] on div "ORDERS 帳單列表 新開單 前天 昨天 今天 2025/10/13 設計師編號/姓名 設計師編號/姓名 顧客編號/姓名 顧客編號/姓名 其他付款方式 其他…" at bounding box center [614, 328] width 996 height 582
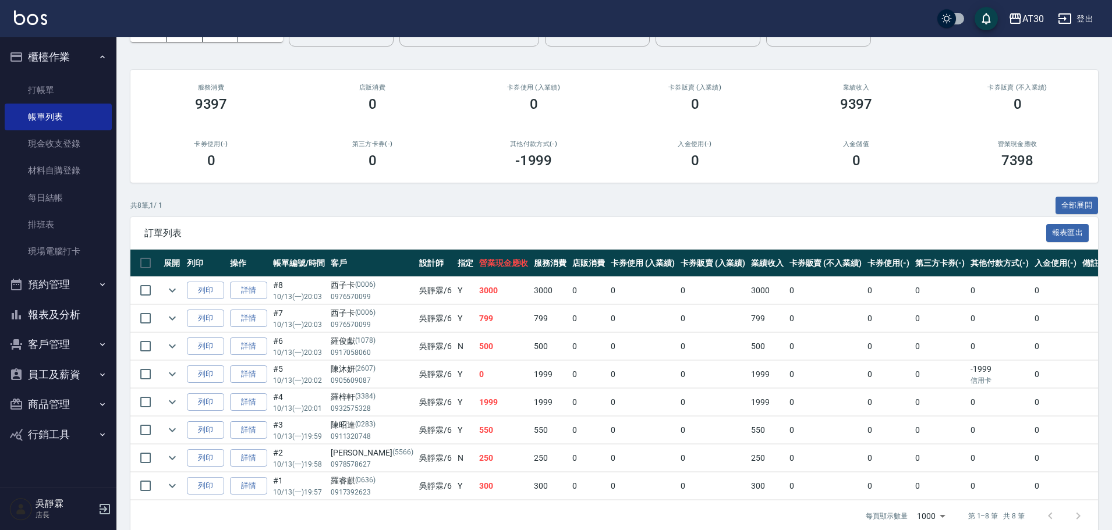
scroll to position [98, 0]
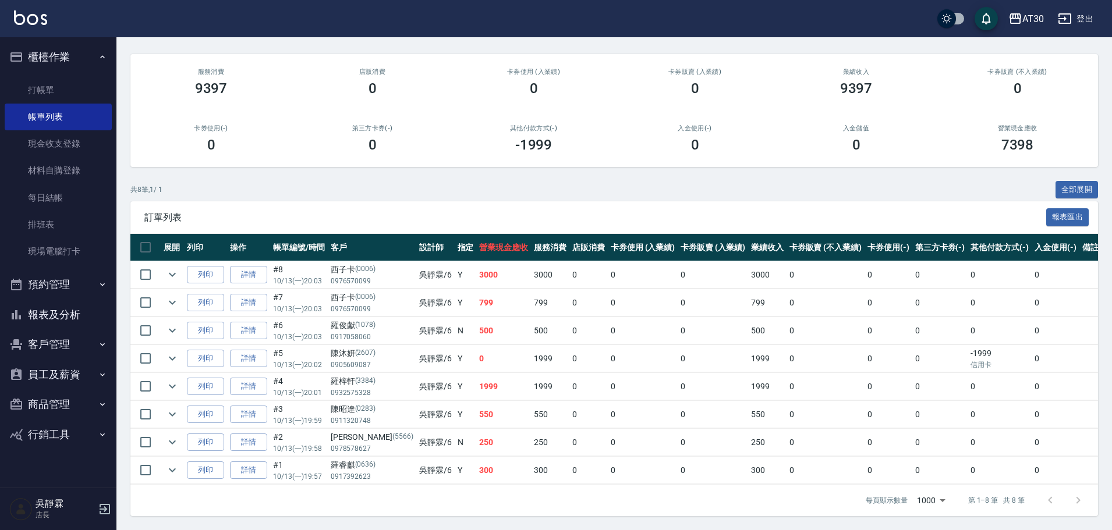
click at [65, 321] on button "報表及分析" at bounding box center [58, 315] width 107 height 30
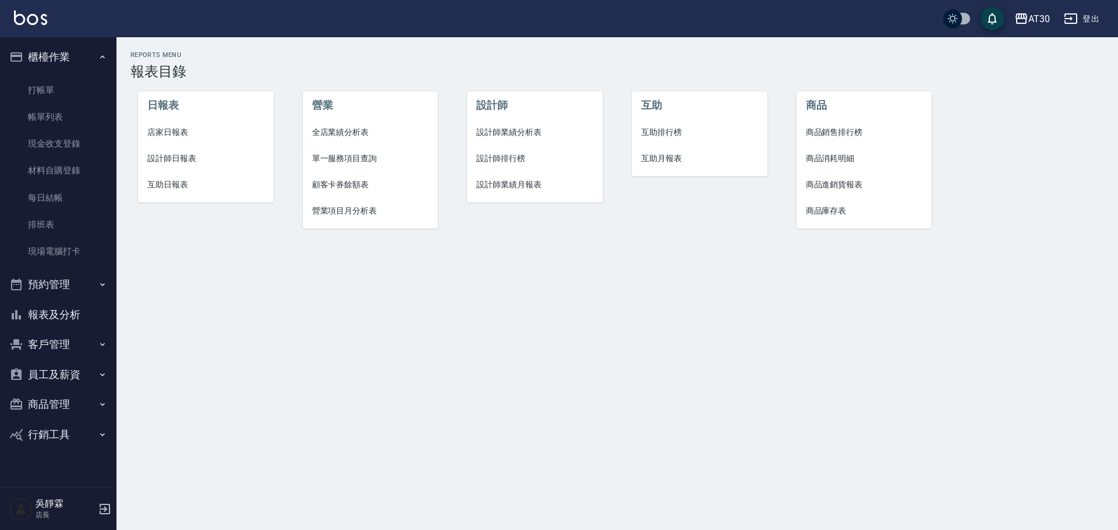
click at [675, 129] on span "互助排行榜" at bounding box center [699, 132] width 117 height 12
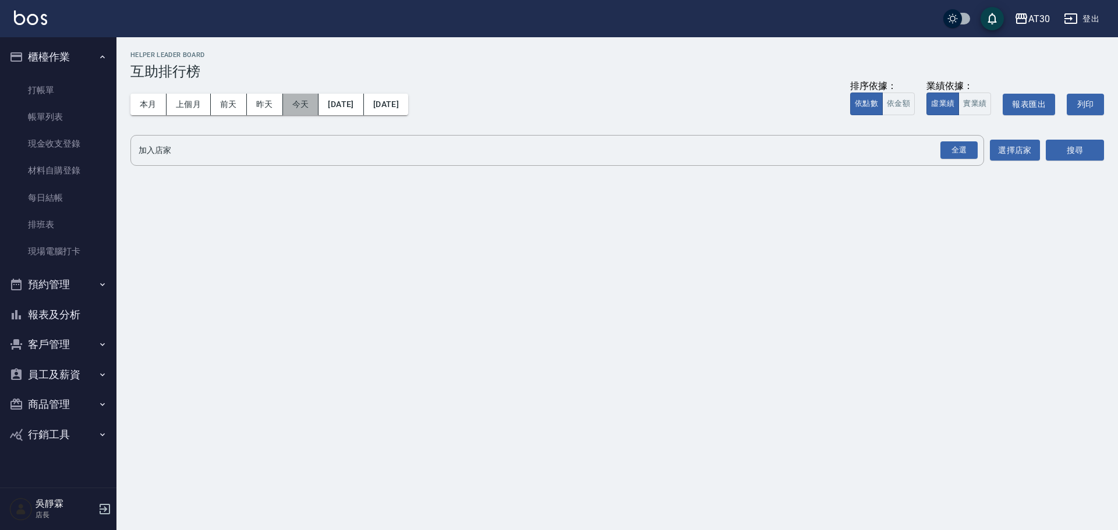
click at [306, 101] on button "今天" at bounding box center [301, 105] width 36 height 22
click at [955, 147] on div "全選" at bounding box center [958, 150] width 37 height 18
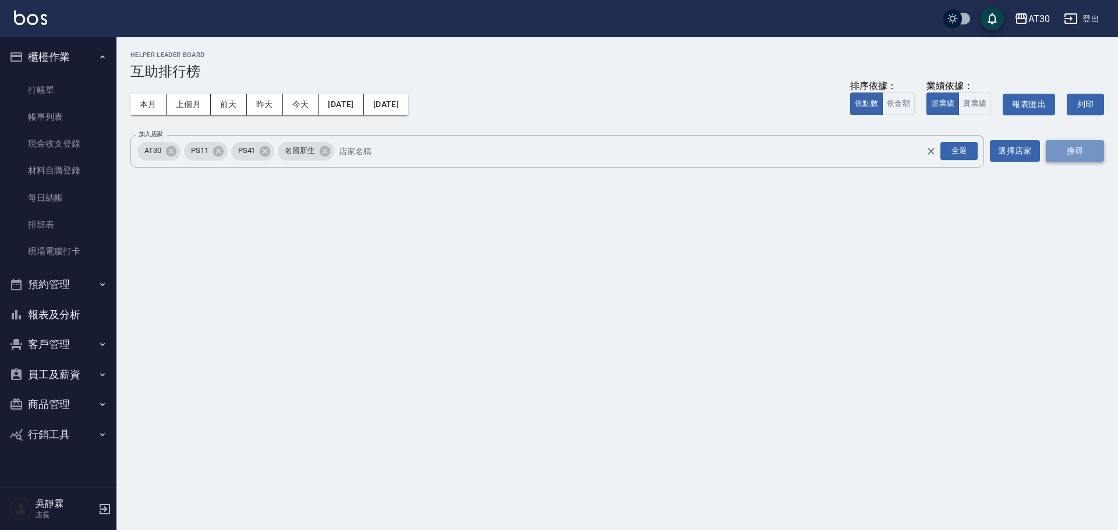
click at [1070, 142] on button "搜尋" at bounding box center [1075, 151] width 58 height 22
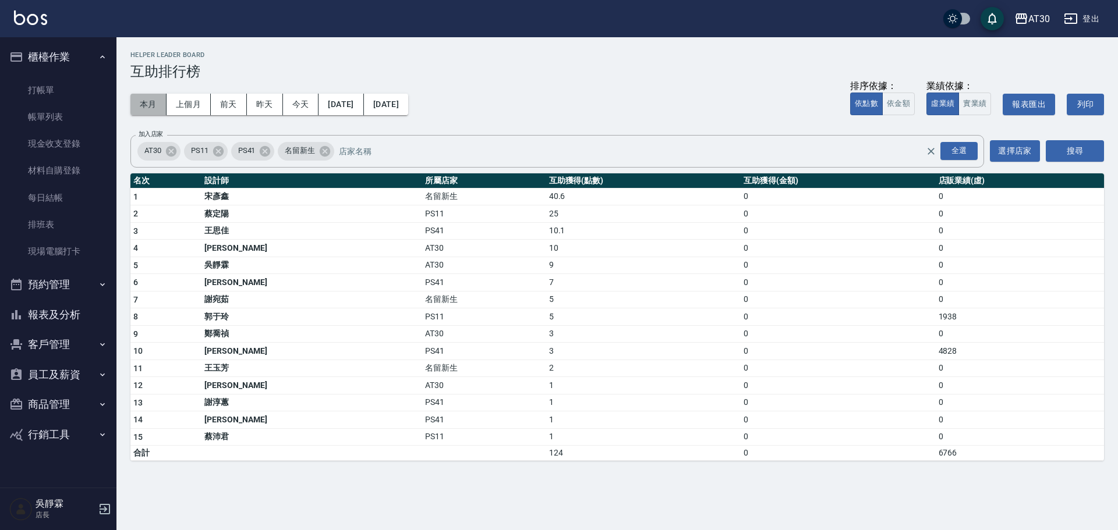
click at [153, 105] on button "本月" at bounding box center [148, 105] width 36 height 22
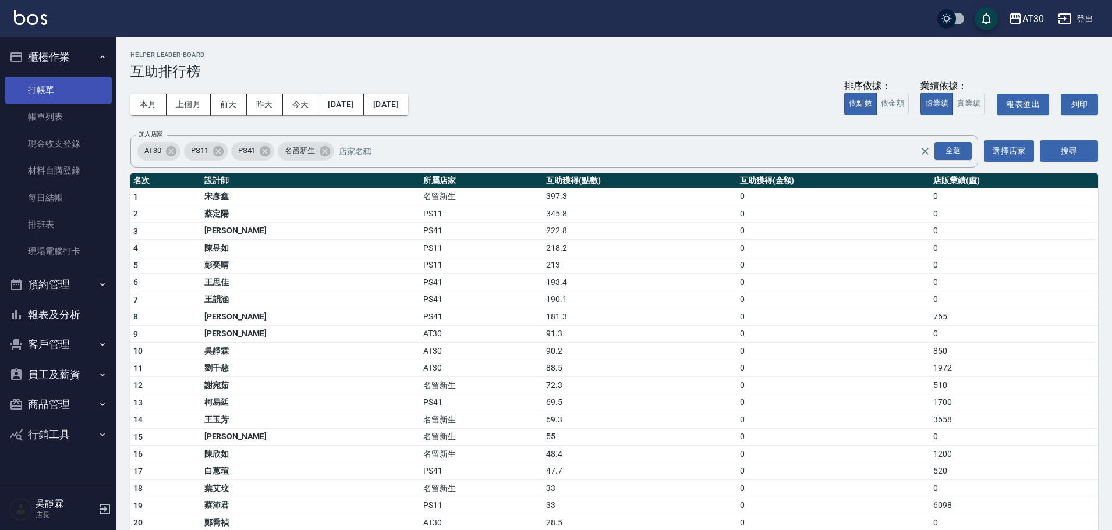
click at [41, 97] on link "打帳單" at bounding box center [58, 90] width 107 height 27
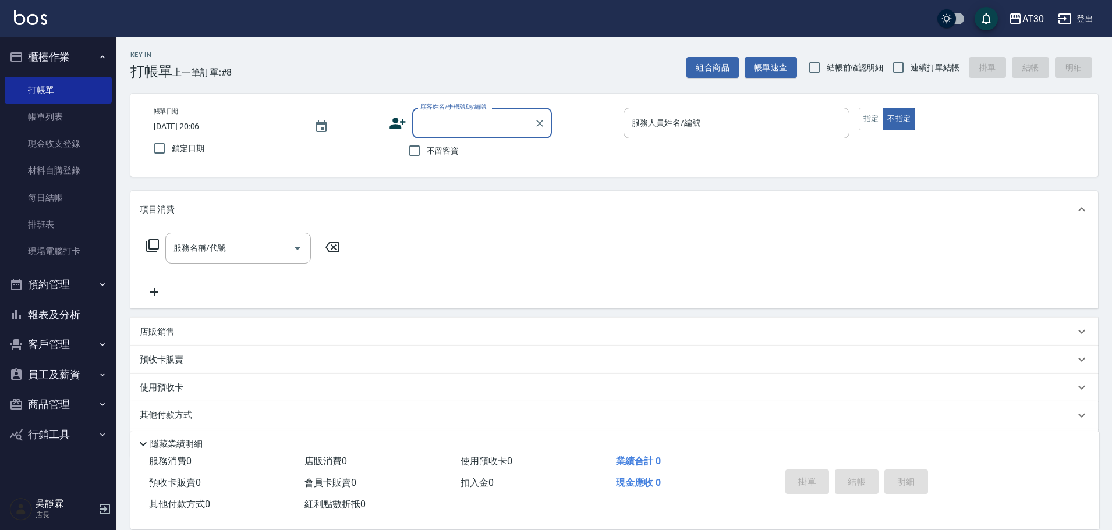
click at [397, 125] on icon at bounding box center [398, 124] width 16 height 12
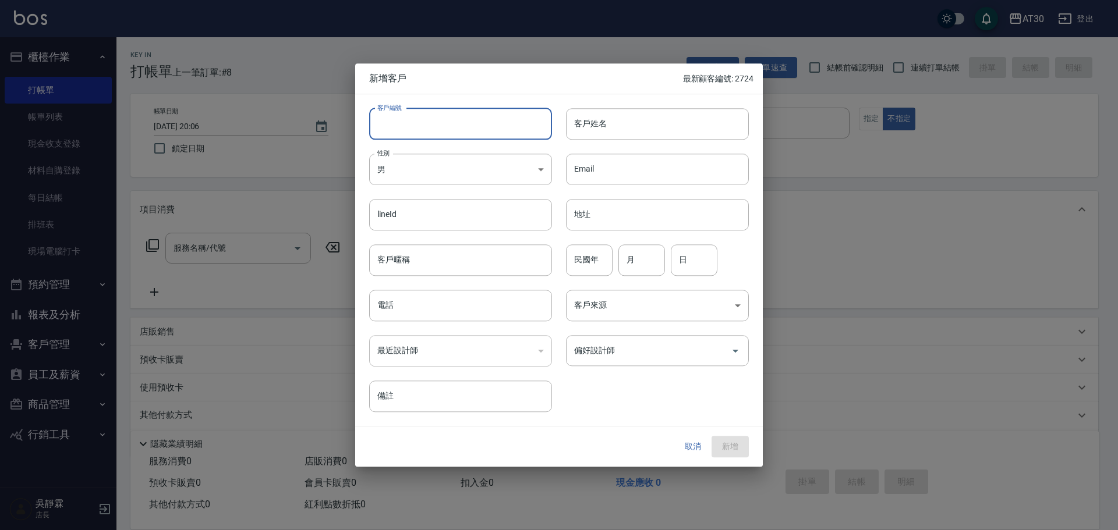
click at [436, 122] on input "客戶編號" at bounding box center [460, 123] width 183 height 31
type input "2722"
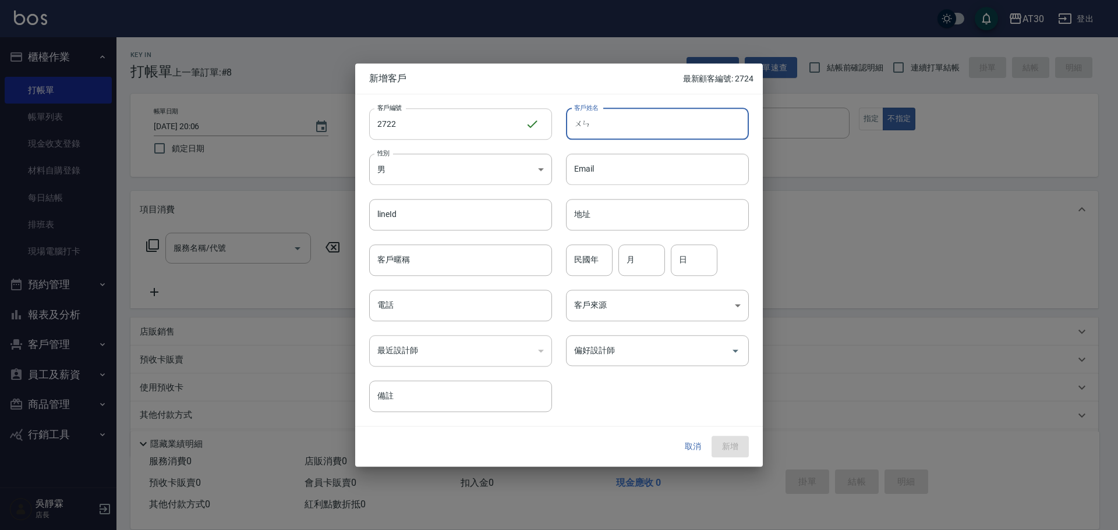
type input "文"
type input "問"
type input "穩"
type input "溫琪琪"
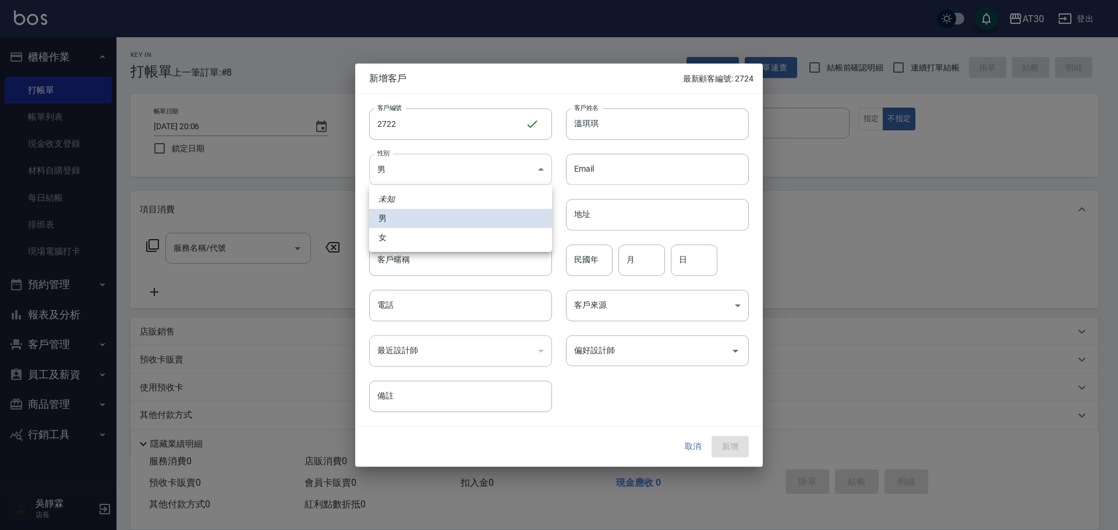
click at [416, 169] on body "AT30 登出 櫃檯作業 打帳單 帳單列表 現金收支登錄 材料自購登錄 每日結帳 排班表 現場電腦打卡 預約管理 預約管理 單日預約紀錄 單週預約紀錄 報表及…" at bounding box center [559, 284] width 1118 height 569
click at [409, 242] on li "女" at bounding box center [460, 237] width 183 height 19
type input "FEMALE"
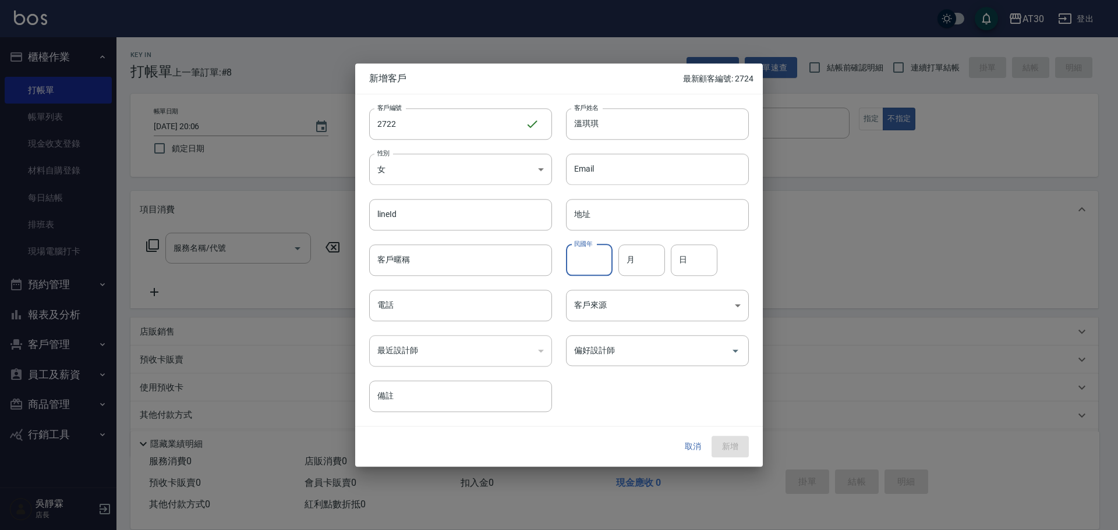
click at [588, 270] on input "民國年" at bounding box center [589, 260] width 47 height 31
type input "83"
type input "10"
type input "30"
type input "0902307844"
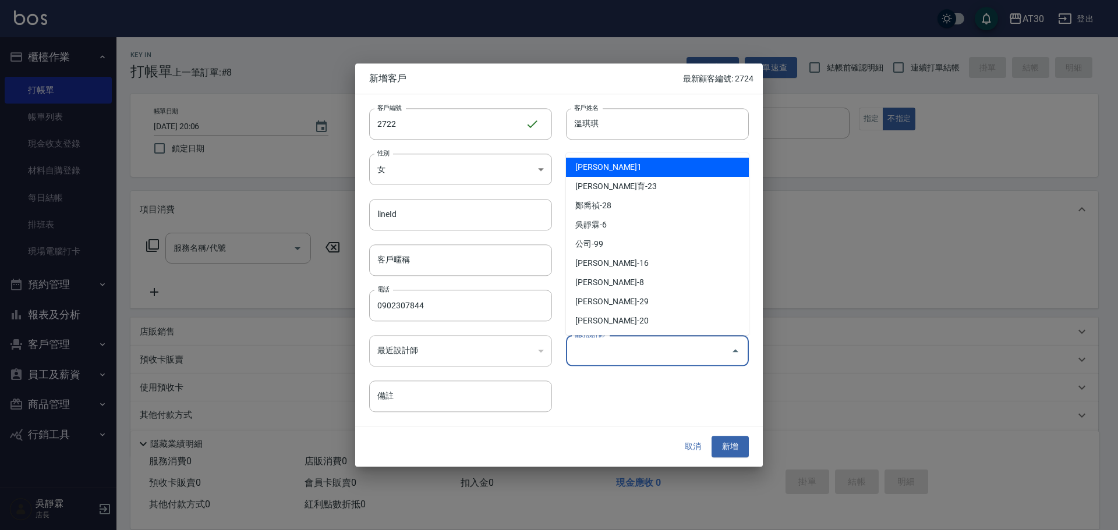
click at [639, 353] on input "偏好設計師" at bounding box center [648, 351] width 155 height 20
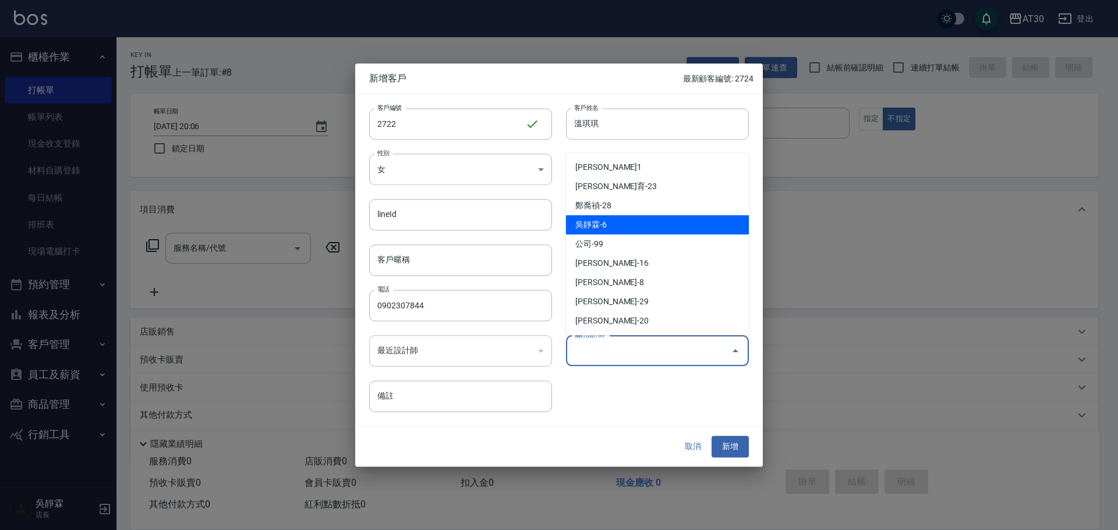
click at [645, 232] on li "吳靜霖-6" at bounding box center [657, 224] width 183 height 19
type input "吳靜霖"
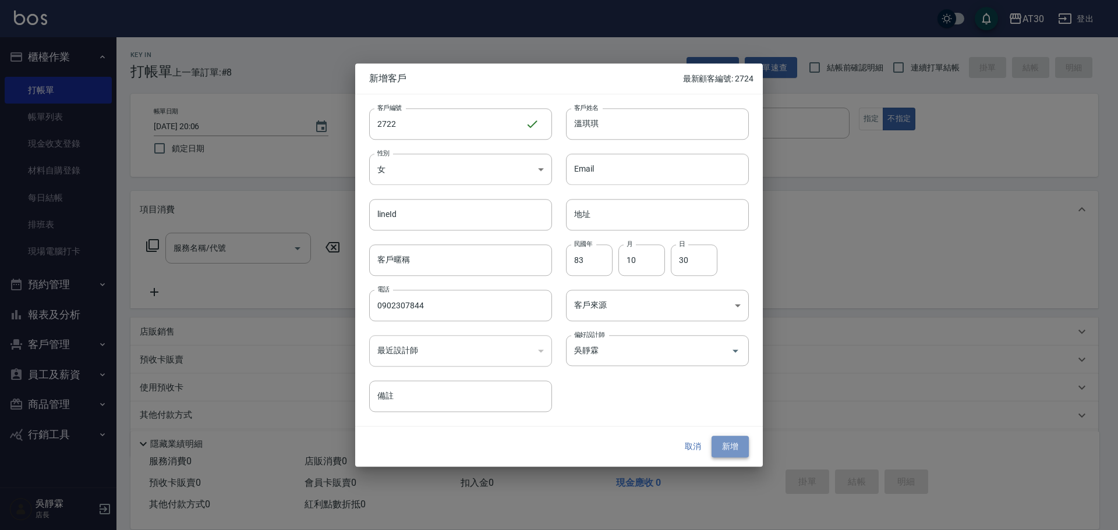
click at [727, 451] on button "新增" at bounding box center [730, 448] width 37 height 22
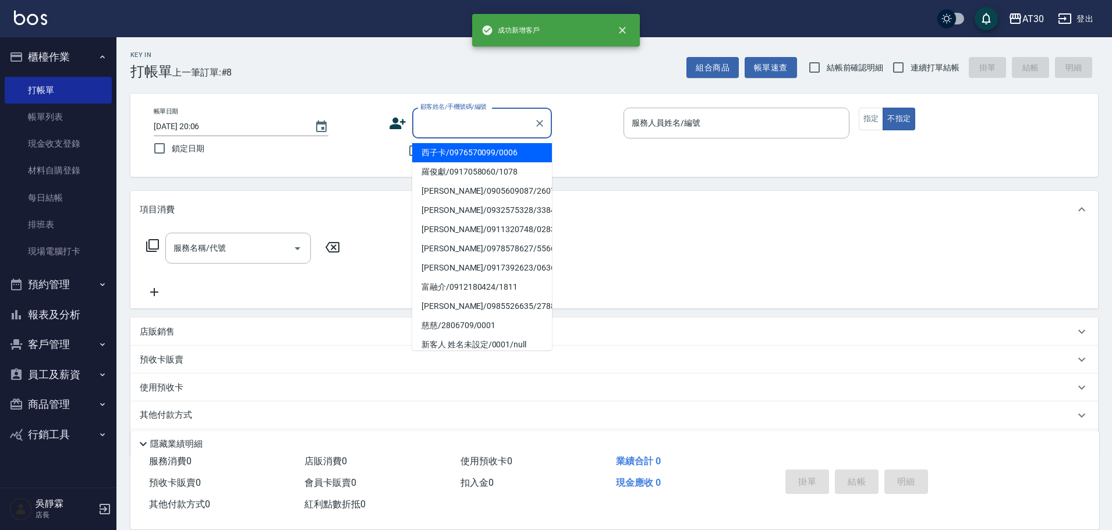
click at [441, 117] on input "顧客姓名/手機號碼/編號" at bounding box center [473, 123] width 112 height 20
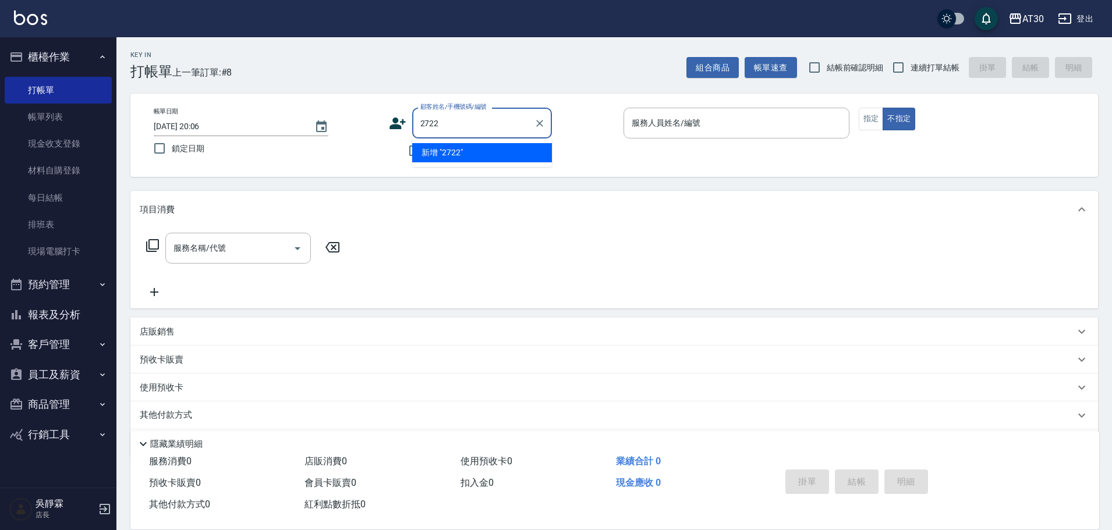
type input "2722"
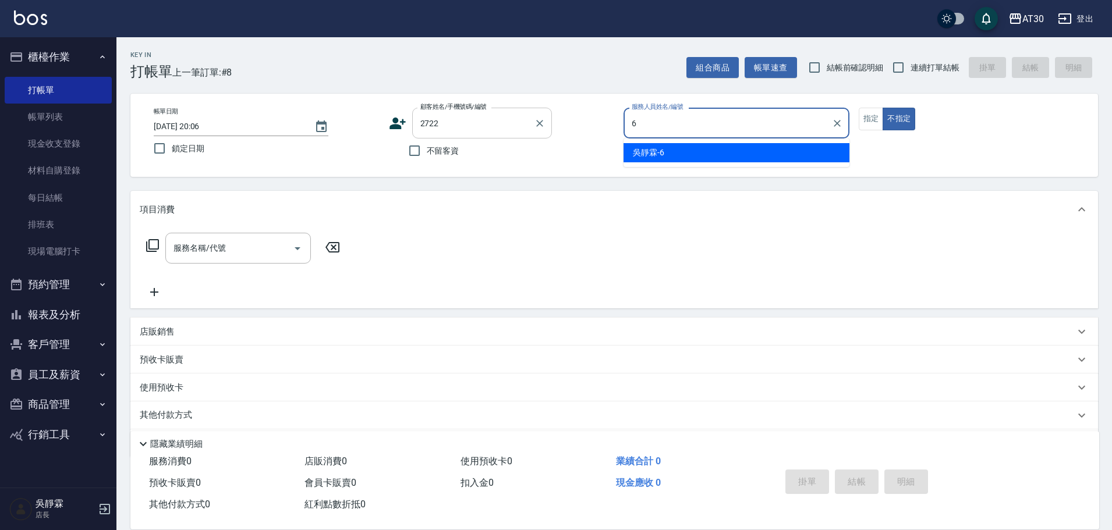
type input "吳靜霖-6"
type button "false"
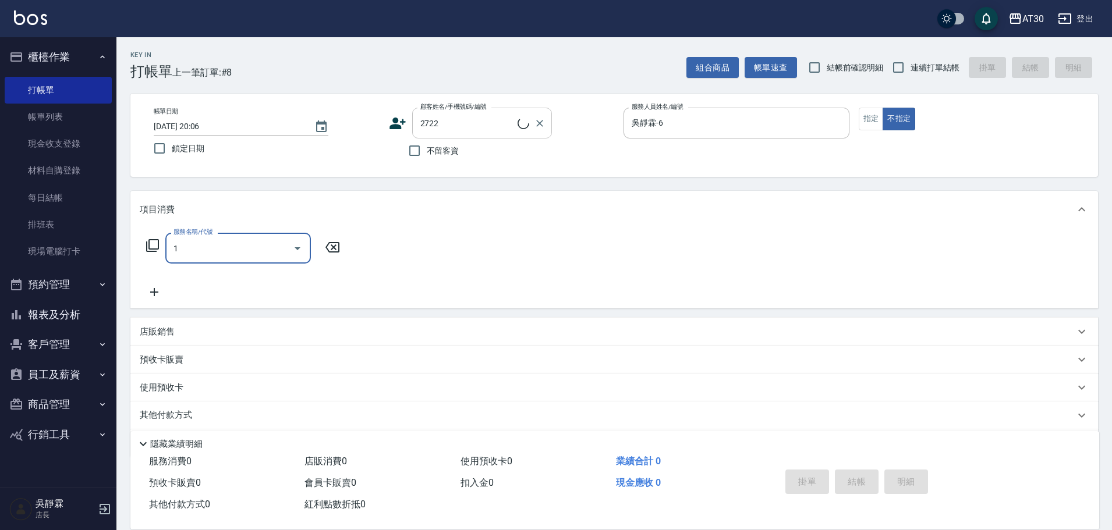
type input "13"
type input "溫琪琪/0902307844/2722"
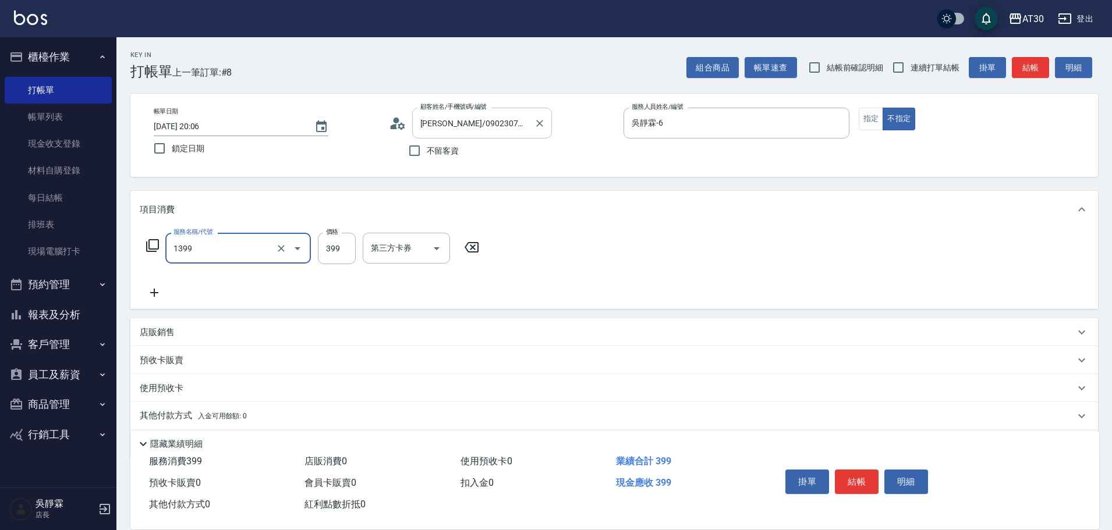
type input "健康洗髮(1399)"
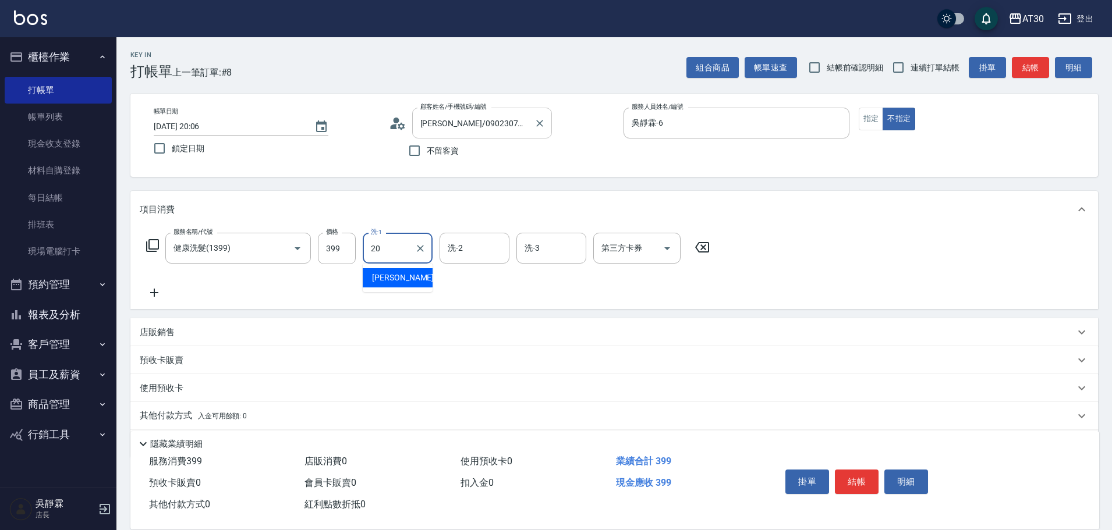
type input "[PERSON_NAME]-20"
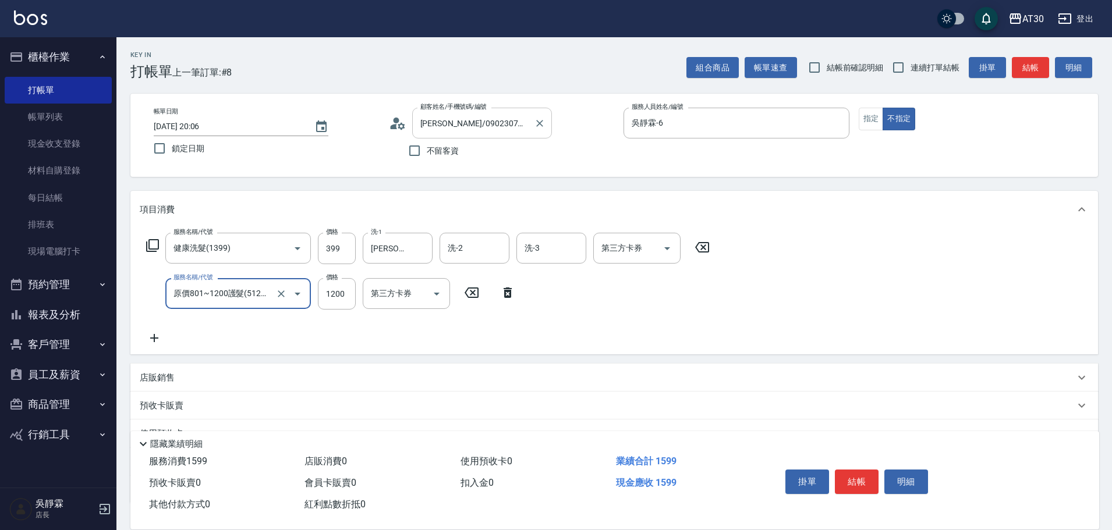
type input "原價801~1200護髮(51200)"
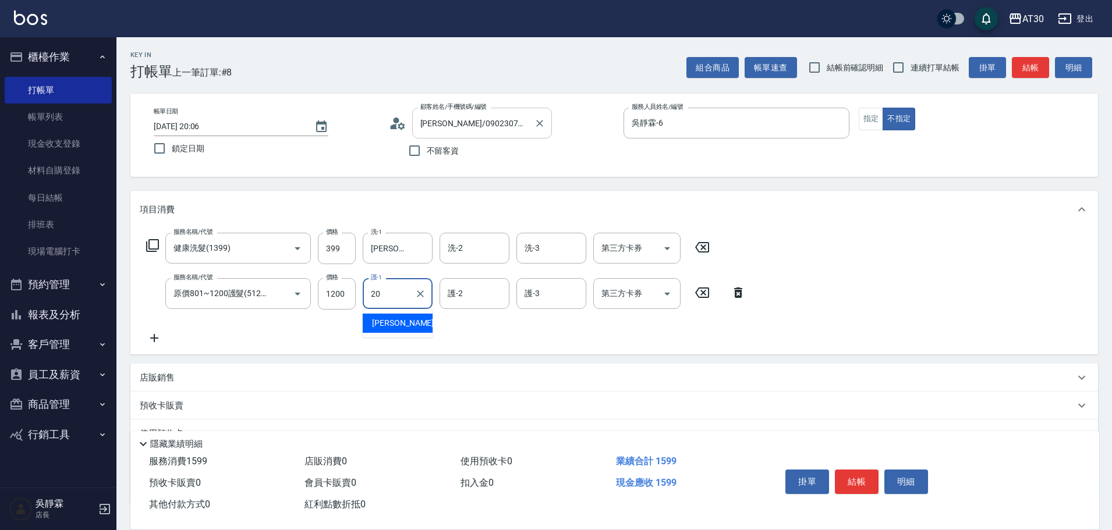
type input "[PERSON_NAME]-20"
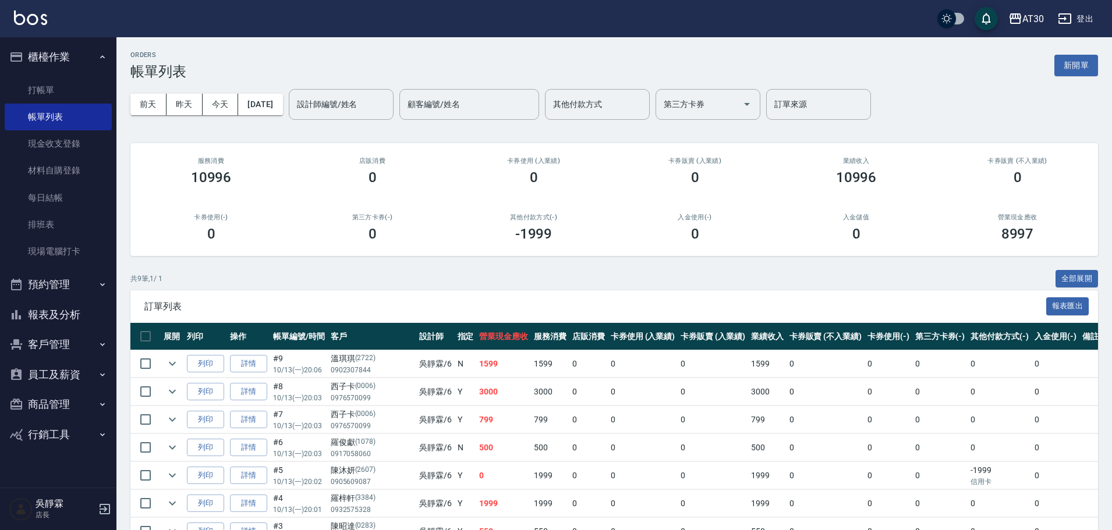
click at [82, 316] on button "報表及分析" at bounding box center [58, 315] width 107 height 30
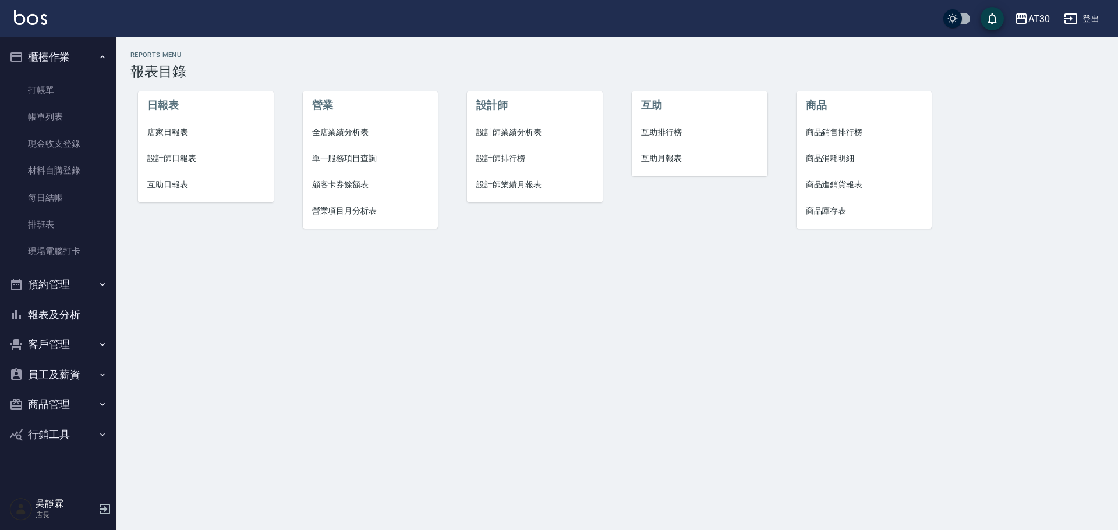
click at [491, 156] on span "設計師排行榜" at bounding box center [534, 159] width 117 height 12
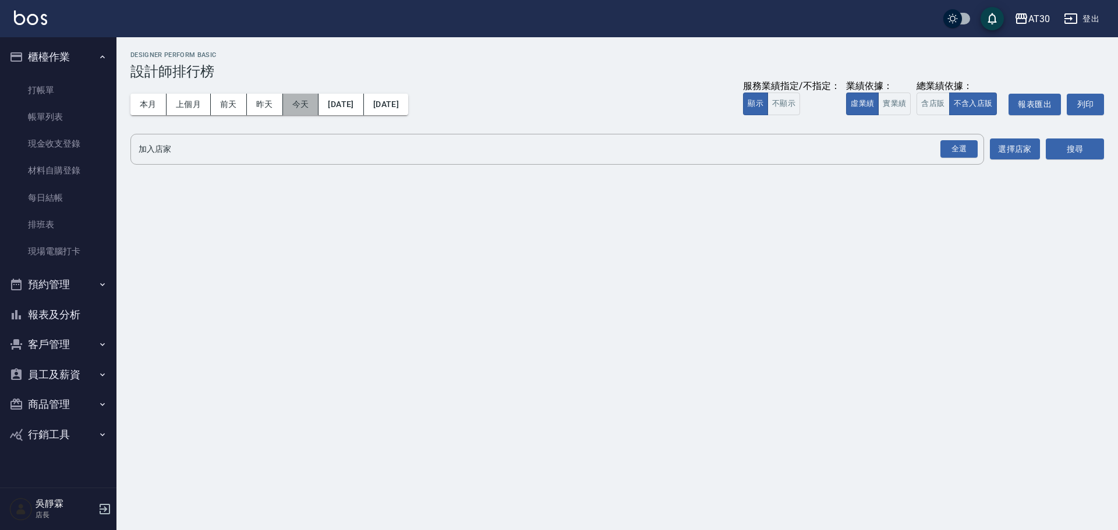
click at [303, 98] on button "今天" at bounding box center [301, 105] width 36 height 22
drag, startPoint x: 952, startPoint y: 154, endPoint x: 975, endPoint y: 152, distance: 23.4
click at [952, 153] on div "全選" at bounding box center [958, 149] width 37 height 18
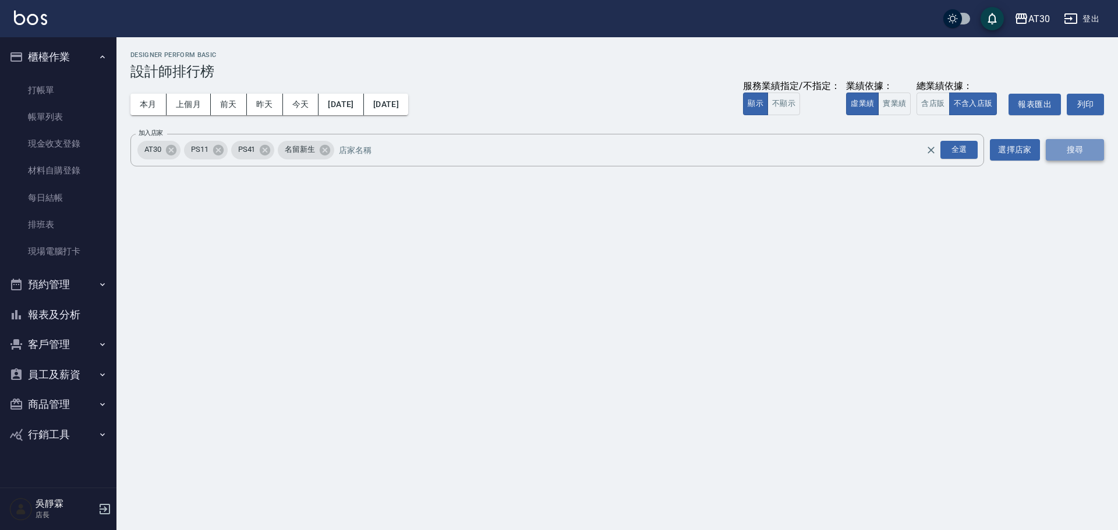
click at [1084, 153] on button "搜尋" at bounding box center [1075, 150] width 58 height 22
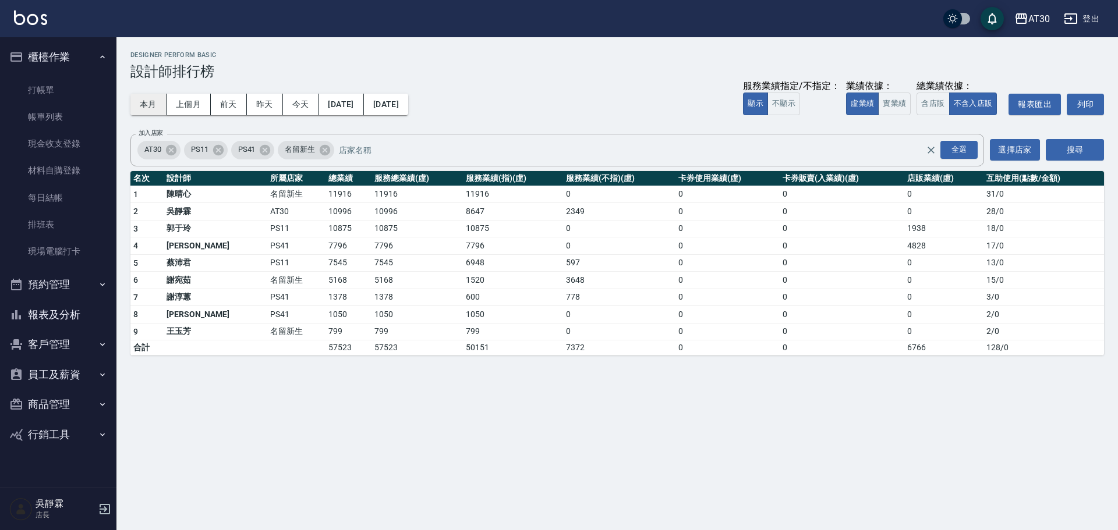
click at [146, 102] on button "本月" at bounding box center [148, 105] width 36 height 22
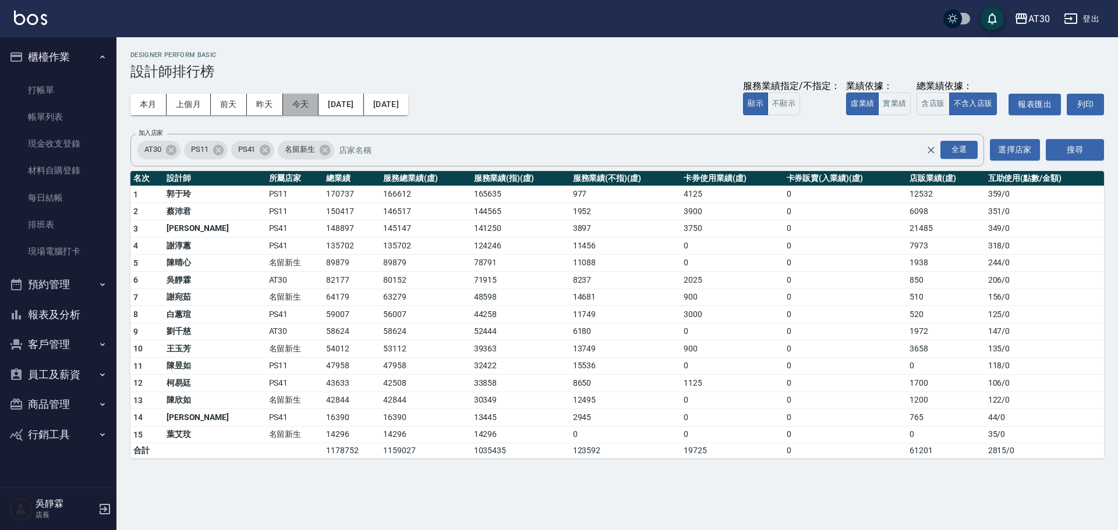
click at [291, 107] on button "今天" at bounding box center [301, 105] width 36 height 22
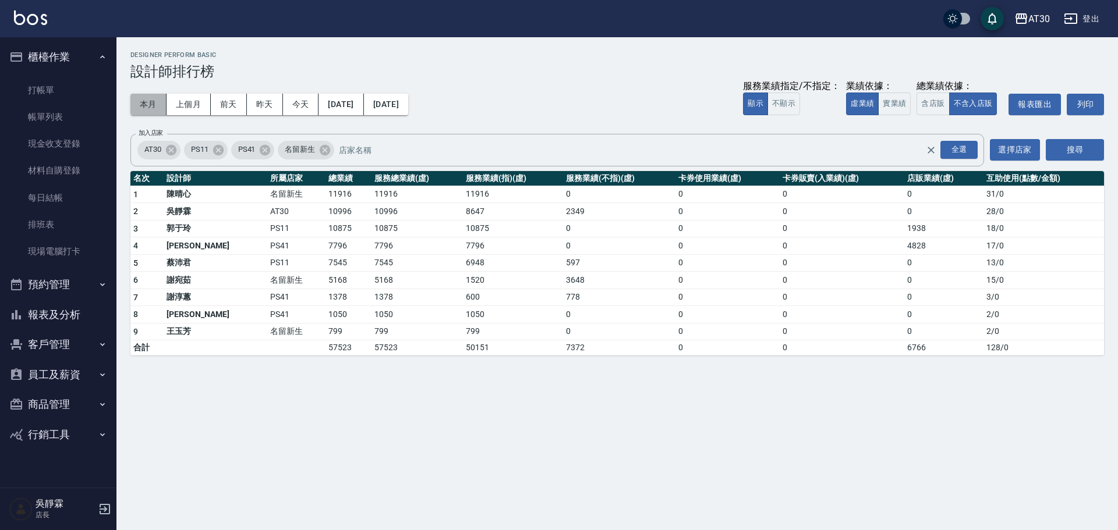
click at [150, 107] on button "本月" at bounding box center [148, 105] width 36 height 22
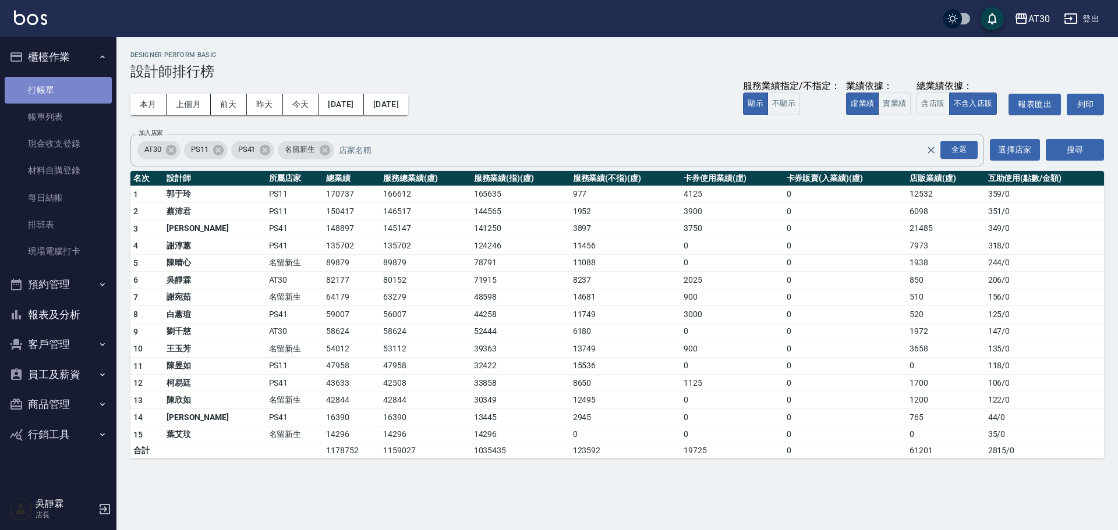
click at [52, 84] on link "打帳單" at bounding box center [58, 90] width 107 height 27
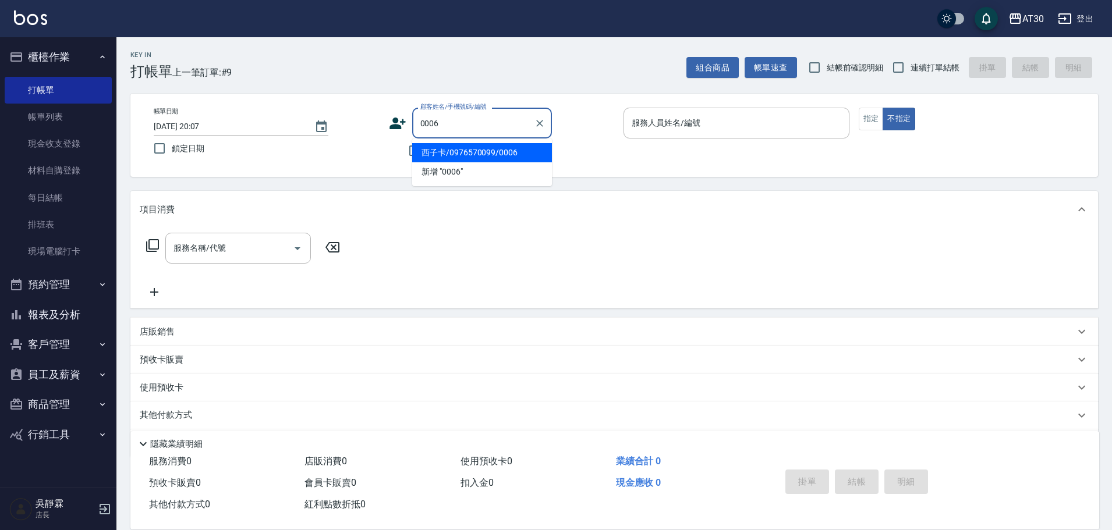
type input "西子卡/0976570099/0006"
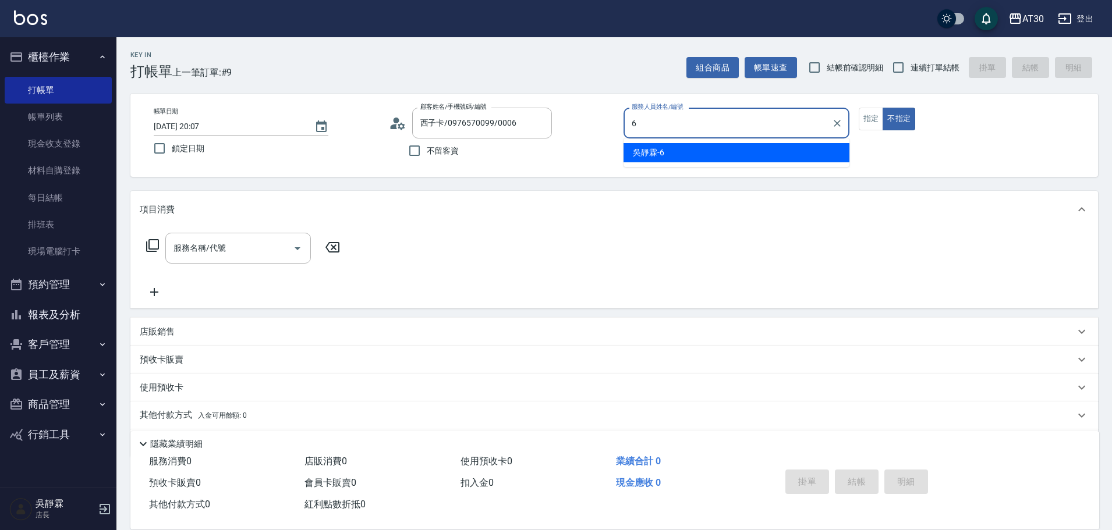
type input "吳靜霖-6"
type button "false"
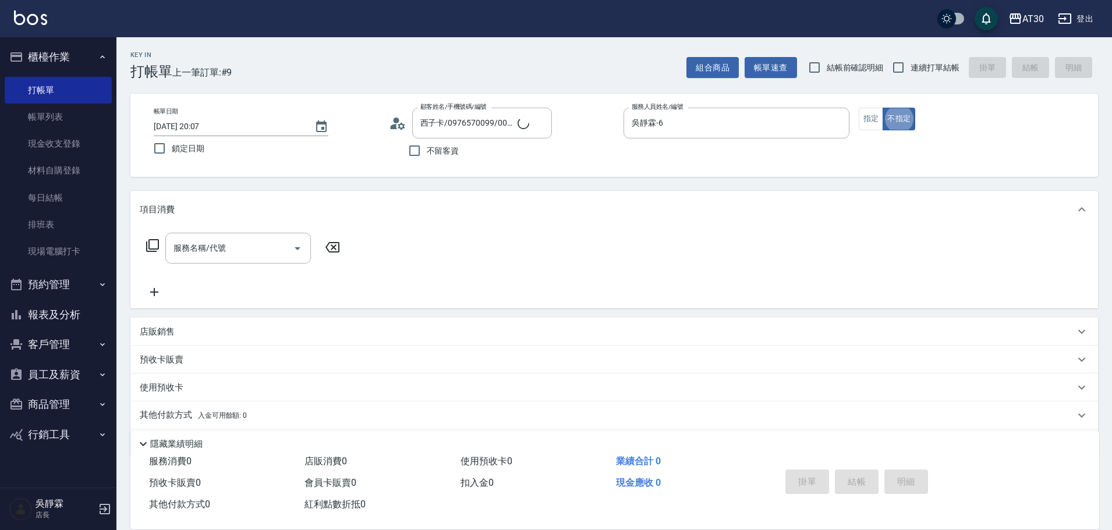
type input "新客人 姓名未設定/0006/null"
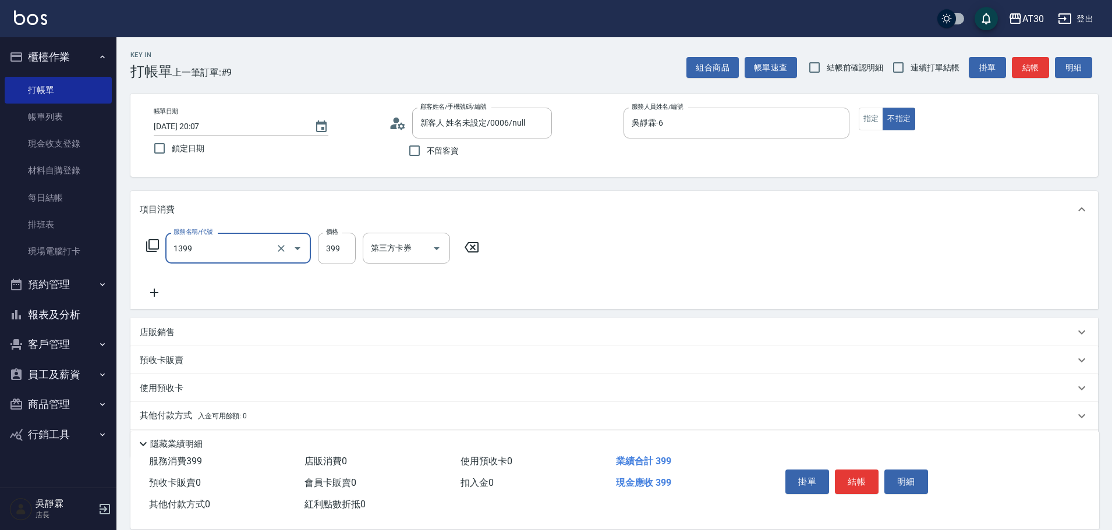
type input "健康洗髮(1399)"
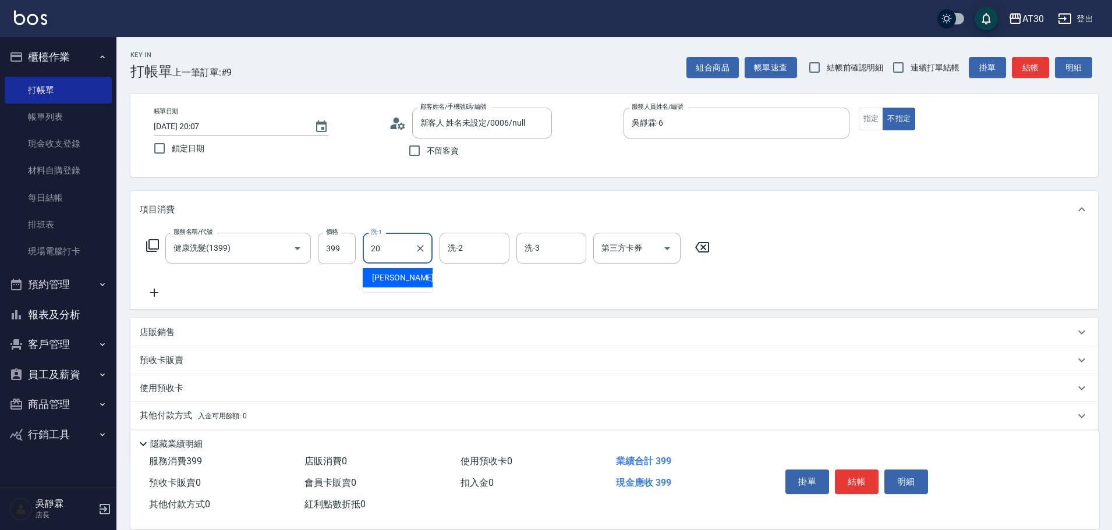
type input "[PERSON_NAME]-20"
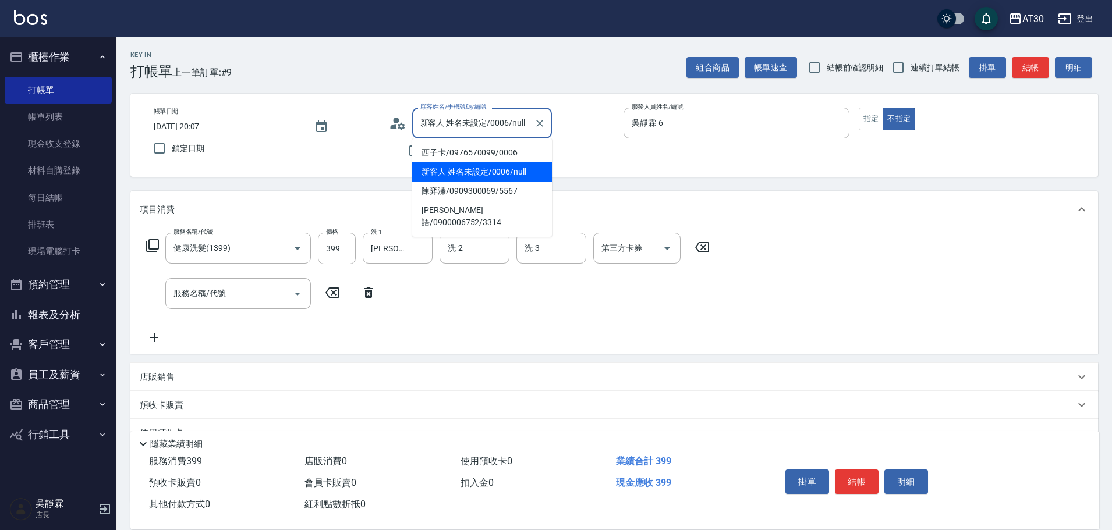
click at [459, 122] on input "新客人 姓名未設定/0006/null" at bounding box center [473, 123] width 112 height 20
click at [455, 152] on li "西子卡/0976570099/0006" at bounding box center [482, 152] width 140 height 19
type input "西子卡/0976570099/0006"
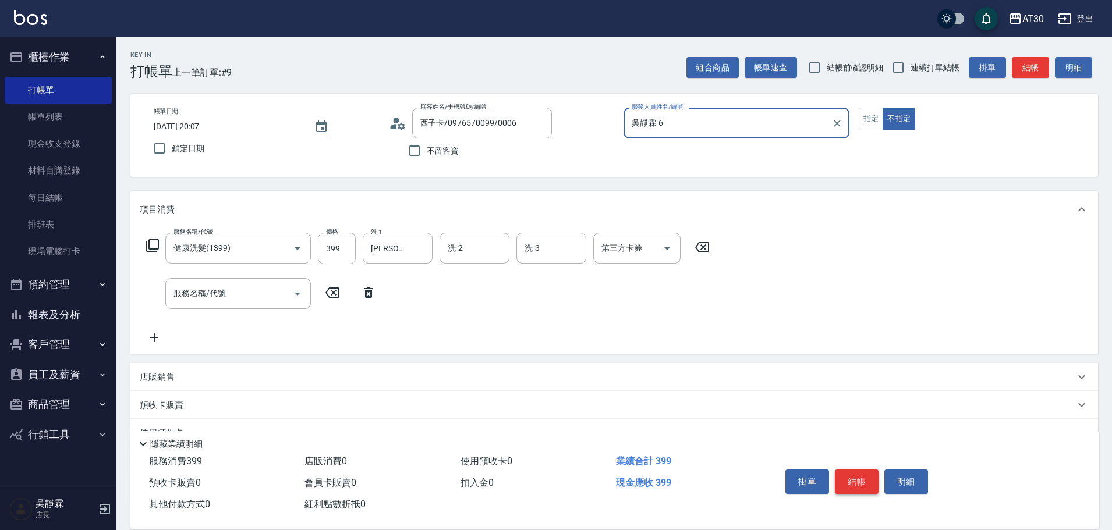
click at [865, 478] on button "結帳" at bounding box center [857, 482] width 44 height 24
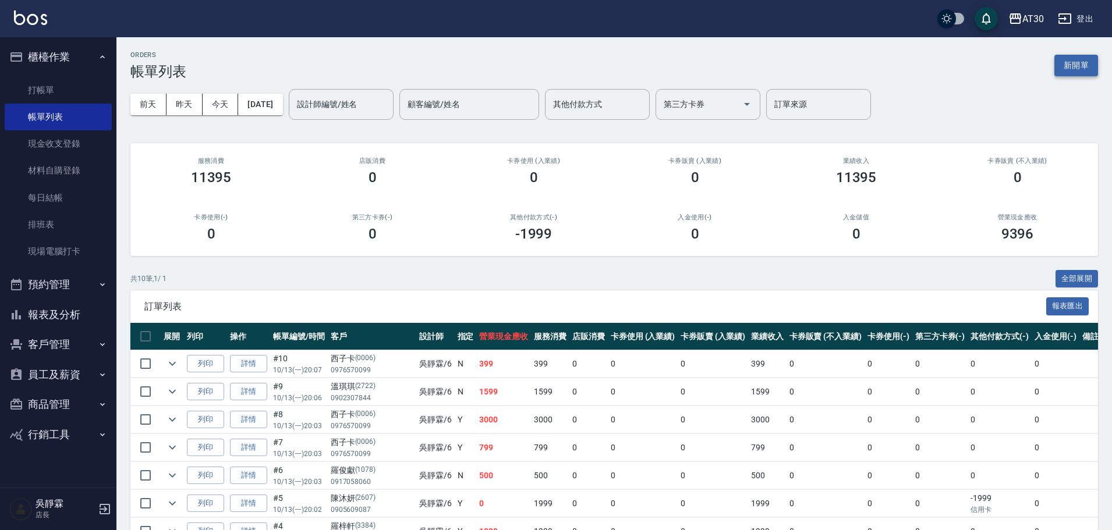
click at [1070, 70] on button "新開單" at bounding box center [1076, 66] width 44 height 22
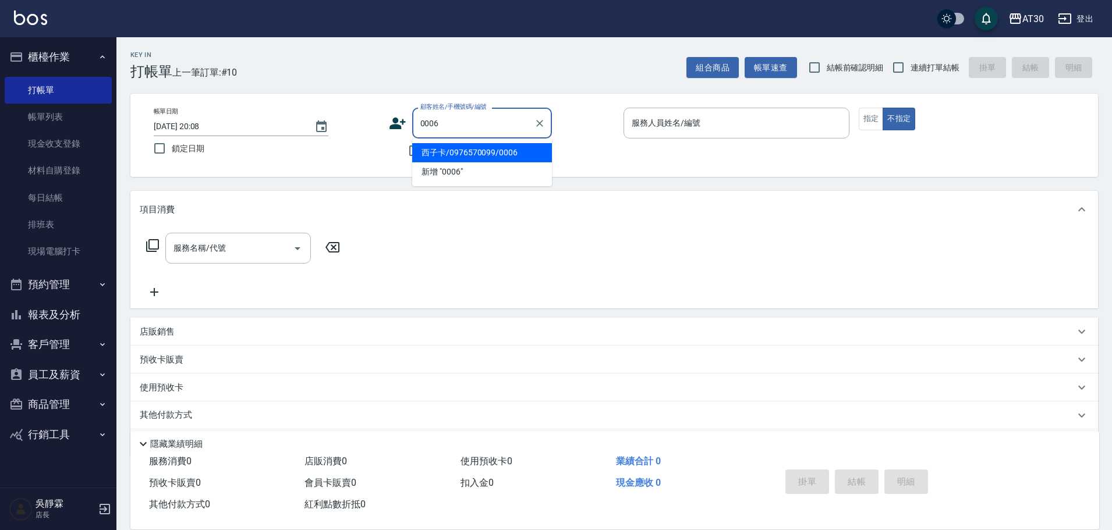
type input "西子卡/0976570099/0006"
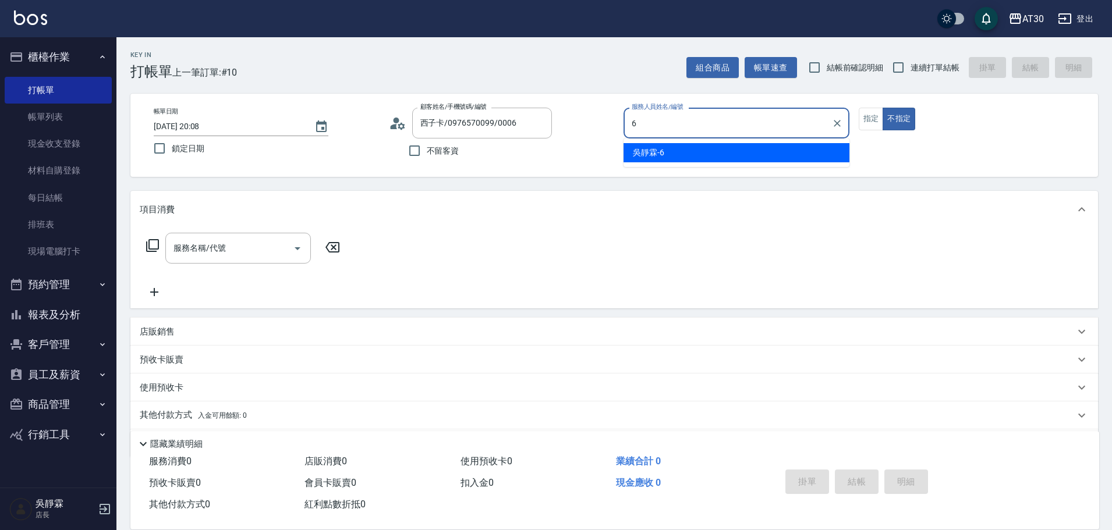
type input "吳靜霖-6"
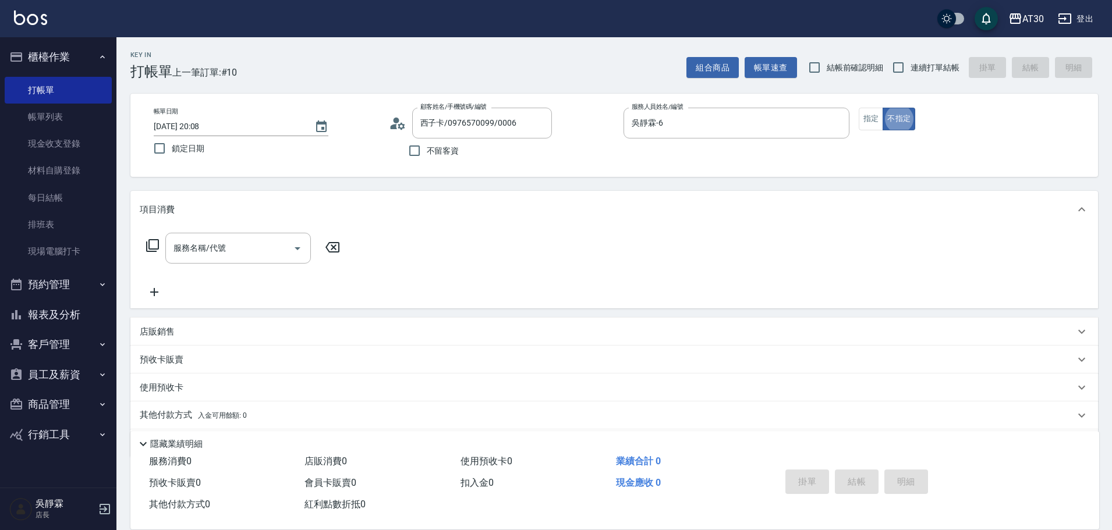
type button "false"
type input "新客人 姓名未設定/0006/null"
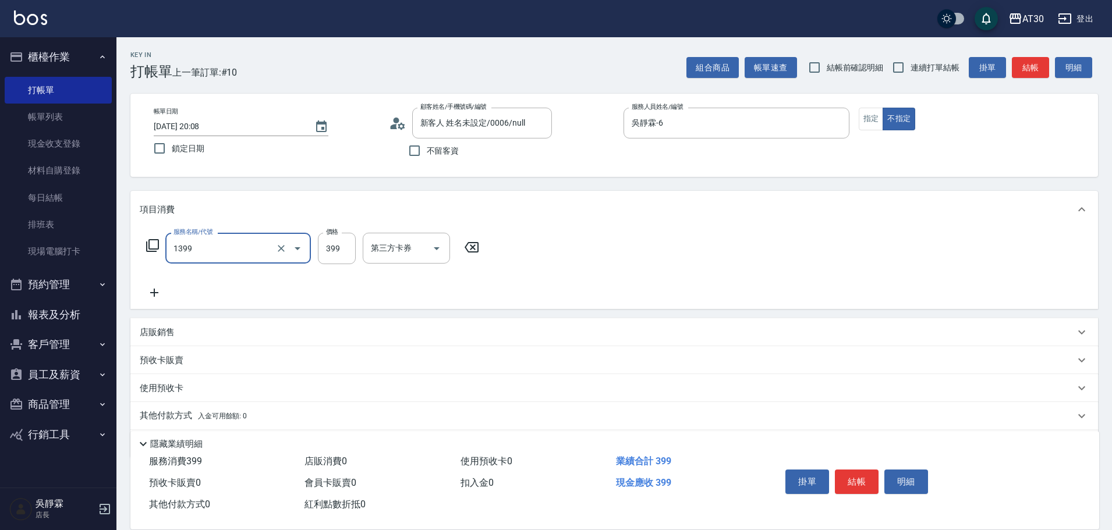
type input "健康洗髮(1399)"
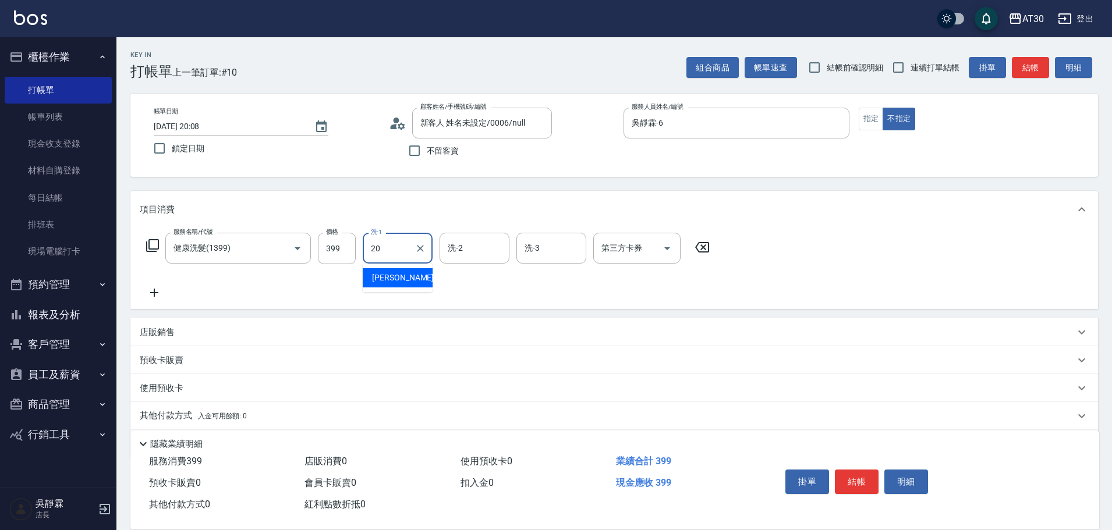
type input "[PERSON_NAME]-20"
click at [498, 126] on input "新客人 姓名未設定/0006/null" at bounding box center [473, 123] width 112 height 20
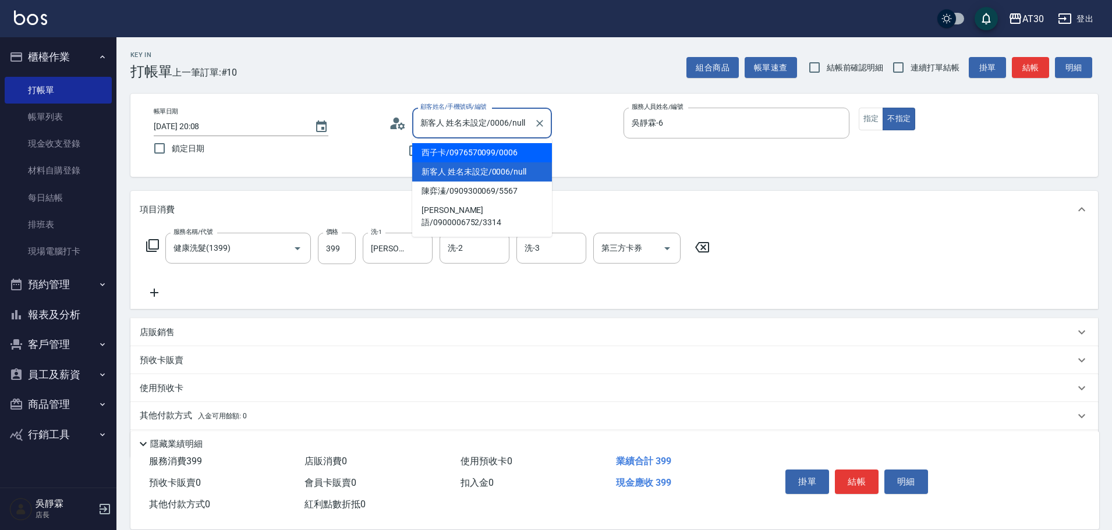
click at [488, 147] on li "西子卡/0976570099/0006" at bounding box center [482, 152] width 140 height 19
type input "西子卡/0976570099/0006"
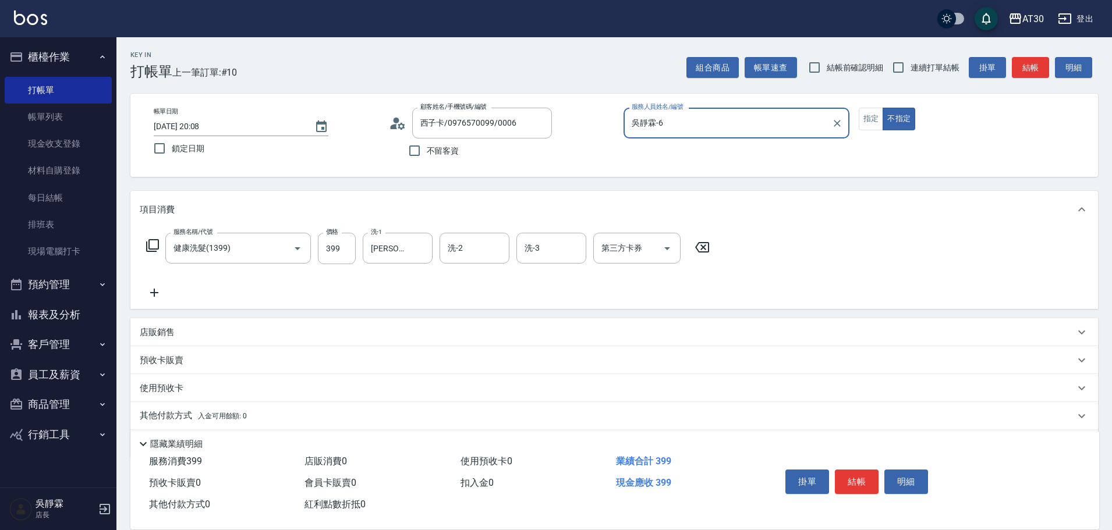
click at [866, 179] on div "Key In 打帳單 上一筆訂單:#10 組合商品 帳單速查 結帳前確認明細 連續打單結帳 掛單 結帳 明細 帳單日期 2025/10/13 20:08 鎖定…" at bounding box center [614, 303] width 996 height 533
click at [861, 470] on button "結帳" at bounding box center [857, 482] width 44 height 24
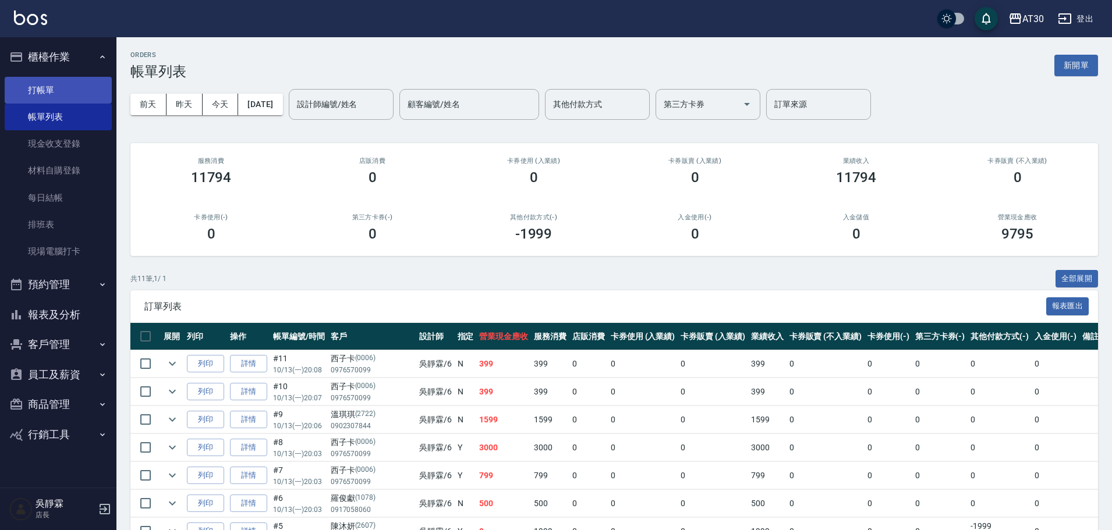
click at [65, 94] on link "打帳單" at bounding box center [58, 90] width 107 height 27
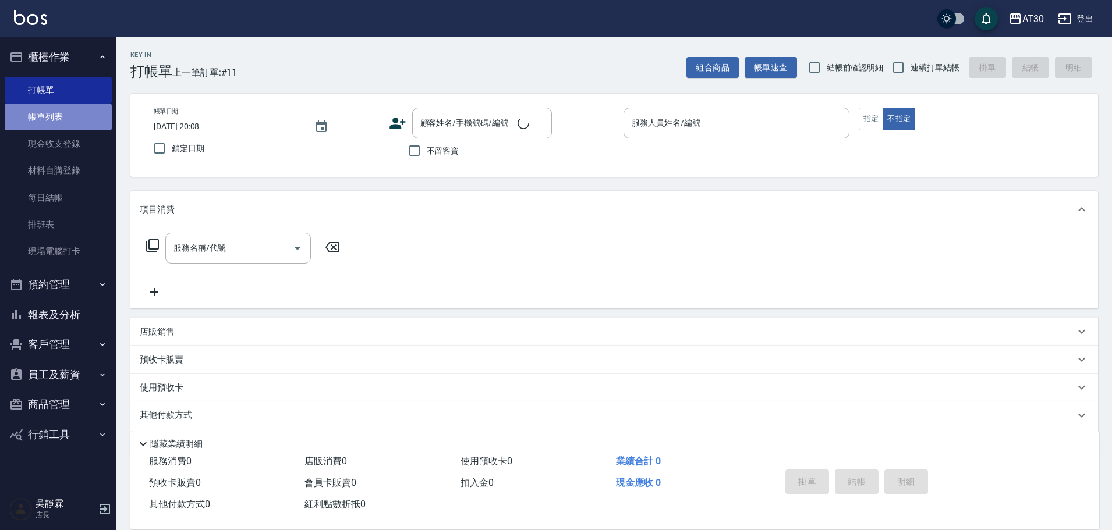
click at [64, 114] on link "帳單列表" at bounding box center [58, 117] width 107 height 27
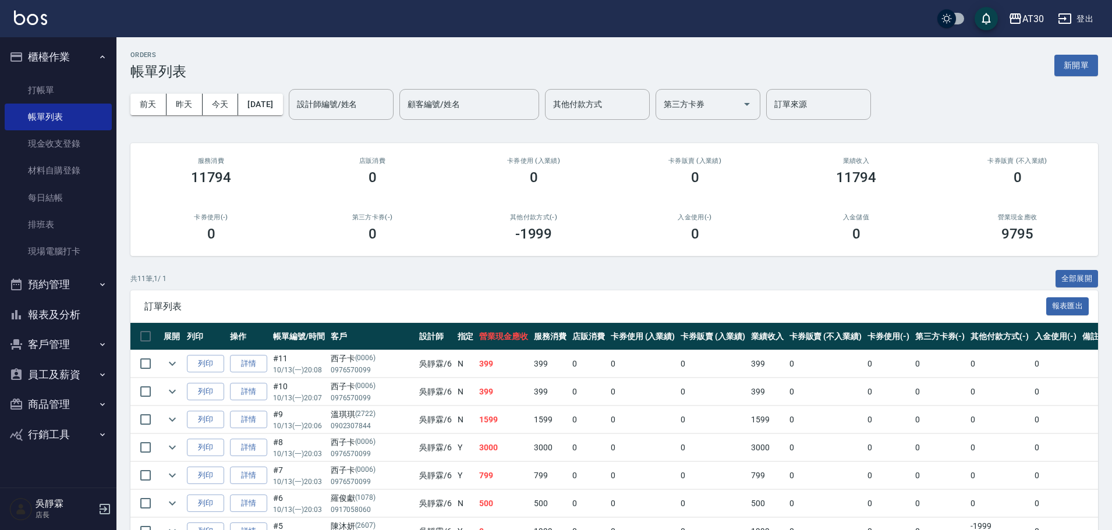
click at [67, 318] on button "報表及分析" at bounding box center [58, 315] width 107 height 30
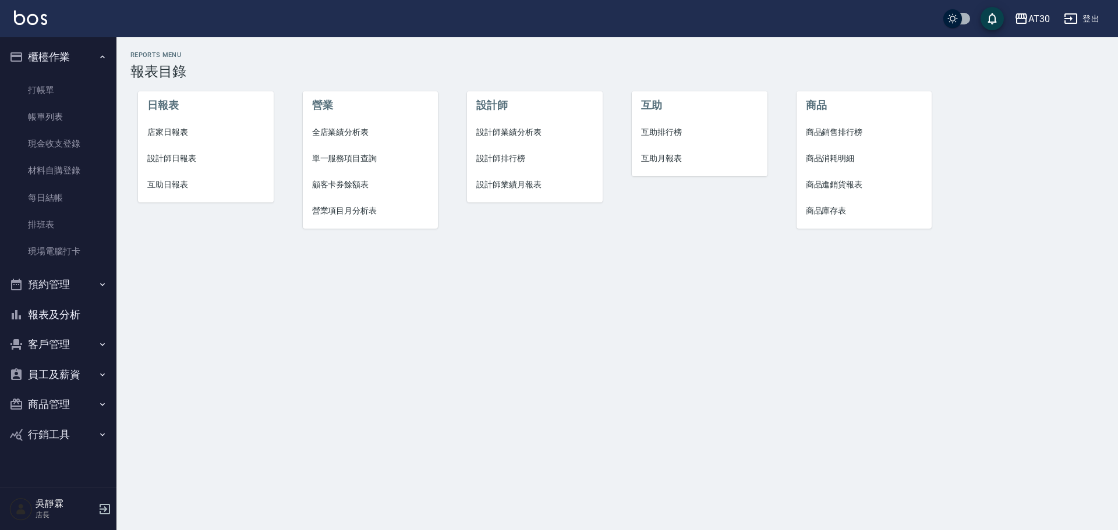
click at [507, 158] on span "設計師排行榜" at bounding box center [534, 159] width 117 height 12
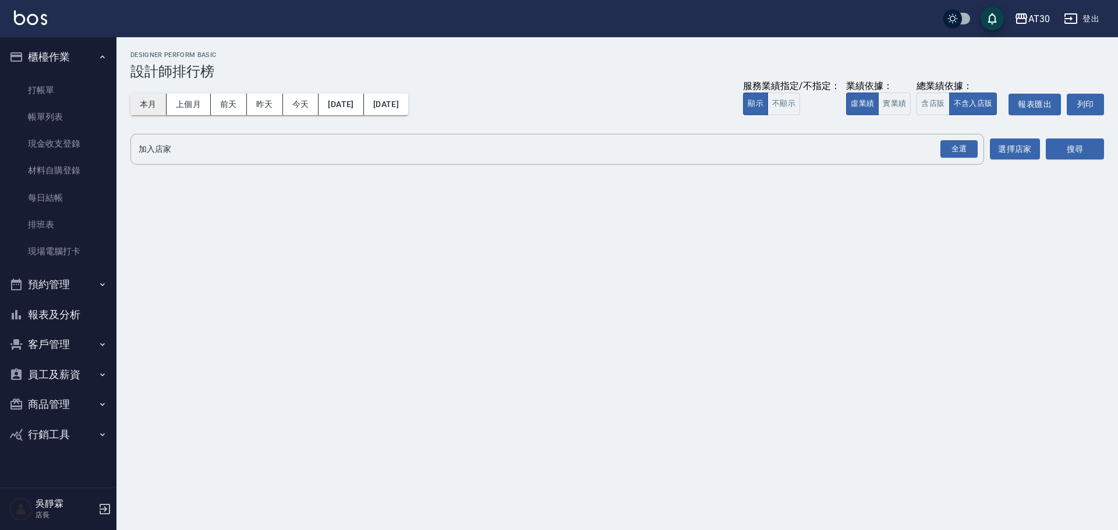
click at [136, 107] on button "本月" at bounding box center [148, 105] width 36 height 22
click at [953, 148] on div "全選" at bounding box center [958, 149] width 37 height 18
click at [1045, 144] on div "加入店家 AT30 PS11 PS41 名留新生 全選 加入店家 選擇店家 搜尋" at bounding box center [617, 150] width 974 height 33
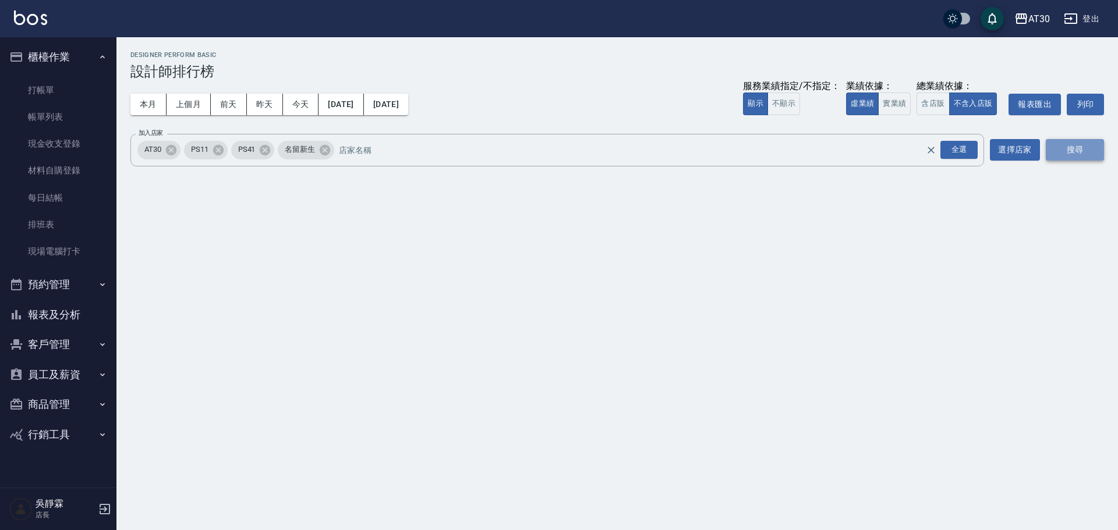
click at [1061, 148] on button "搜尋" at bounding box center [1075, 150] width 58 height 22
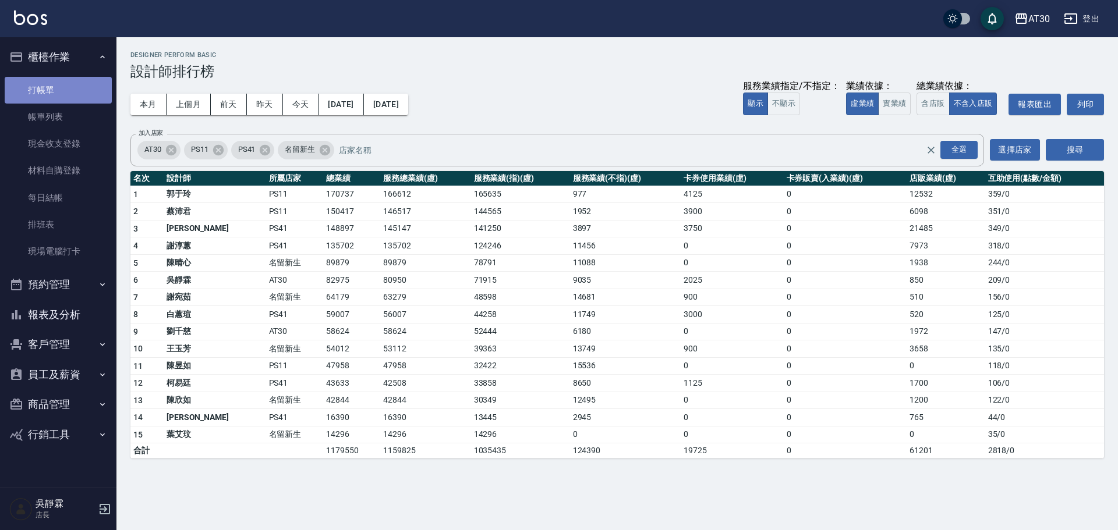
click at [65, 90] on link "打帳單" at bounding box center [58, 90] width 107 height 27
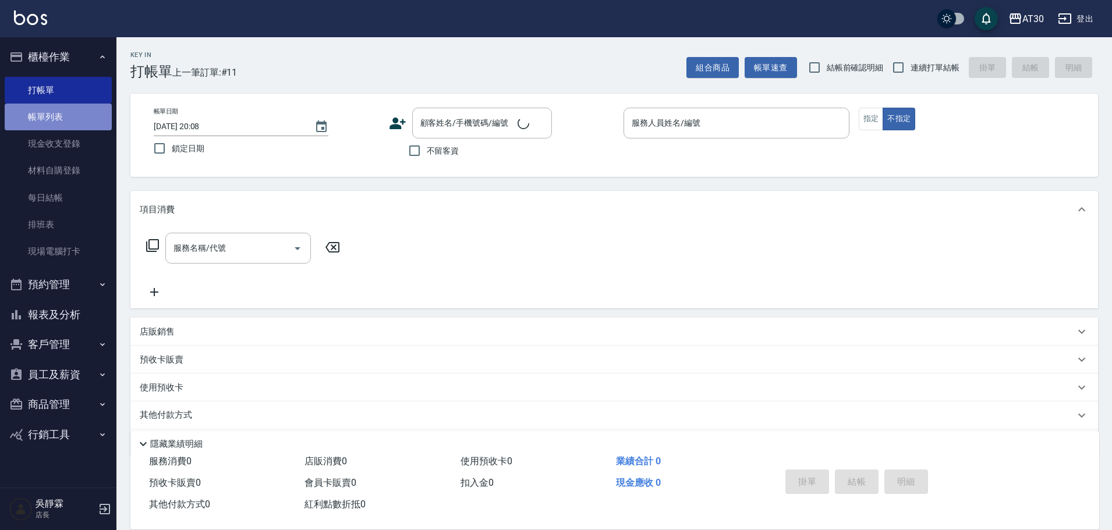
click at [68, 114] on link "帳單列表" at bounding box center [58, 117] width 107 height 27
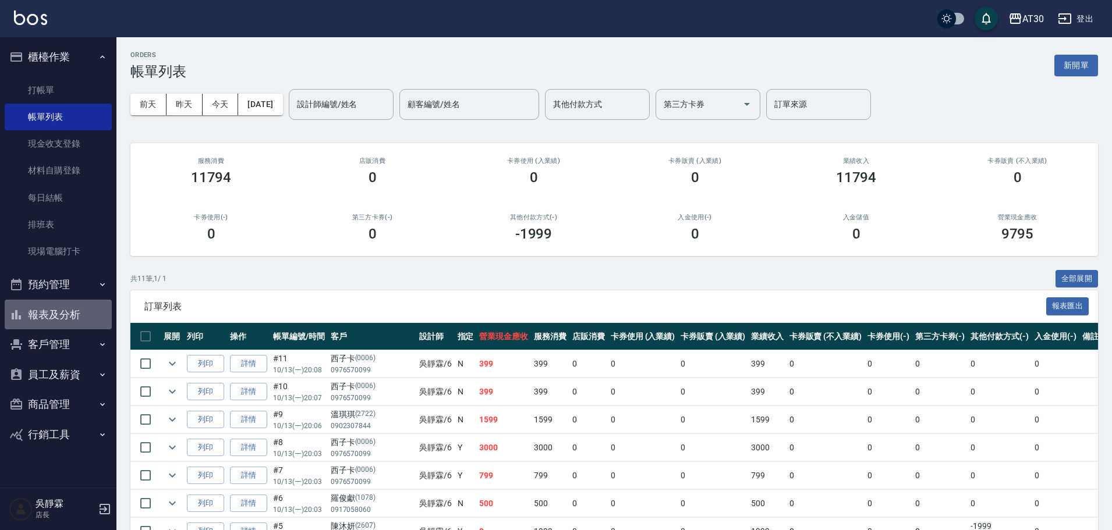
click at [73, 314] on button "報表及分析" at bounding box center [58, 315] width 107 height 30
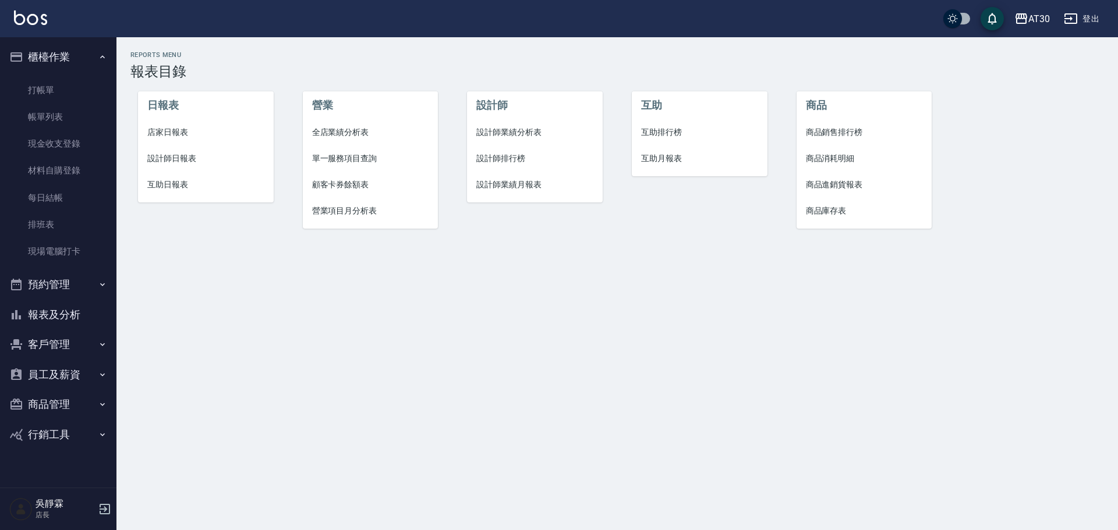
click at [480, 164] on span "設計師排行榜" at bounding box center [534, 159] width 117 height 12
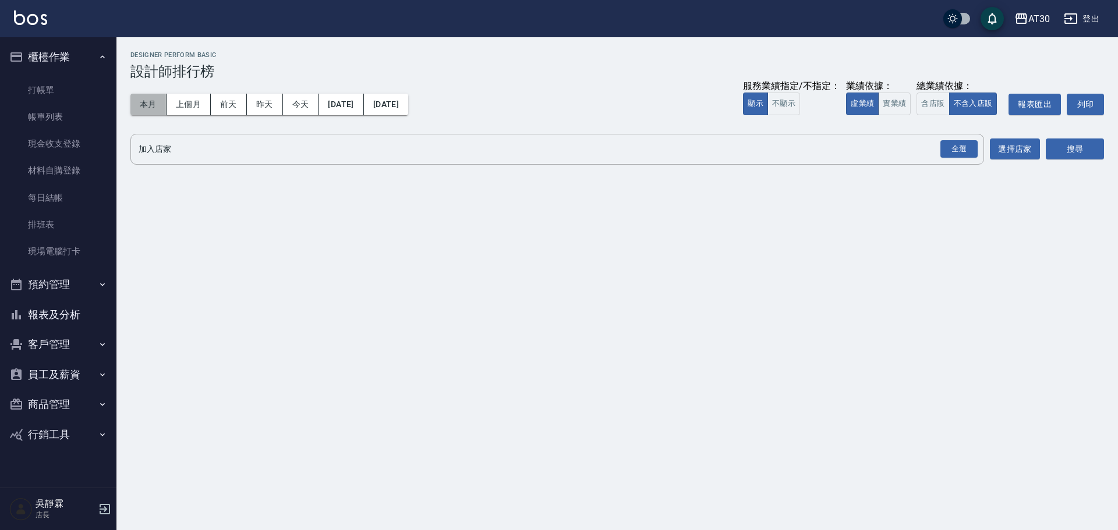
click at [146, 101] on button "本月" at bounding box center [148, 105] width 36 height 22
click at [958, 150] on div "全選" at bounding box center [958, 149] width 37 height 18
click at [266, 151] on icon at bounding box center [265, 149] width 10 height 10
click at [216, 152] on icon at bounding box center [218, 149] width 10 height 10
click at [1078, 141] on button "搜尋" at bounding box center [1075, 150] width 58 height 22
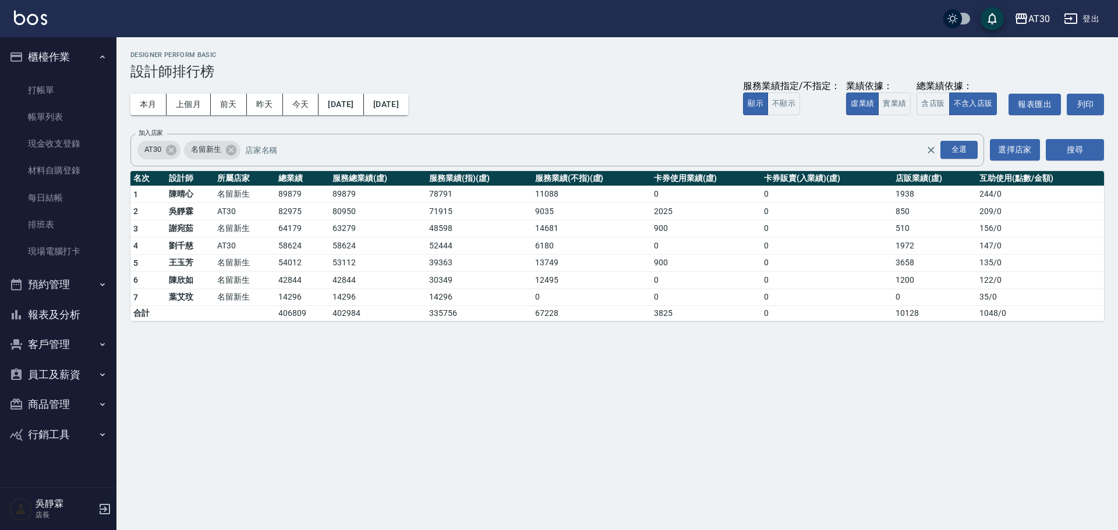
click at [608, 383] on div "AT30 2025-10-01 - 2025-10-31 設計師排行榜 列印時間： 2025-10-13-20:09 Designer Perform Bas…" at bounding box center [559, 265] width 1118 height 530
click at [57, 88] on link "打帳單" at bounding box center [58, 90] width 107 height 27
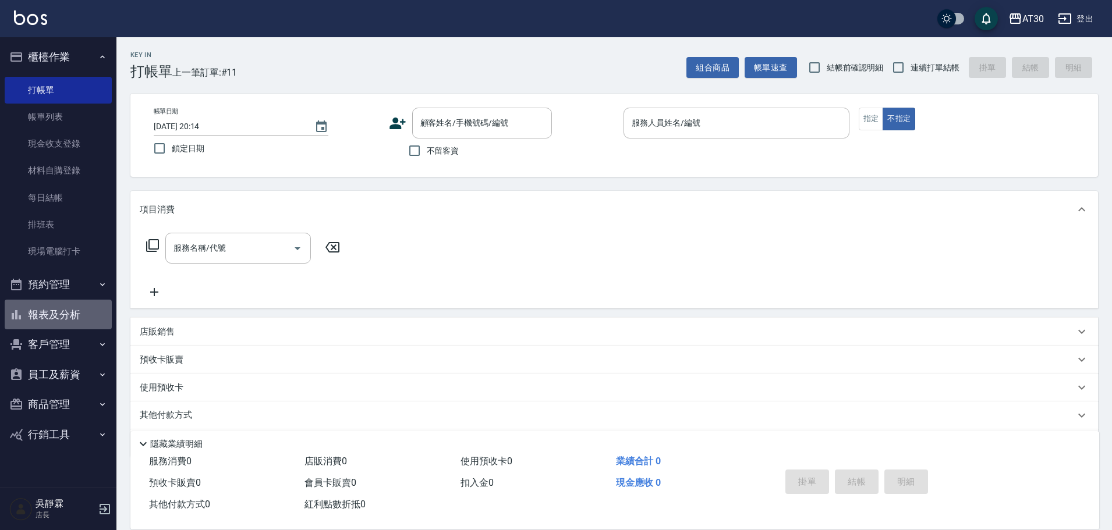
click at [73, 320] on button "報表及分析" at bounding box center [58, 315] width 107 height 30
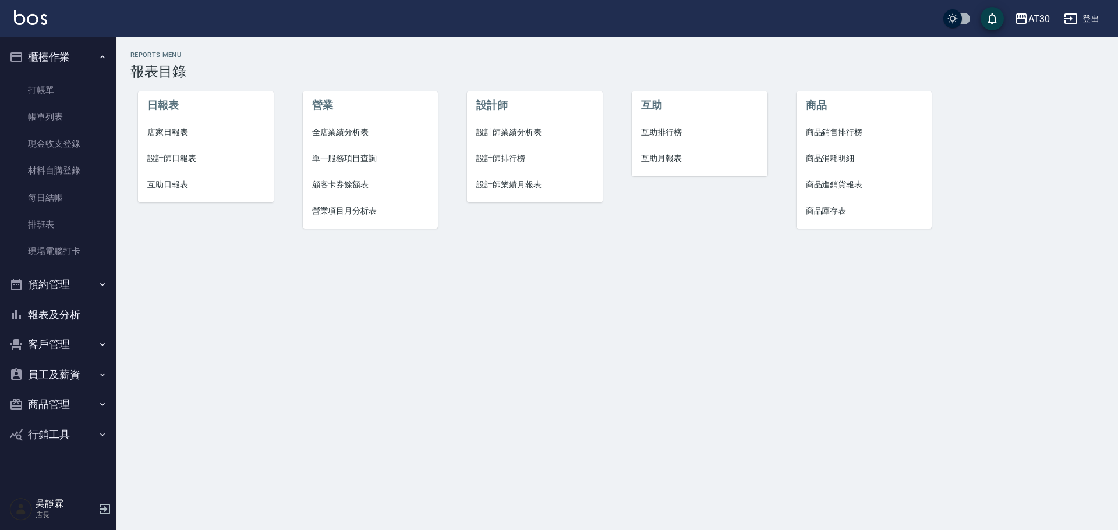
click at [171, 132] on span "店家日報表" at bounding box center [205, 132] width 117 height 12
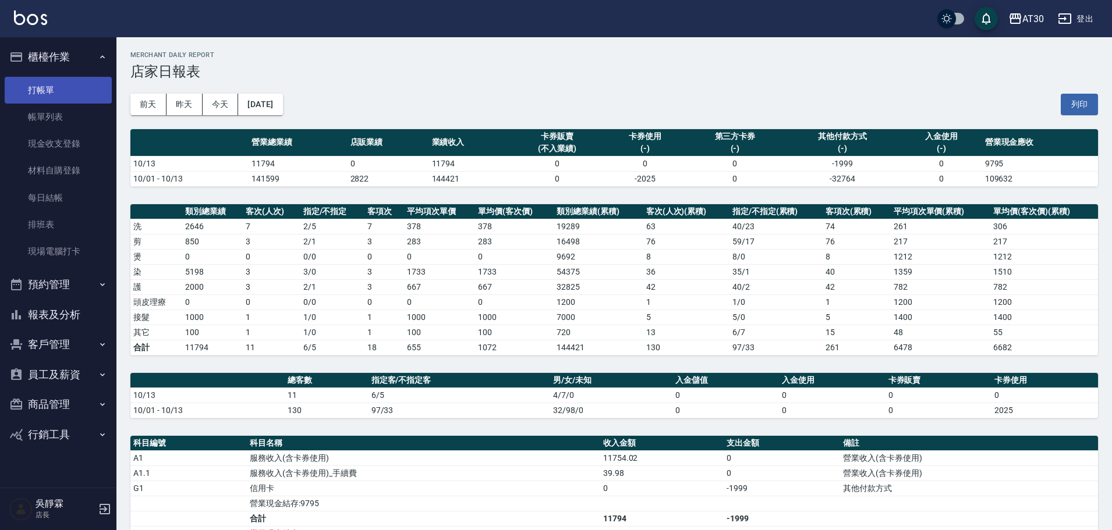
click at [54, 89] on link "打帳單" at bounding box center [58, 90] width 107 height 27
